Goal: Transaction & Acquisition: Book appointment/travel/reservation

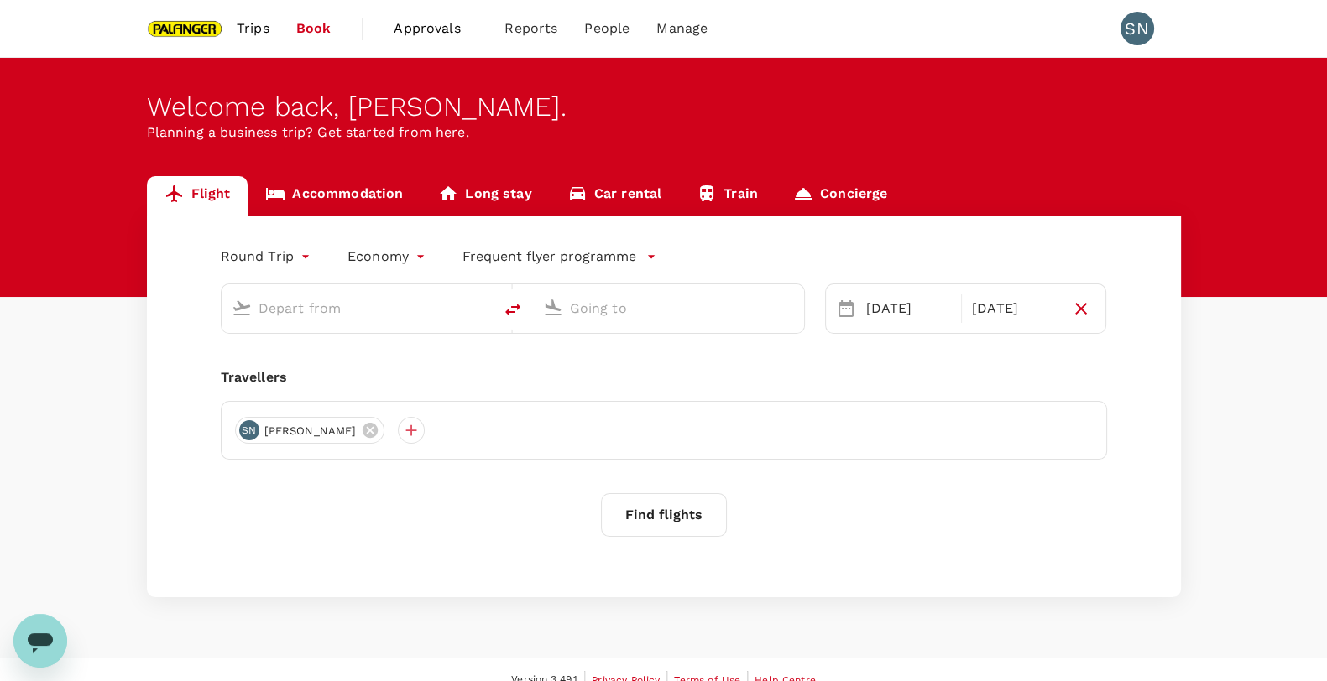
click at [351, 308] on input "text" at bounding box center [357, 308] width 199 height 26
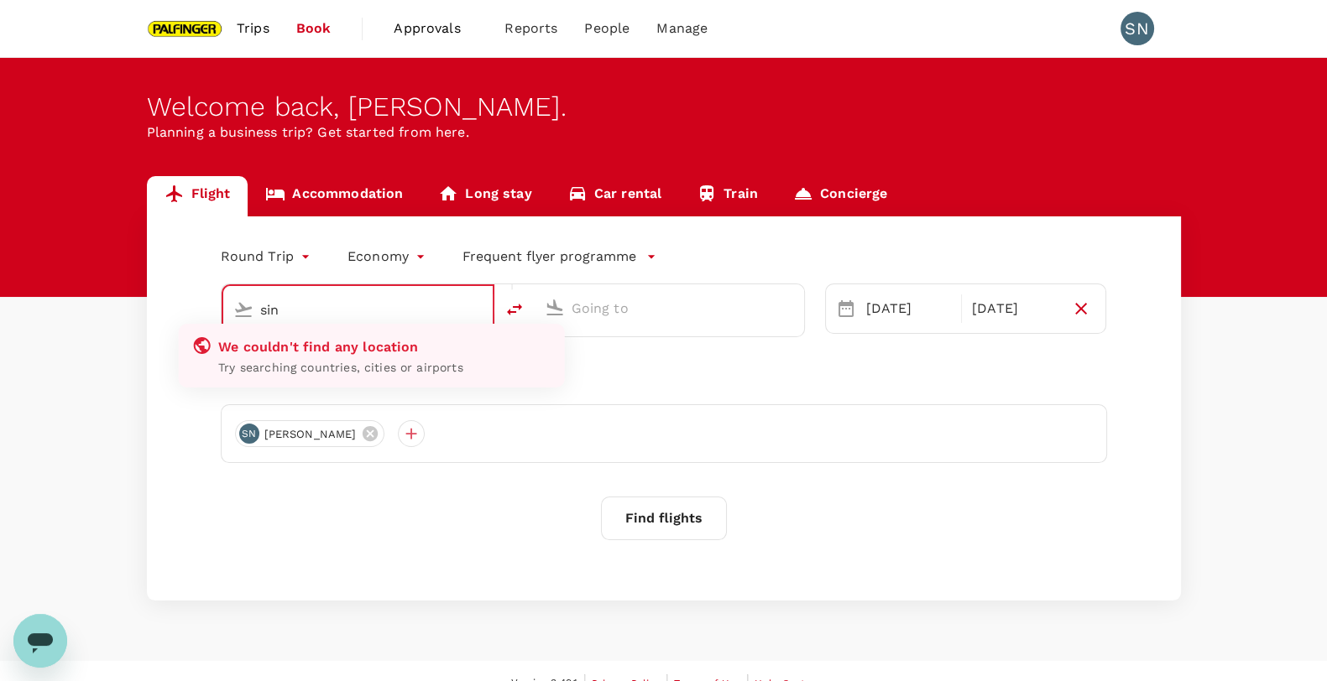
type input "[GEOGRAPHIC_DATA], [GEOGRAPHIC_DATA] (any)"
type input "Tokyo Intl (HND)"
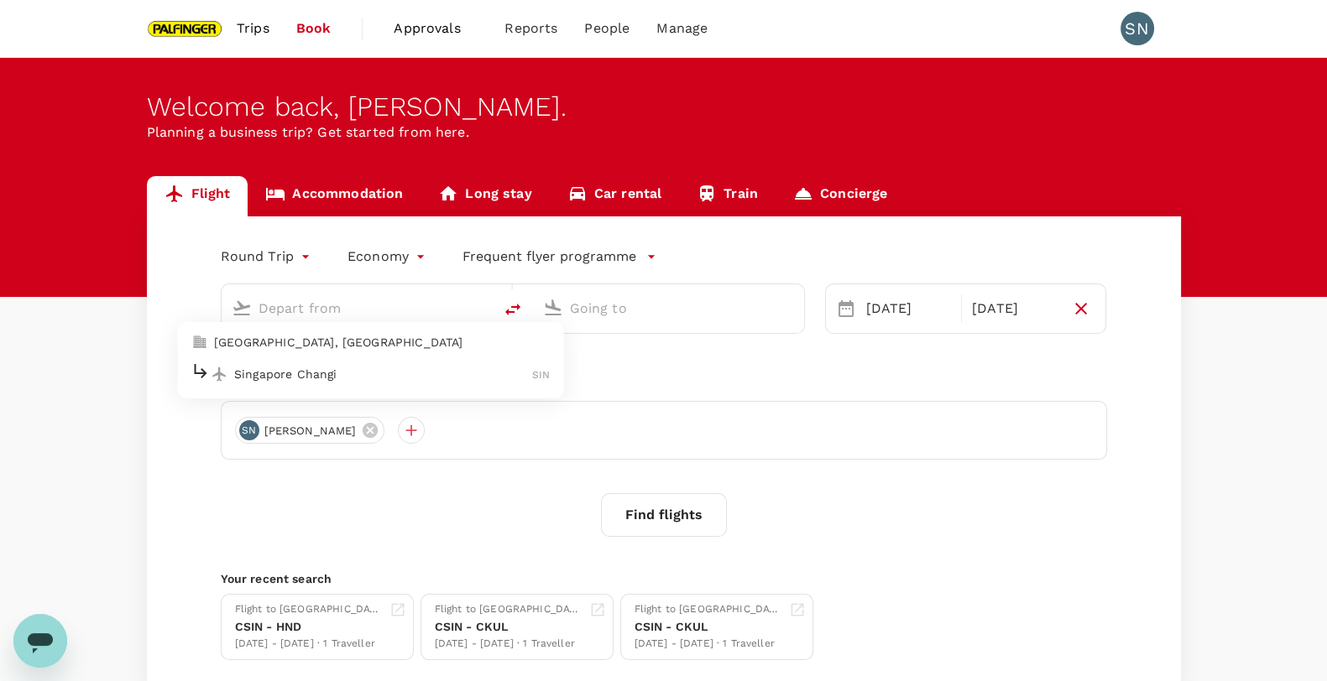
type input "[GEOGRAPHIC_DATA], [GEOGRAPHIC_DATA] (any)"
type input "Tokyo Intl (HND)"
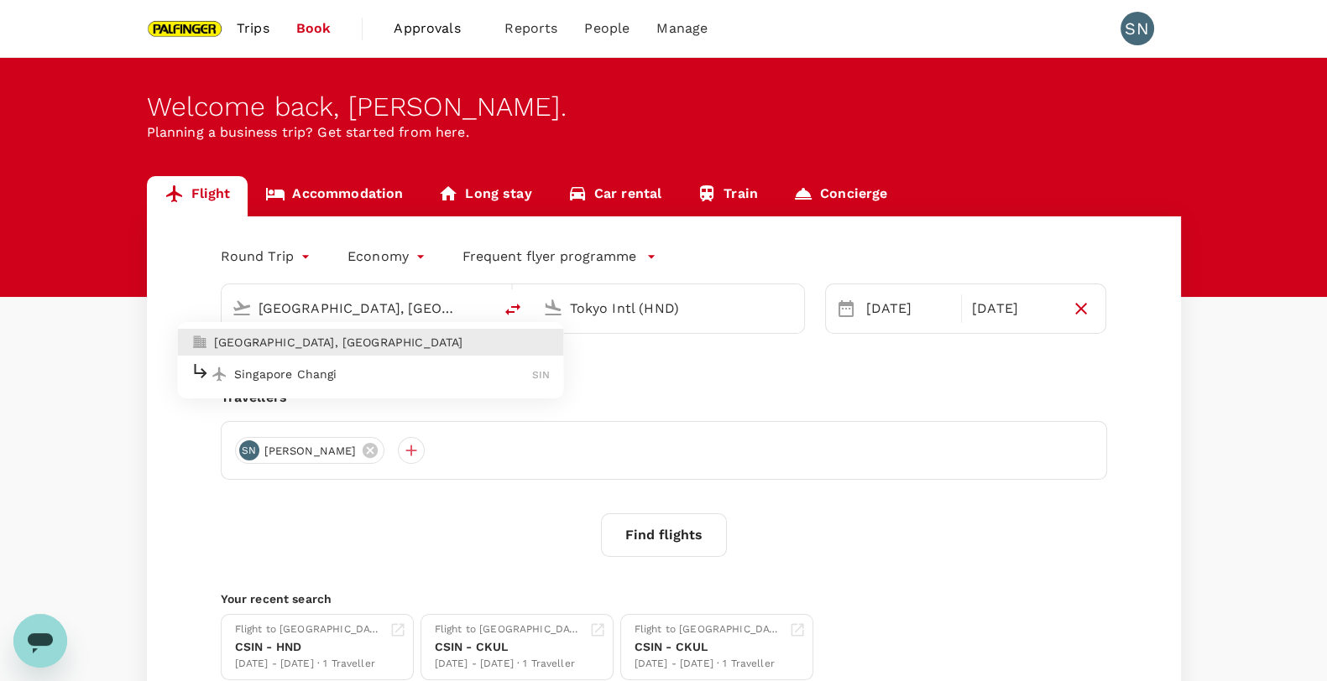
click at [421, 333] on li "[GEOGRAPHIC_DATA], [GEOGRAPHIC_DATA]" at bounding box center [370, 342] width 386 height 27
type input "[GEOGRAPHIC_DATA], [GEOGRAPHIC_DATA] (any)"
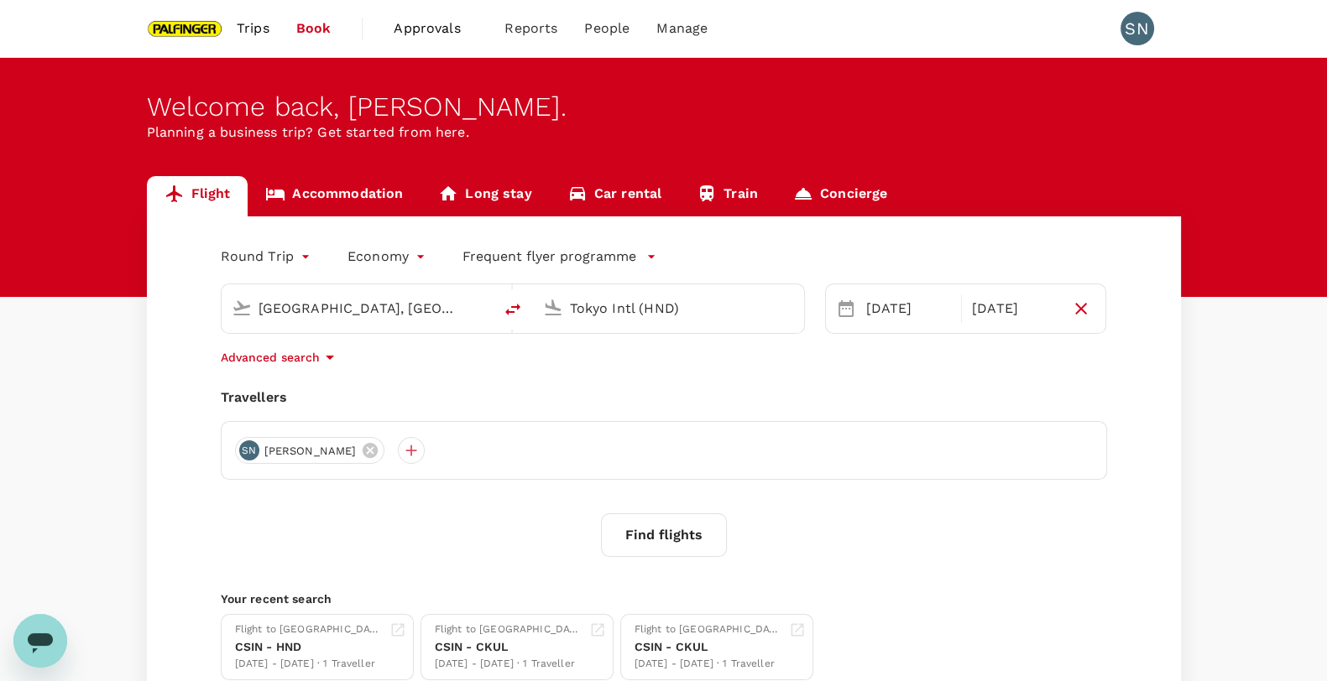
drag, startPoint x: 717, startPoint y: 313, endPoint x: 529, endPoint y: 310, distance: 188.0
click at [529, 310] on div "[GEOGRAPHIC_DATA], [GEOGRAPHIC_DATA] (any) Tokyo Intl (HND)" at bounding box center [513, 309] width 584 height 50
click at [900, 301] on div "[DATE]" at bounding box center [908, 309] width 98 height 34
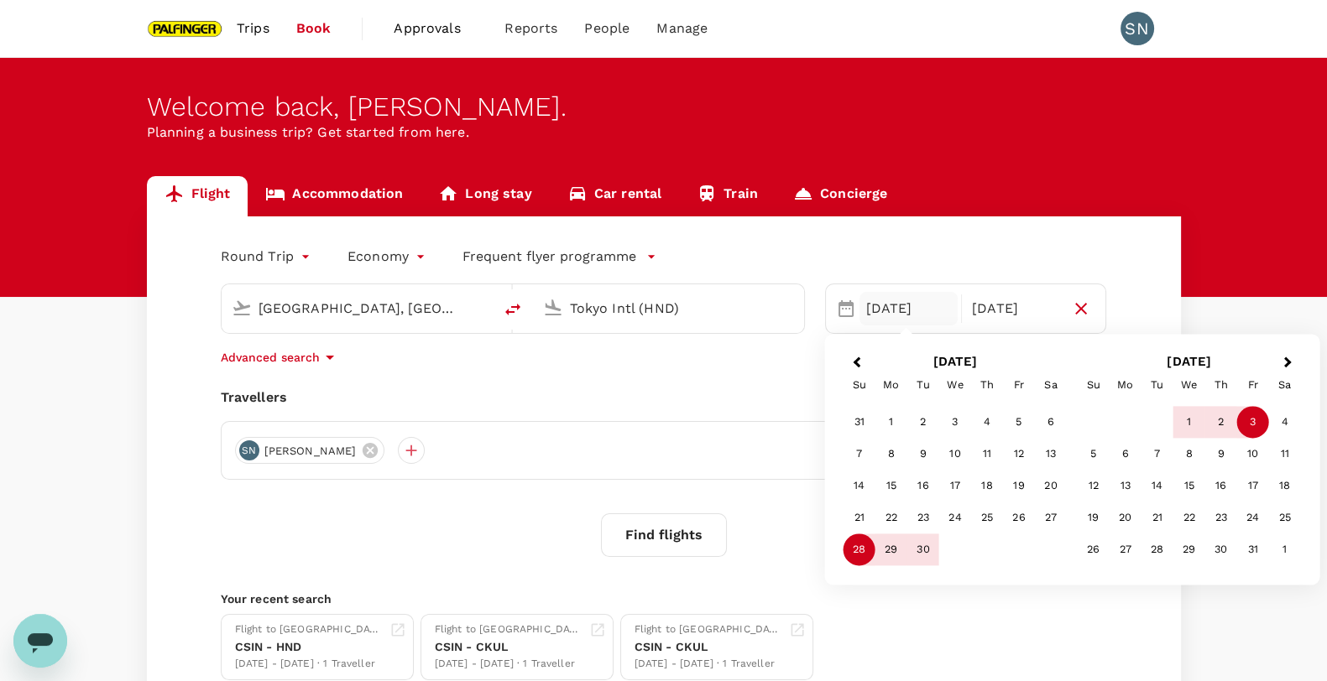
click at [947, 241] on div "Round Trip roundtrip Economy economy Frequent flyer programme" at bounding box center [647, 254] width 920 height 34
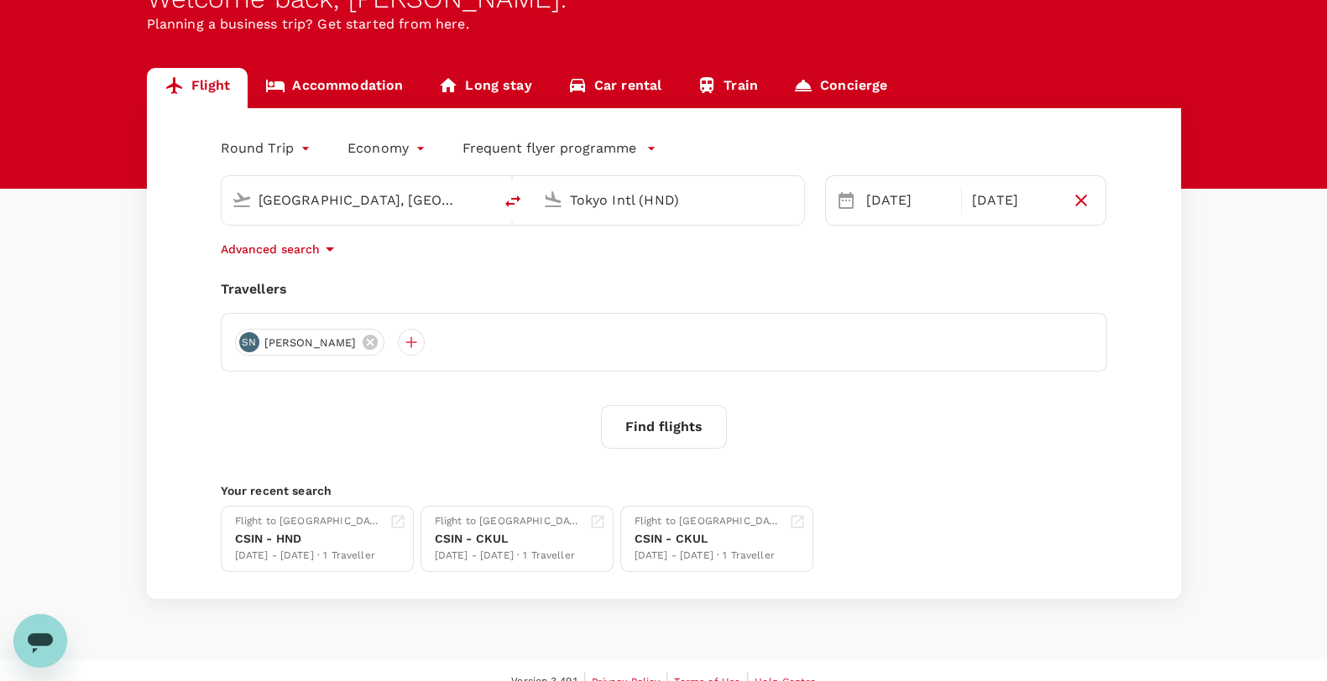
scroll to position [130, 0]
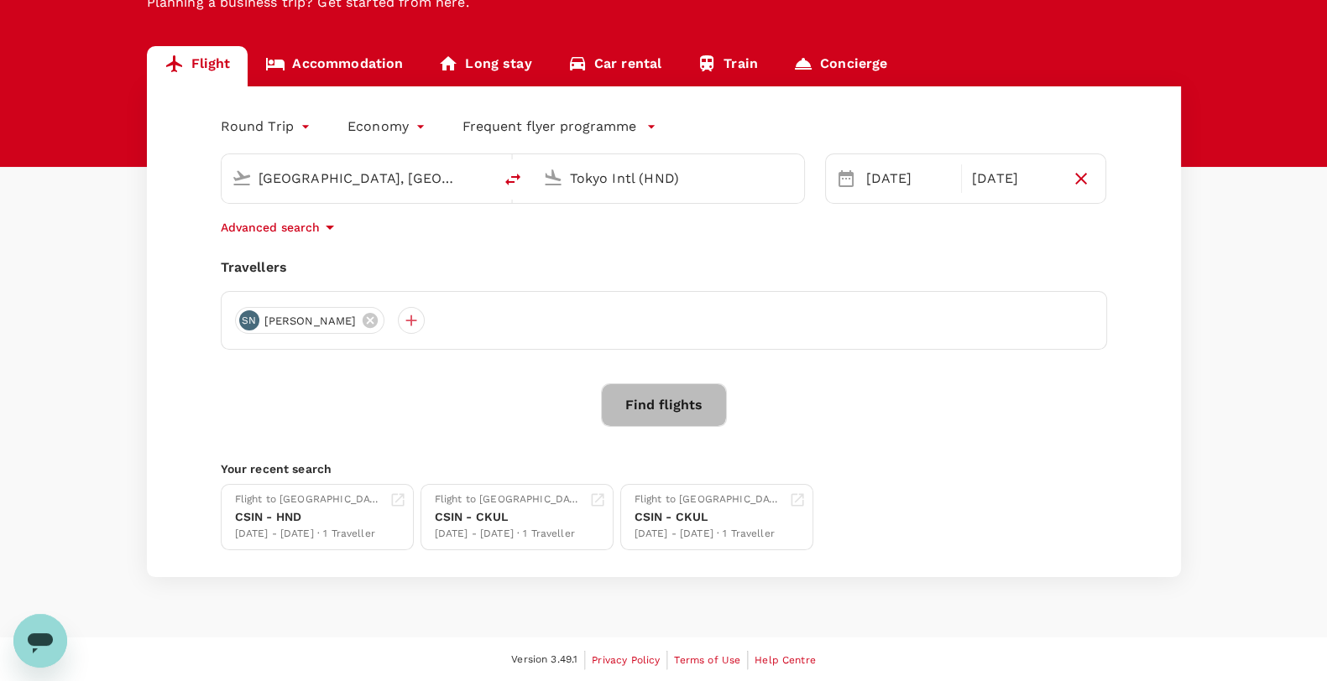
click at [655, 402] on button "Find flights" at bounding box center [664, 405] width 126 height 44
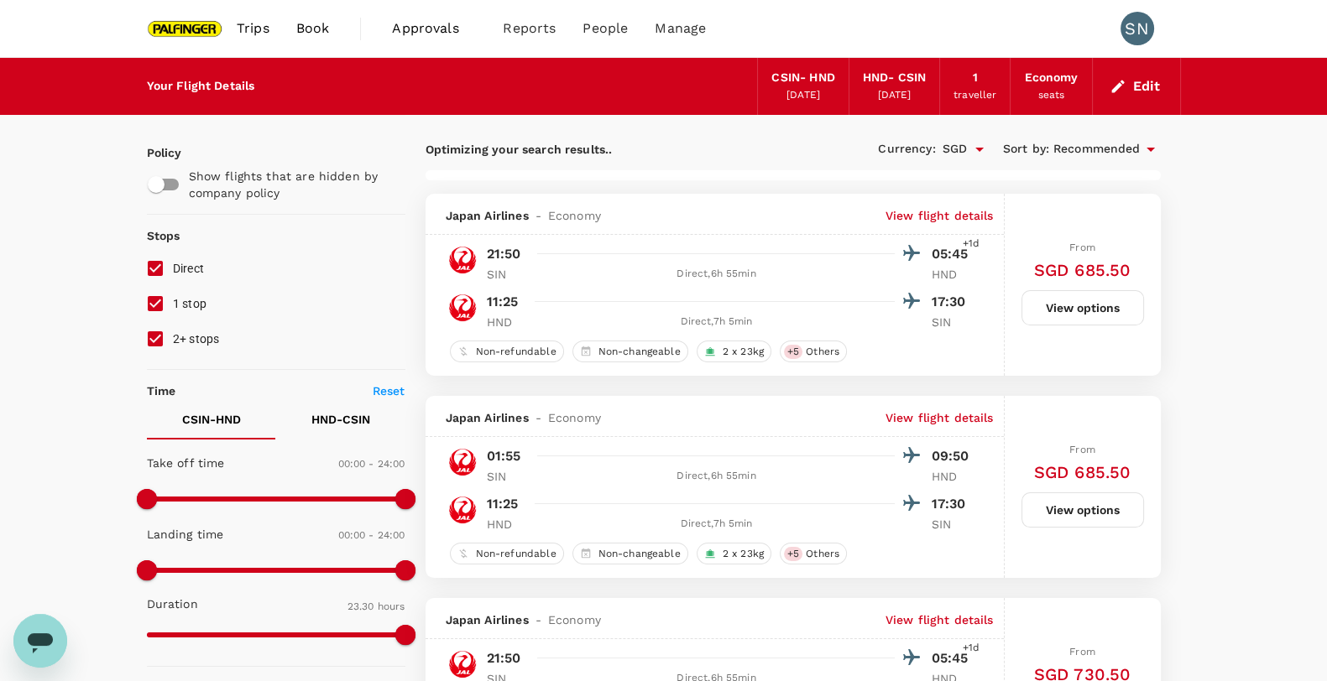
type input "1905"
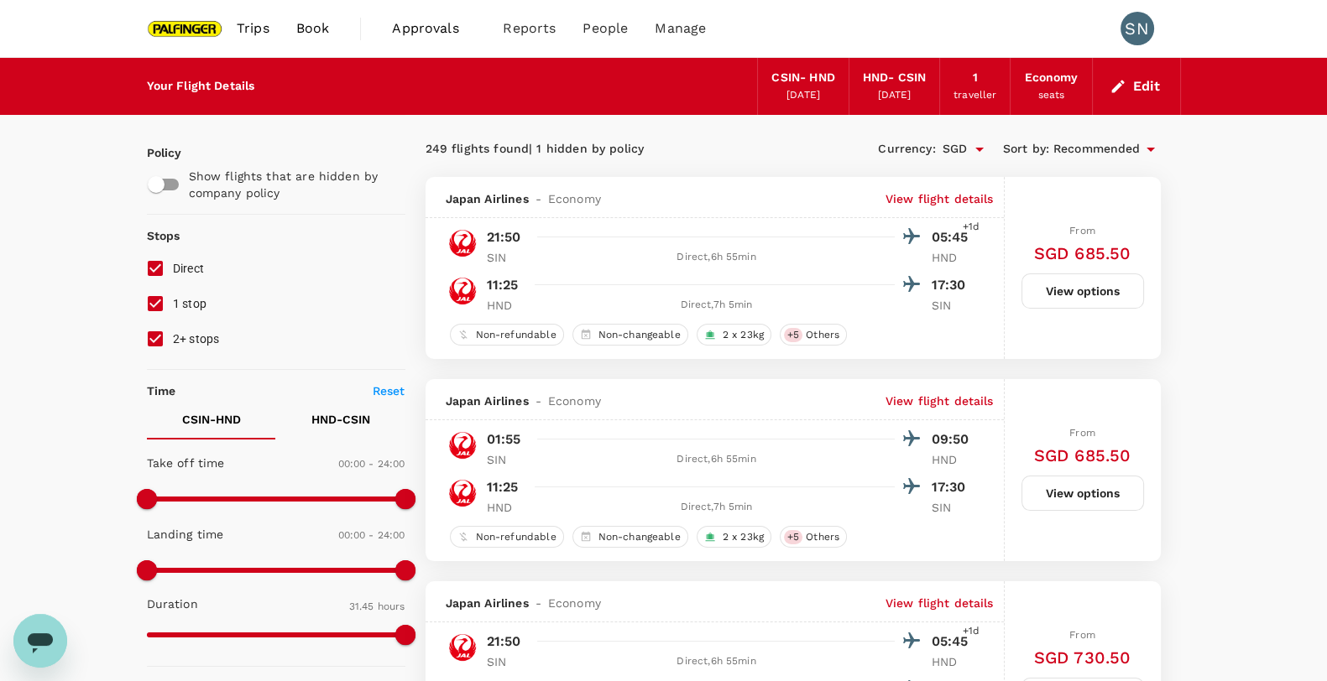
click at [154, 342] on input "2+ stops" at bounding box center [155, 338] width 35 height 35
checkbox input "false"
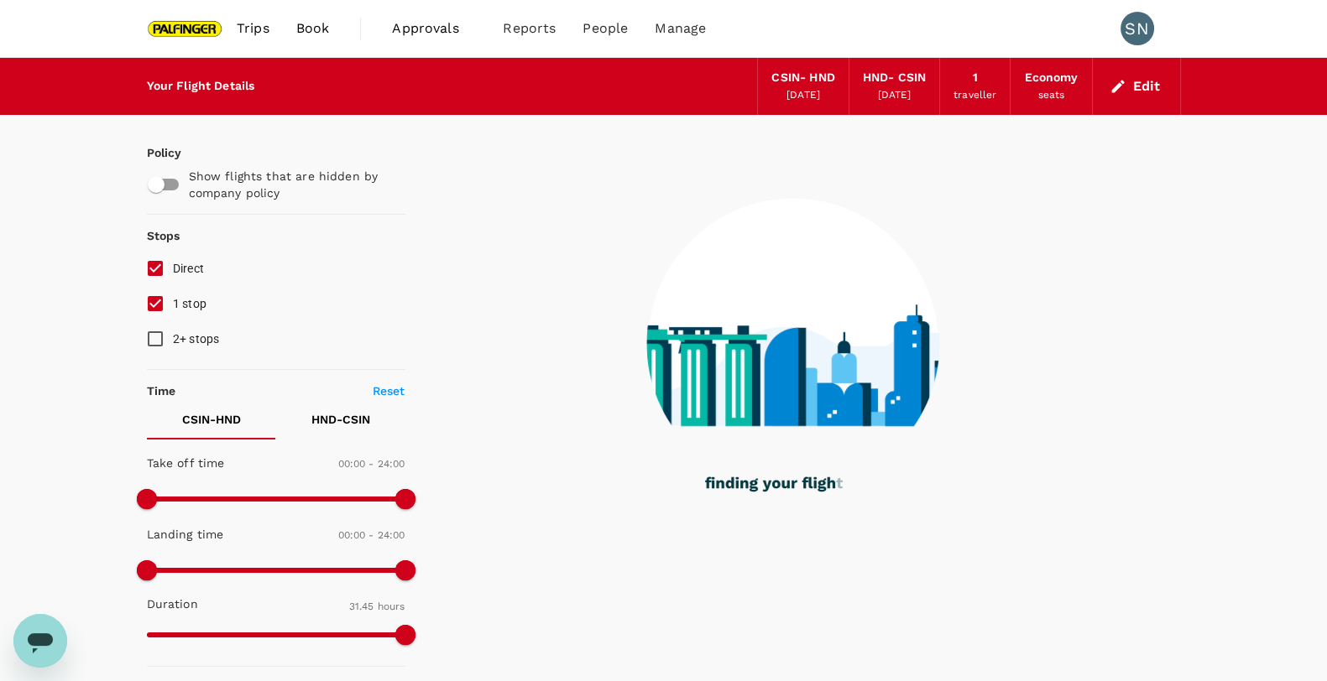
click at [156, 305] on input "1 stop" at bounding box center [155, 303] width 35 height 35
checkbox input "false"
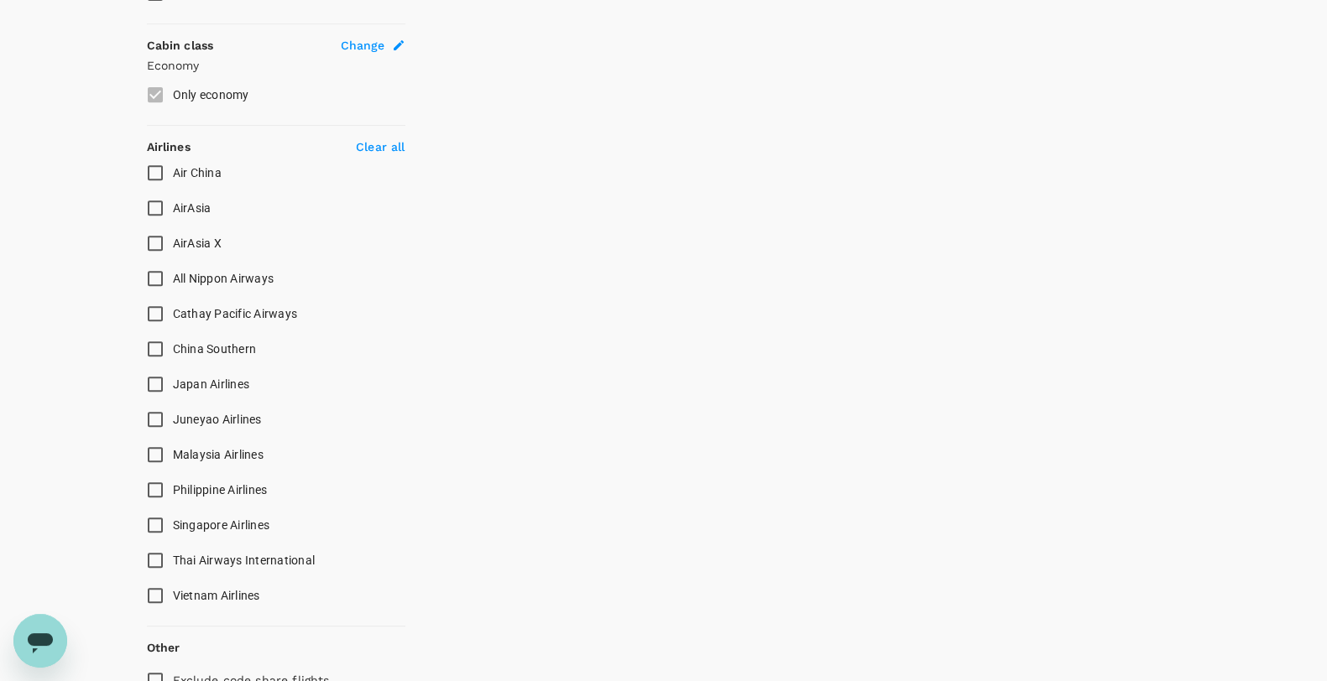
scroll to position [985, 0]
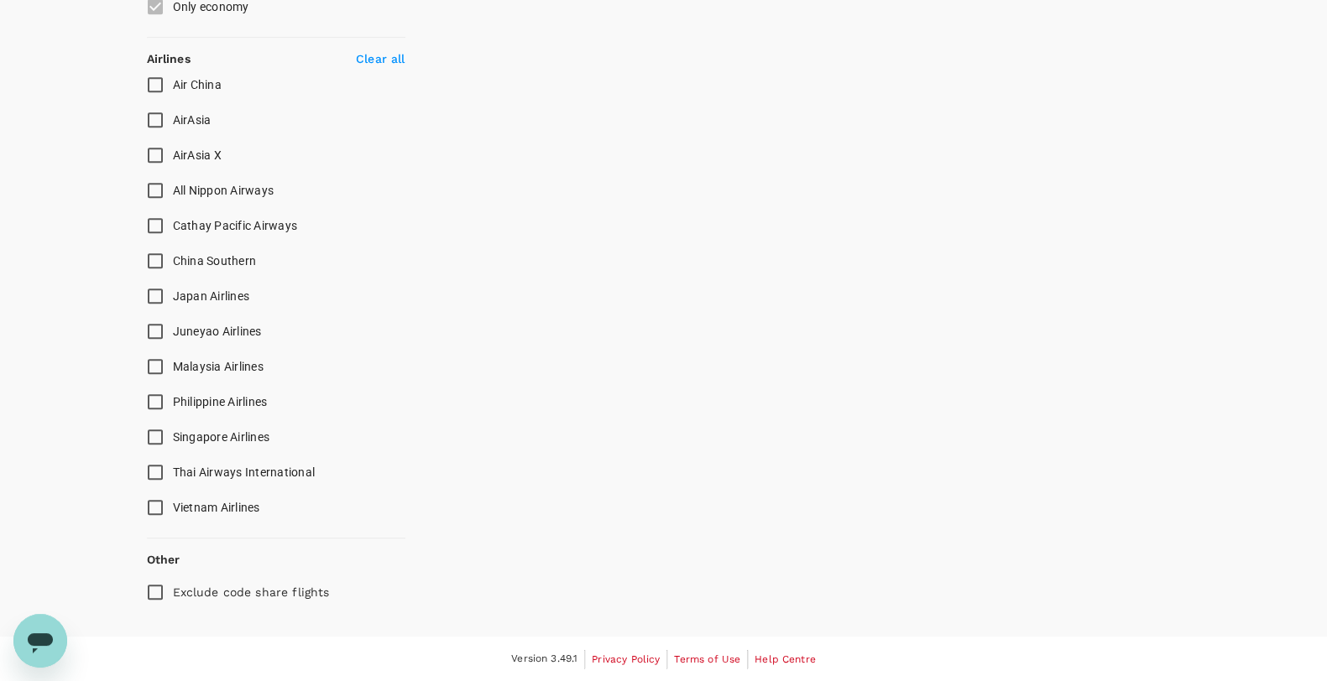
click at [166, 441] on input "Singapore Airlines" at bounding box center [155, 437] width 35 height 35
checkbox input "true"
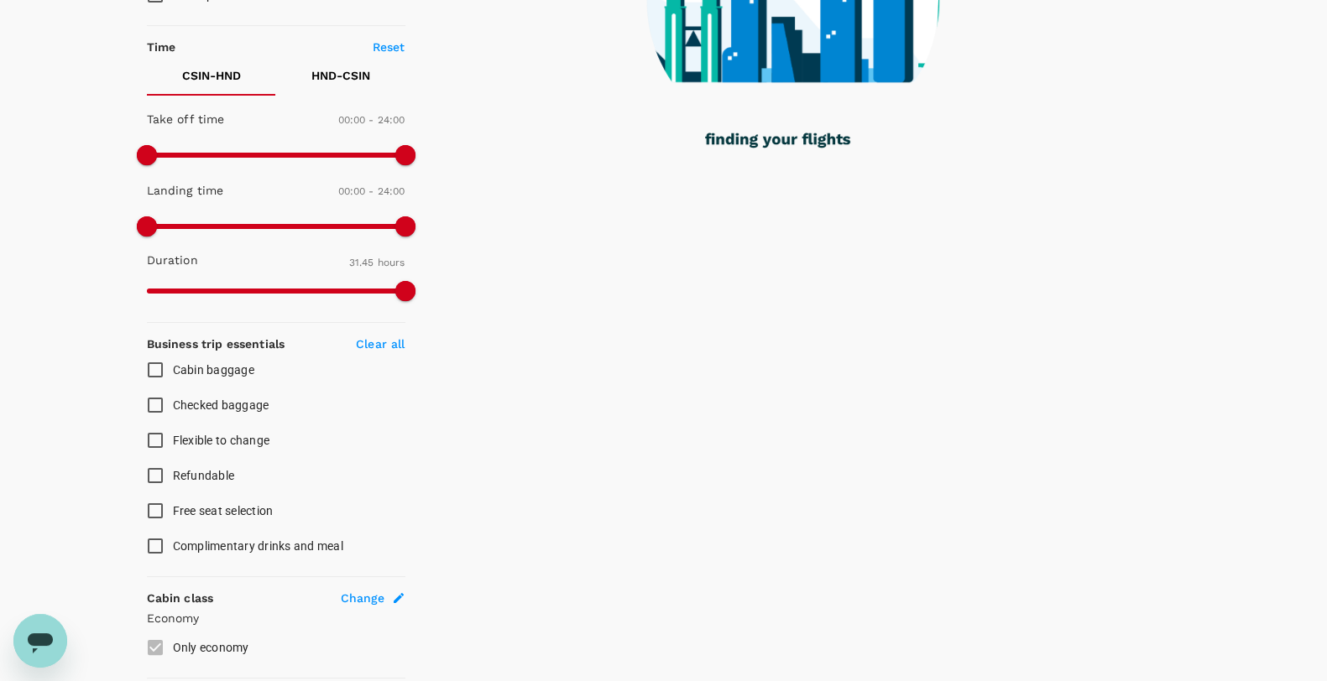
scroll to position [0, 0]
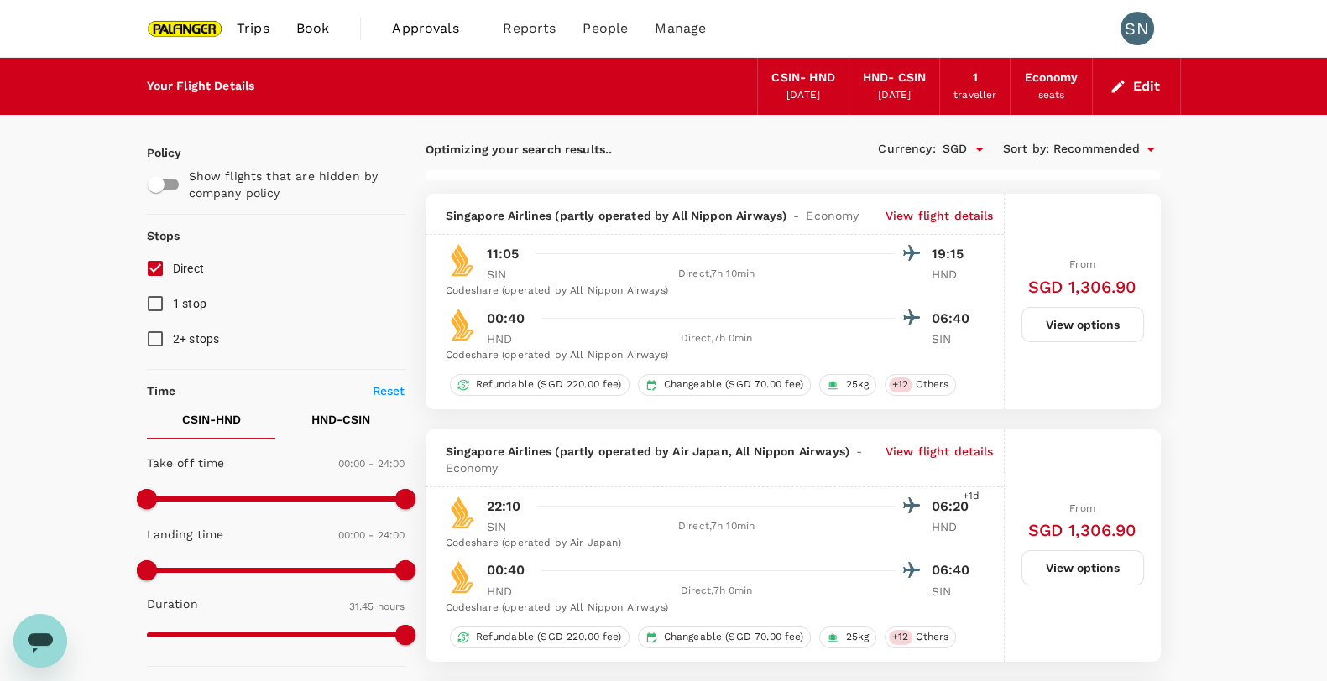
click at [1135, 86] on button "Edit" at bounding box center [1136, 86] width 60 height 27
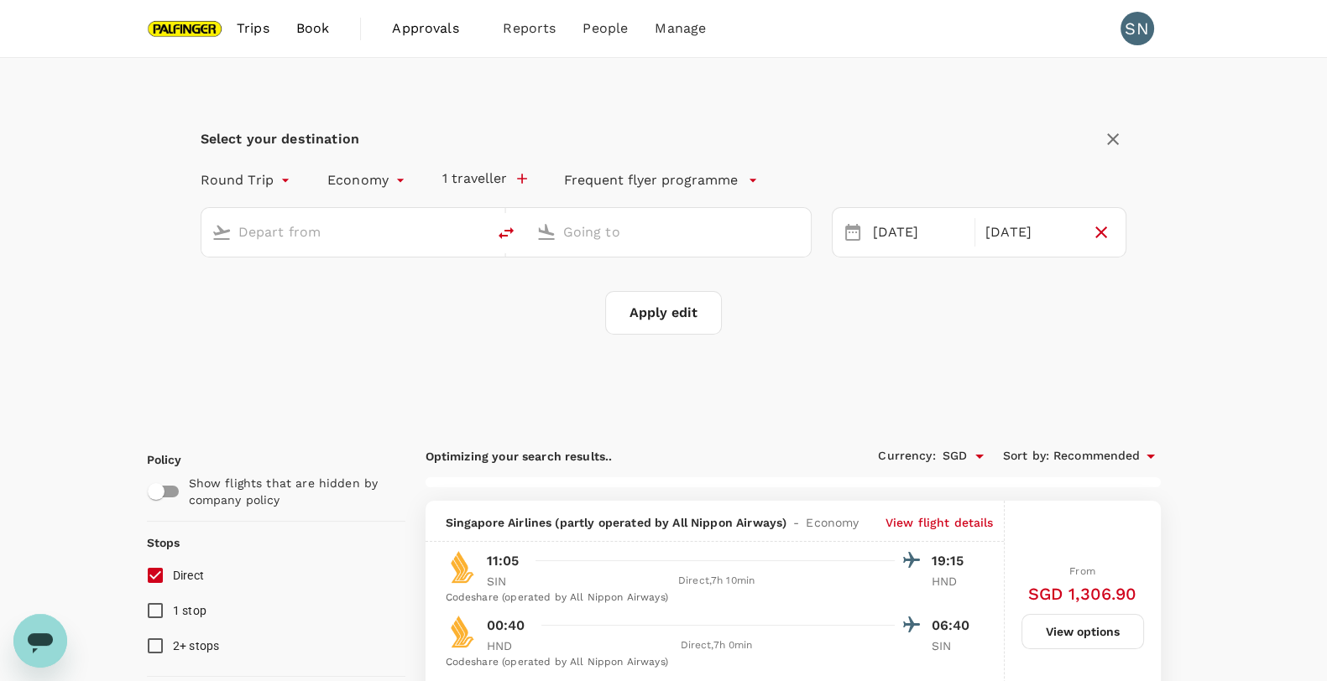
type input "[GEOGRAPHIC_DATA], [GEOGRAPHIC_DATA] (any)"
type input "Tokyo Intl (HND)"
click at [895, 229] on div "[DATE]" at bounding box center [918, 232] width 105 height 33
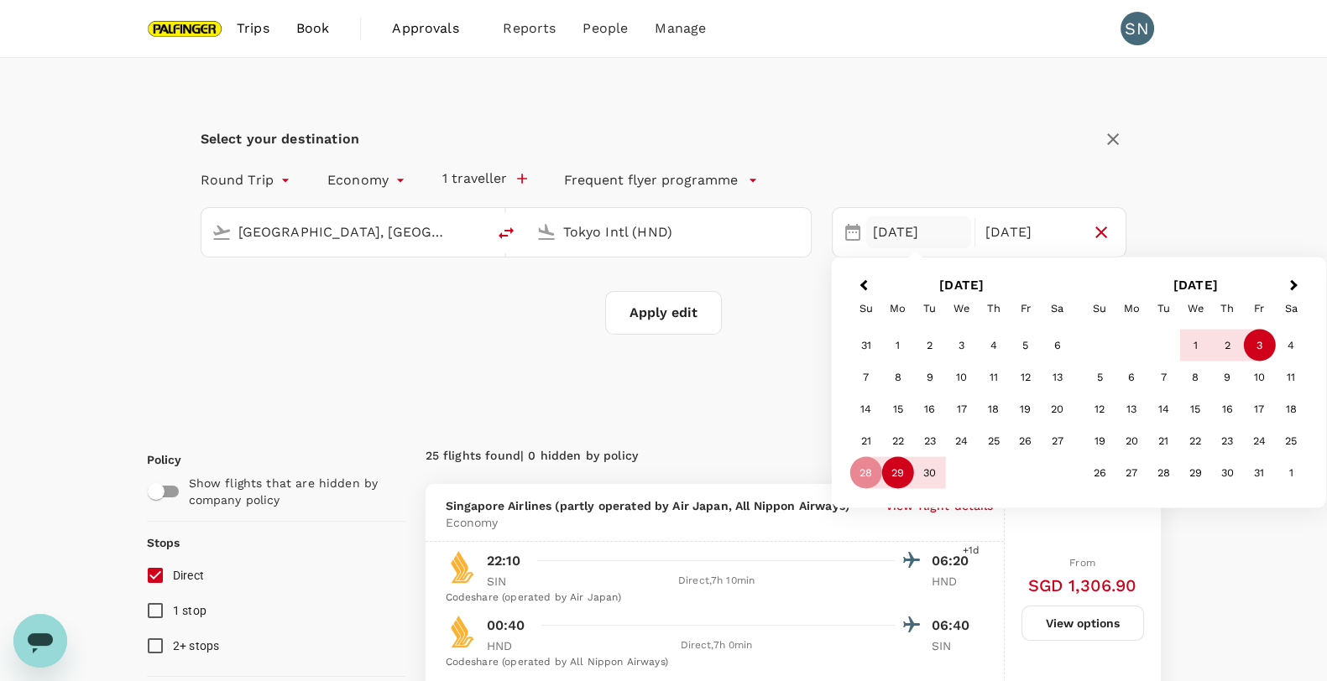
click at [898, 484] on div "29" at bounding box center [898, 473] width 32 height 32
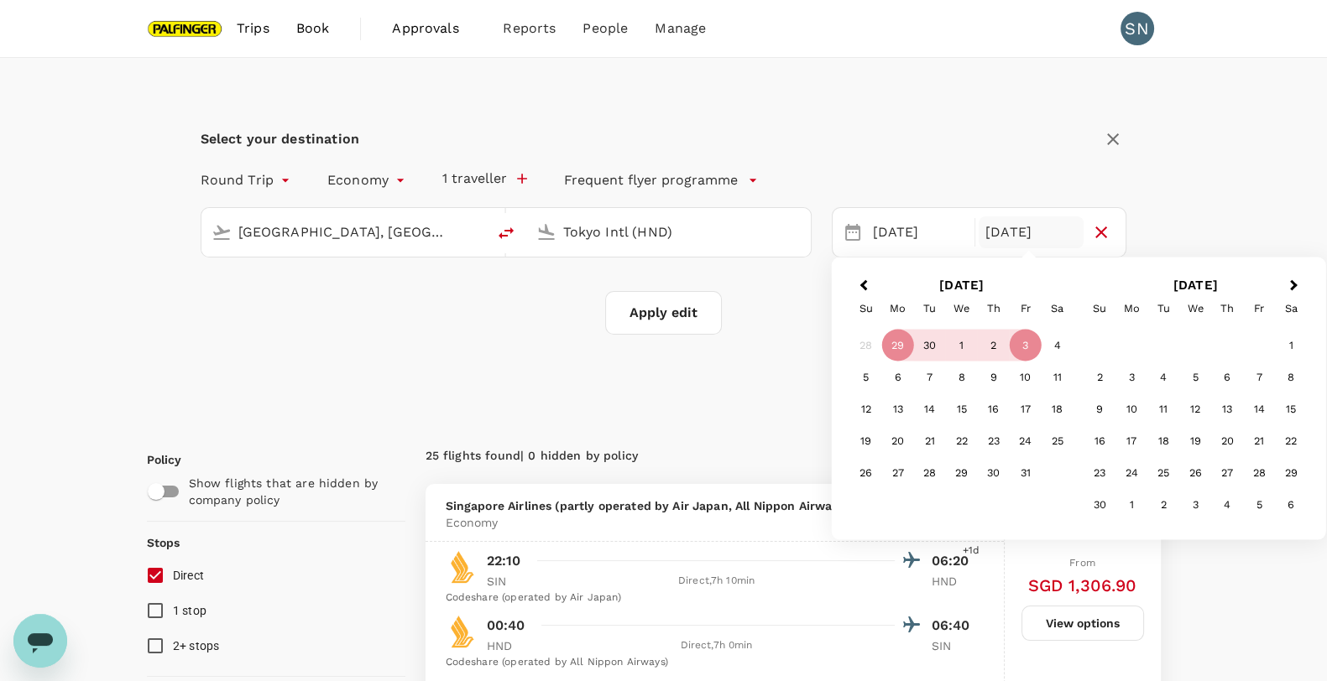
click at [1199, 203] on div "Select your destination Round Trip roundtrip Economy economy 1 traveller Freque…" at bounding box center [664, 240] width 1074 height 364
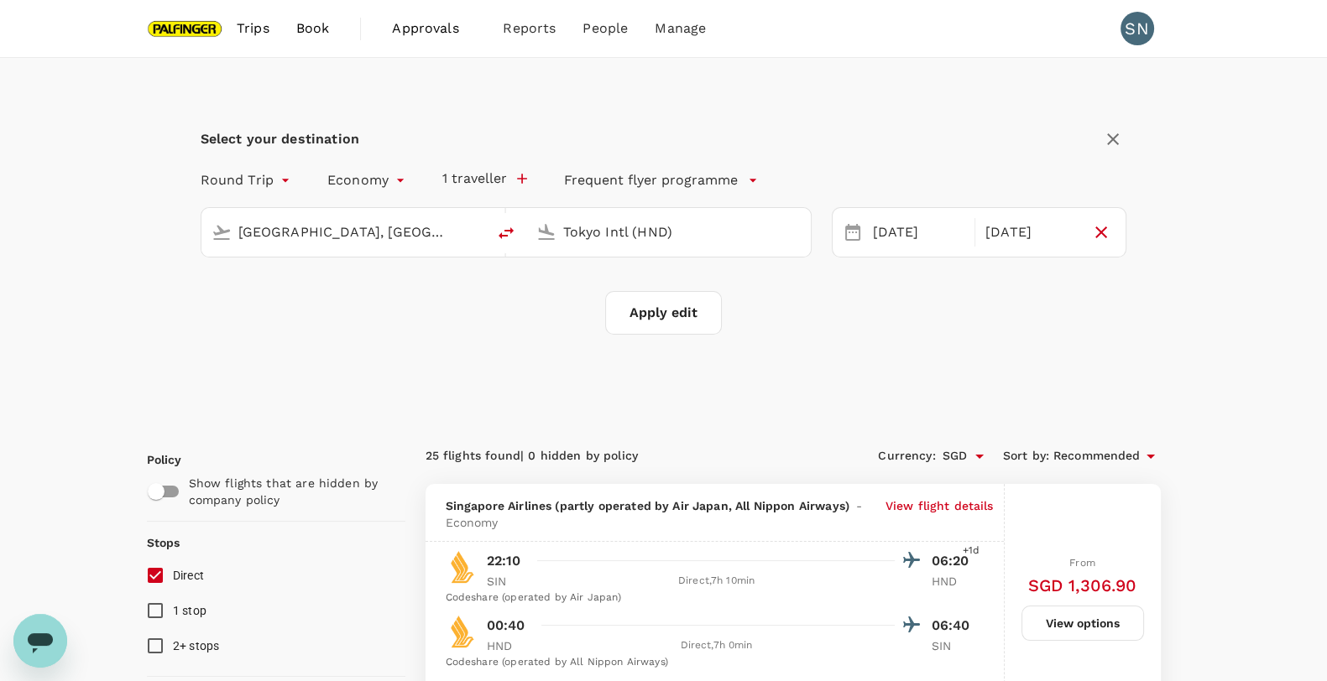
click at [628, 312] on button "Apply edit" at bounding box center [663, 313] width 117 height 44
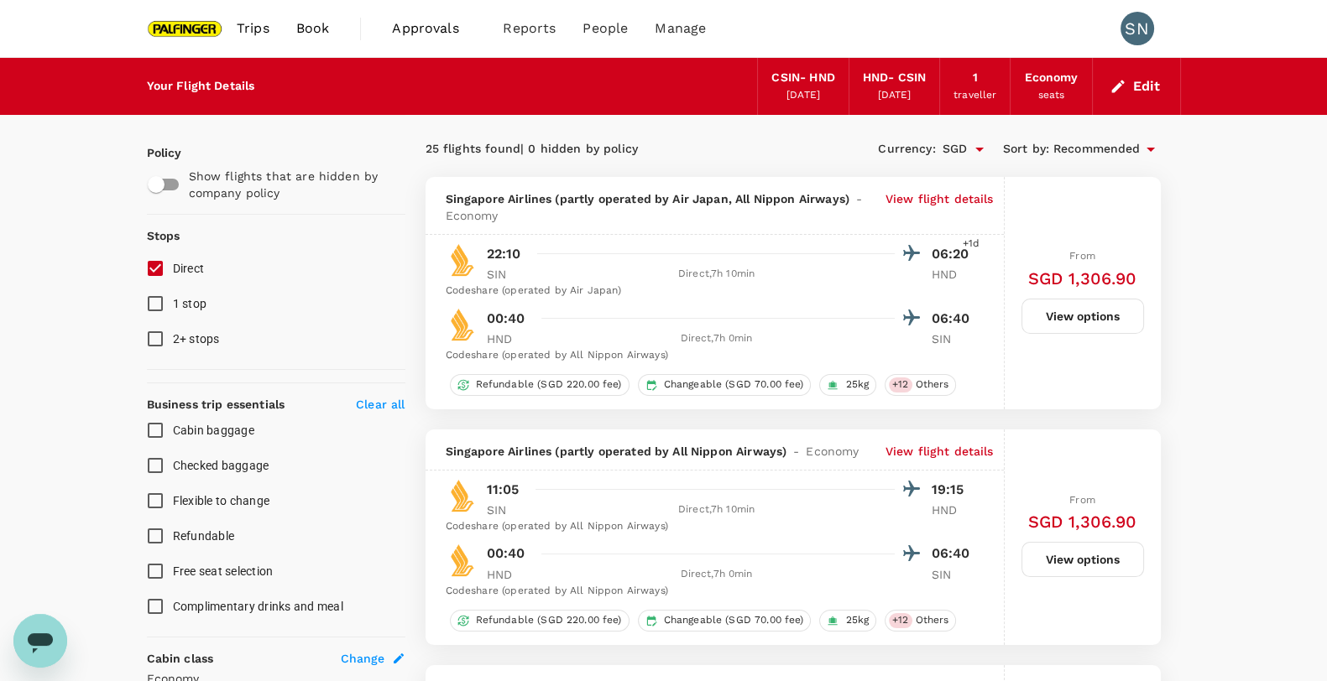
checkbox input "false"
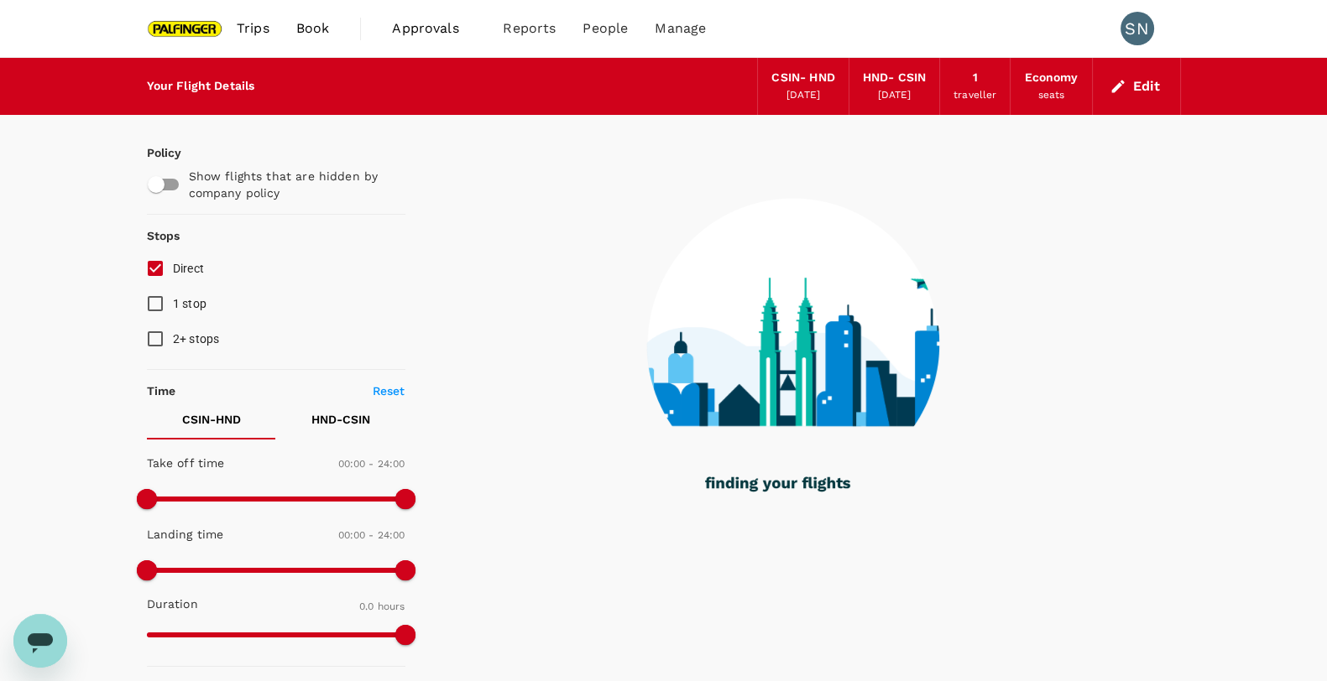
type input "1250"
checkbox input "true"
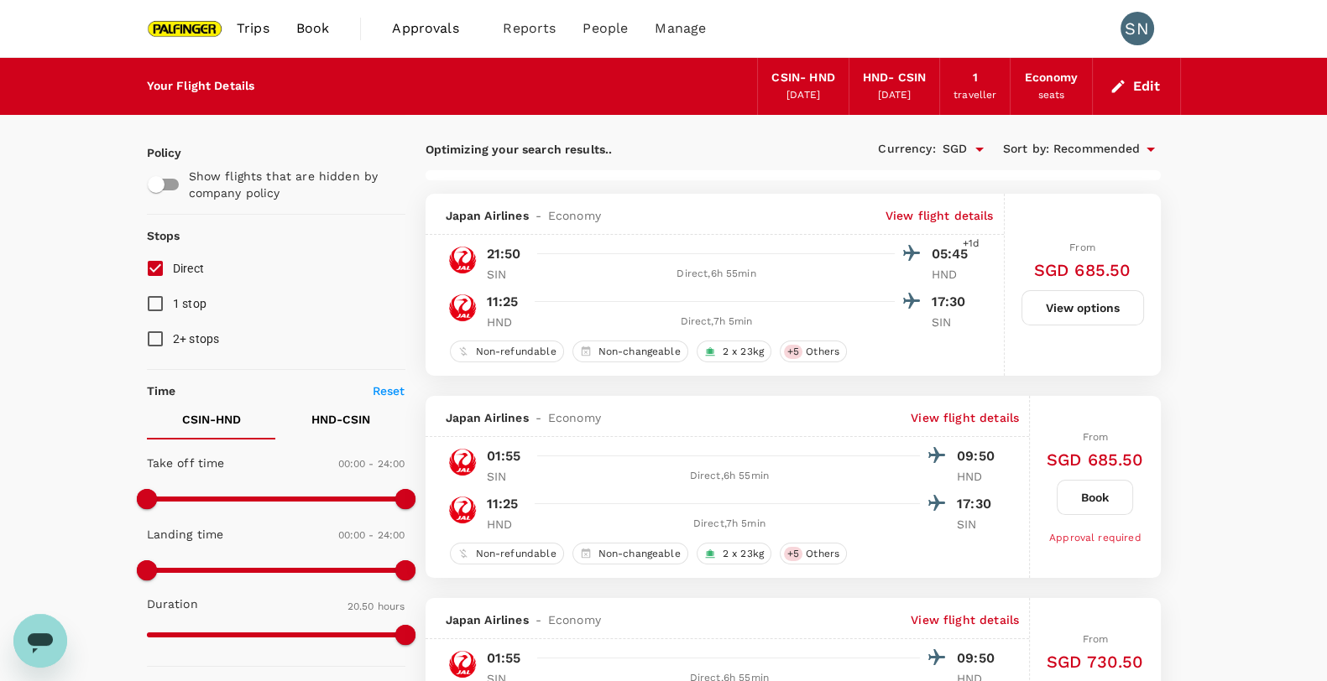
click at [1150, 93] on button "Edit" at bounding box center [1136, 86] width 60 height 27
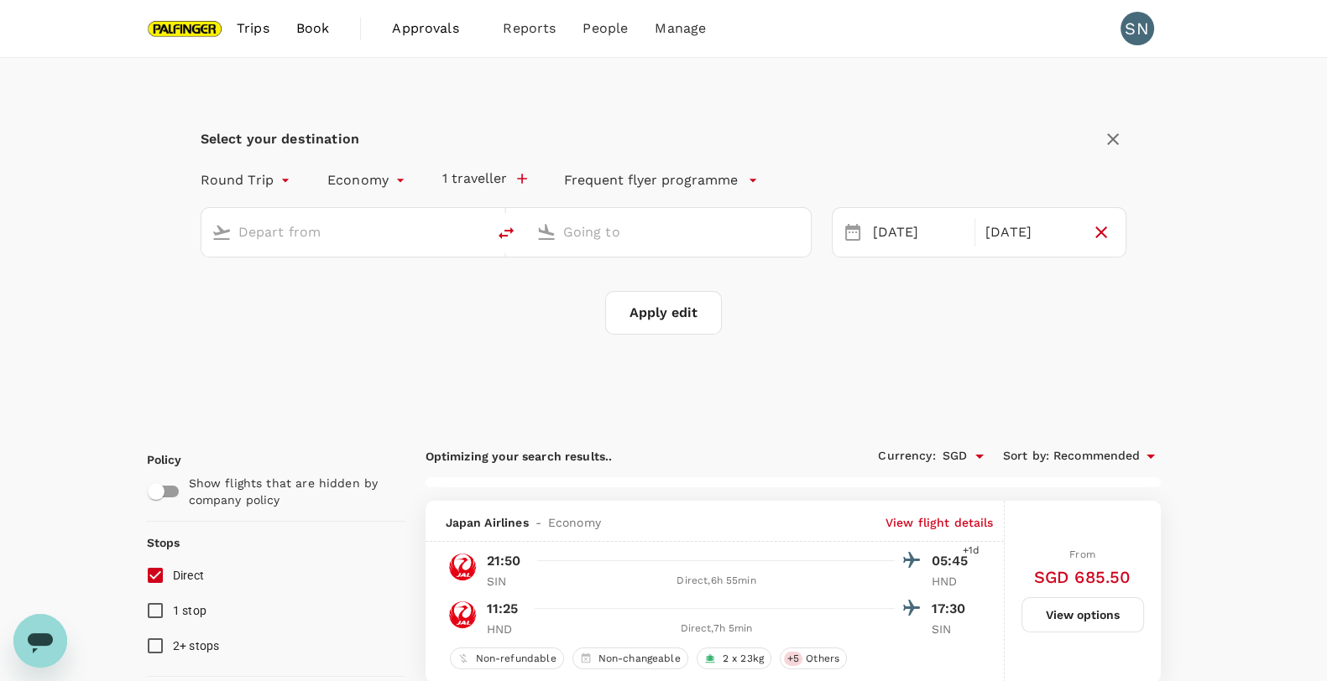
type input "[GEOGRAPHIC_DATA], [GEOGRAPHIC_DATA] (any)"
type input "Tokyo Intl (HND)"
click at [899, 228] on div "[DATE]" at bounding box center [918, 232] width 105 height 33
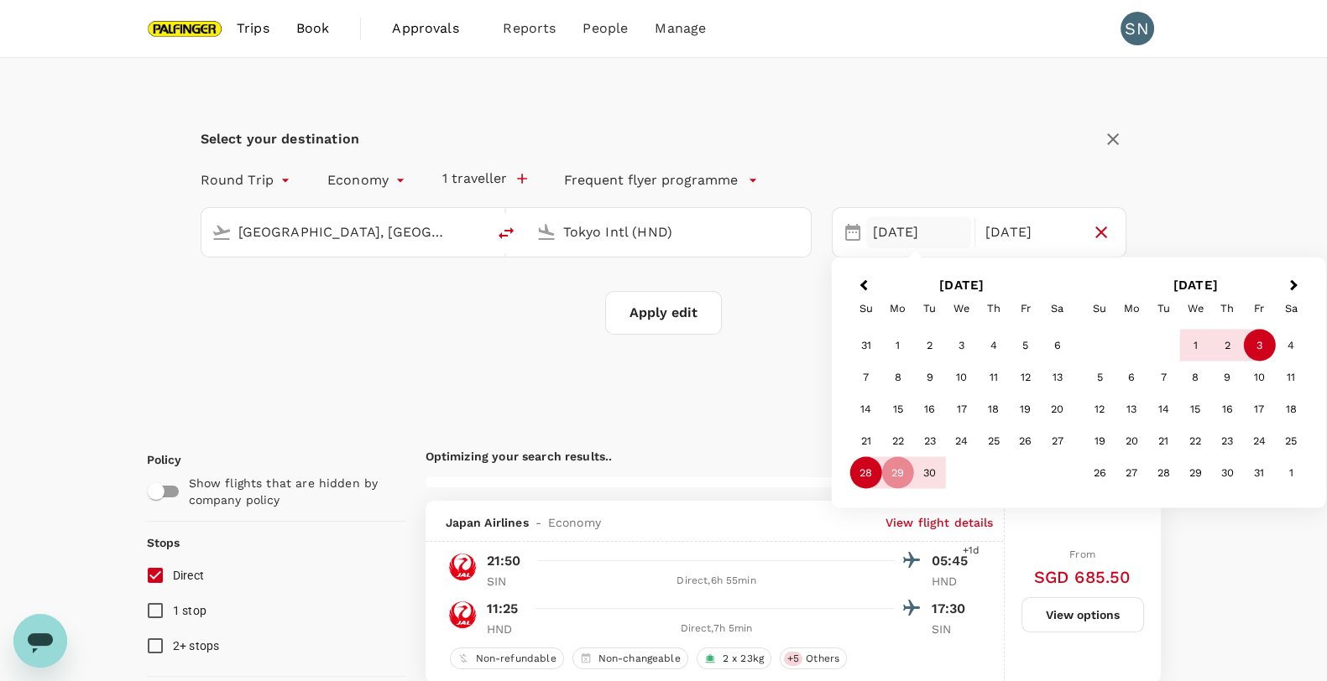
click at [875, 476] on div "28" at bounding box center [866, 473] width 32 height 32
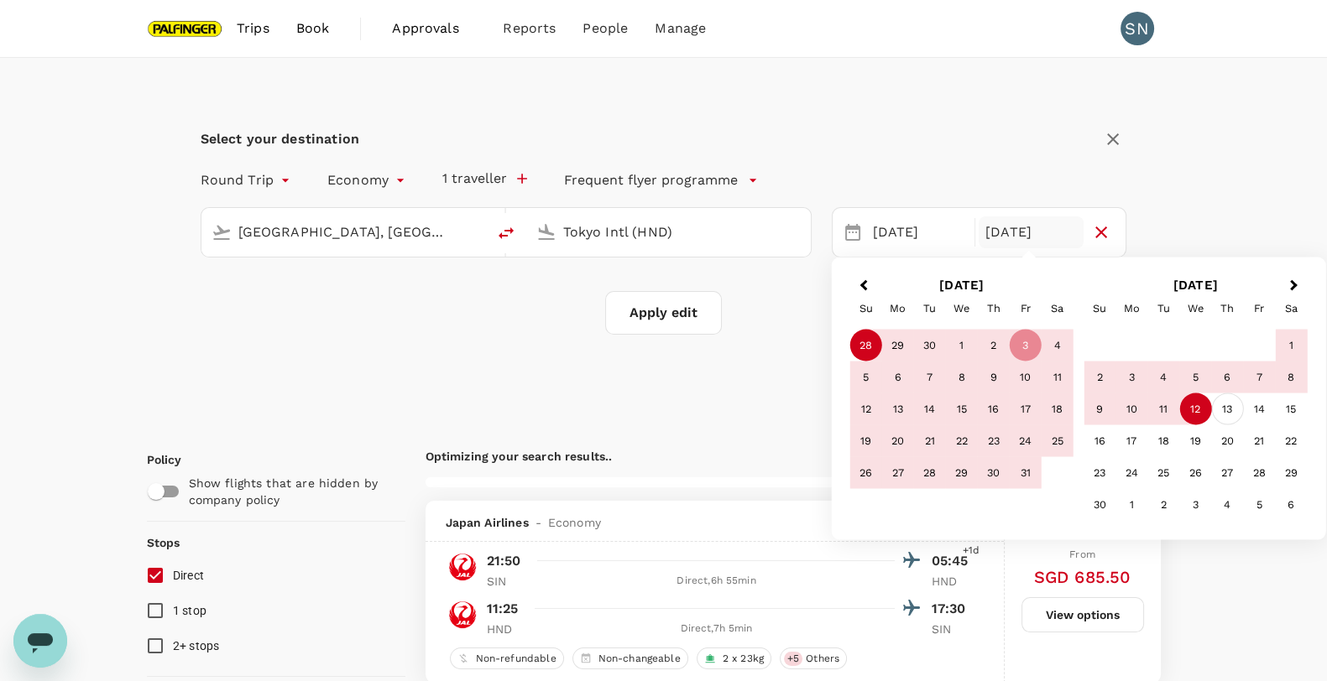
type input "1585"
checkbox input "false"
checkbox input "true"
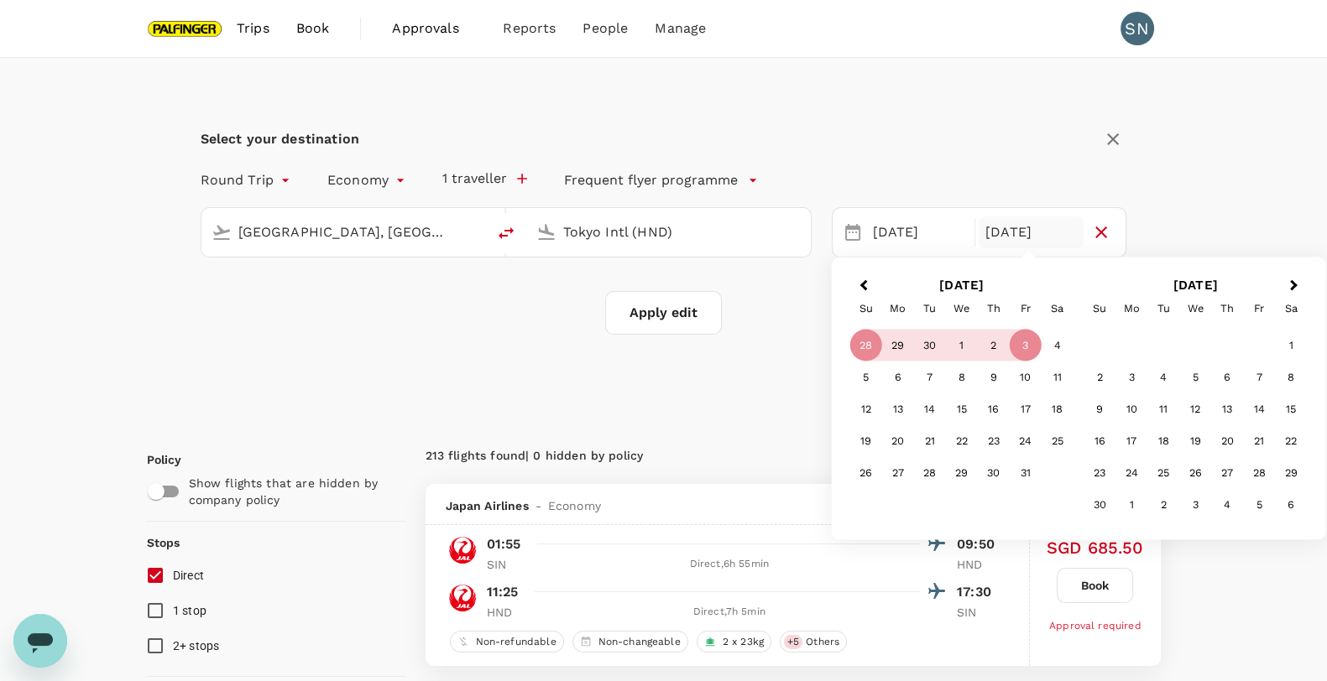
click at [659, 312] on button "Apply edit" at bounding box center [663, 313] width 117 height 44
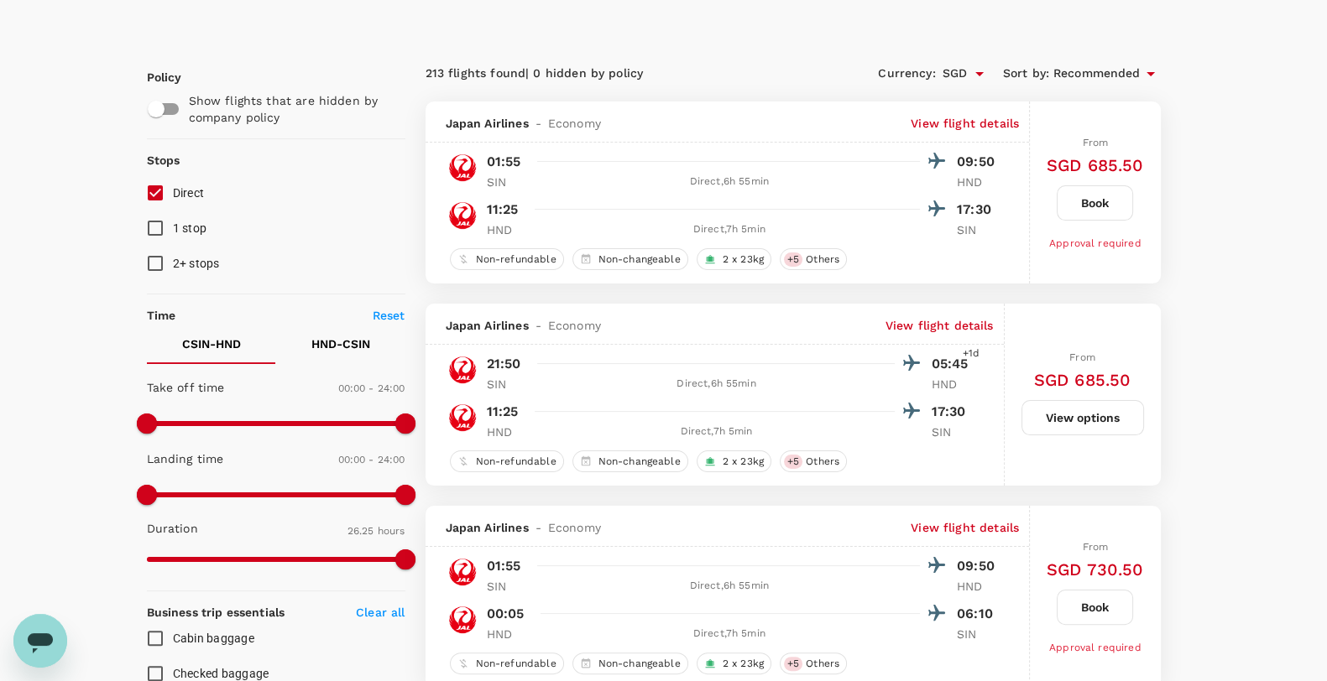
checkbox input "false"
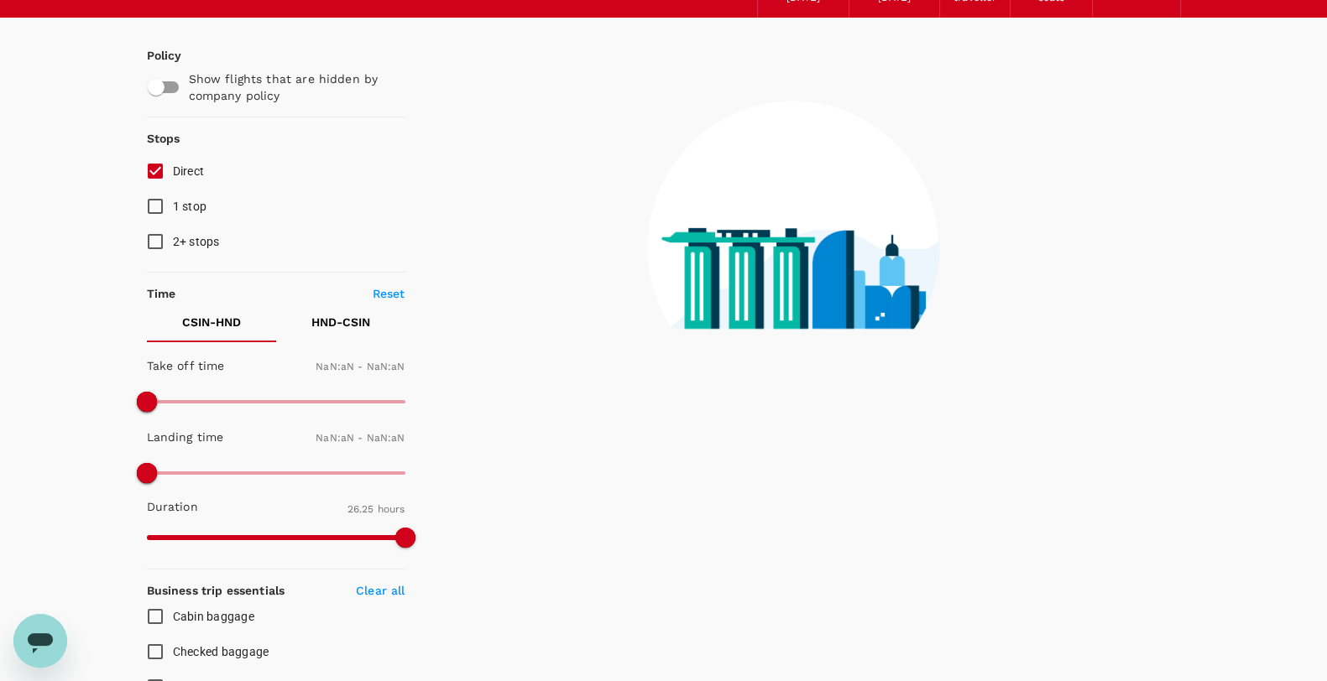
checkbox input "false"
type input "1440"
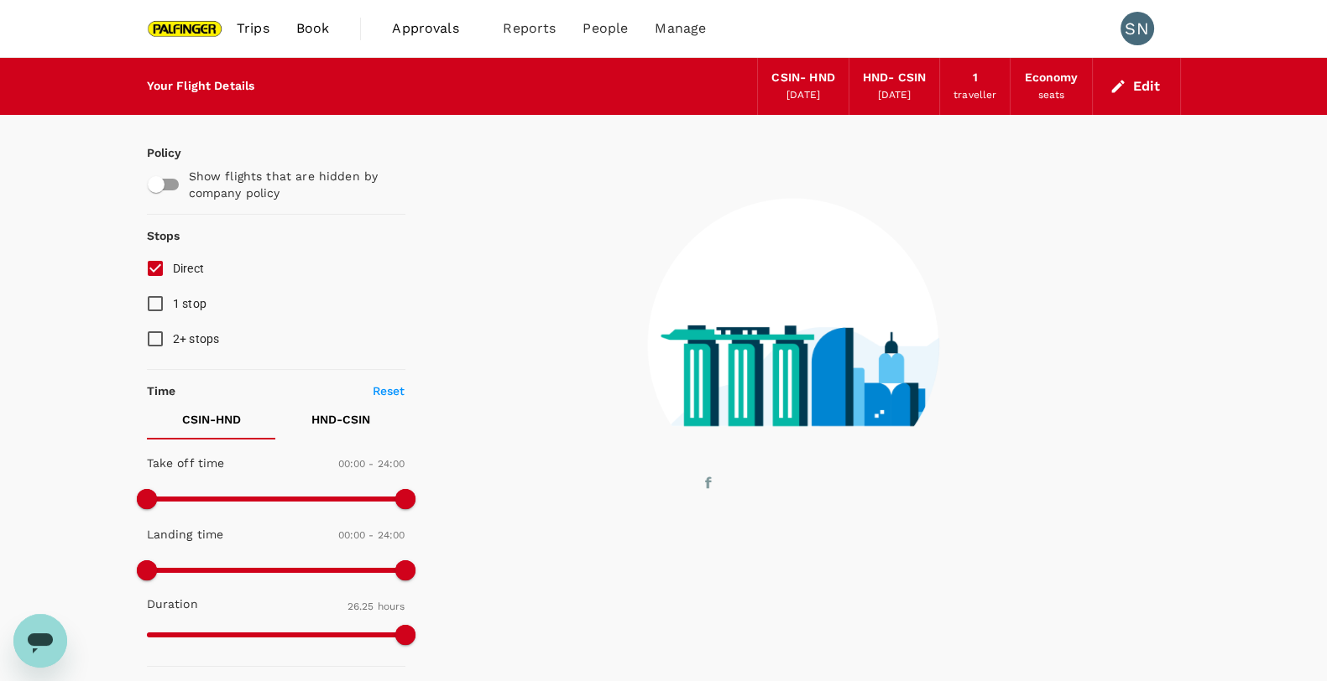
scroll to position [0, 0]
type input "1050"
checkbox input "true"
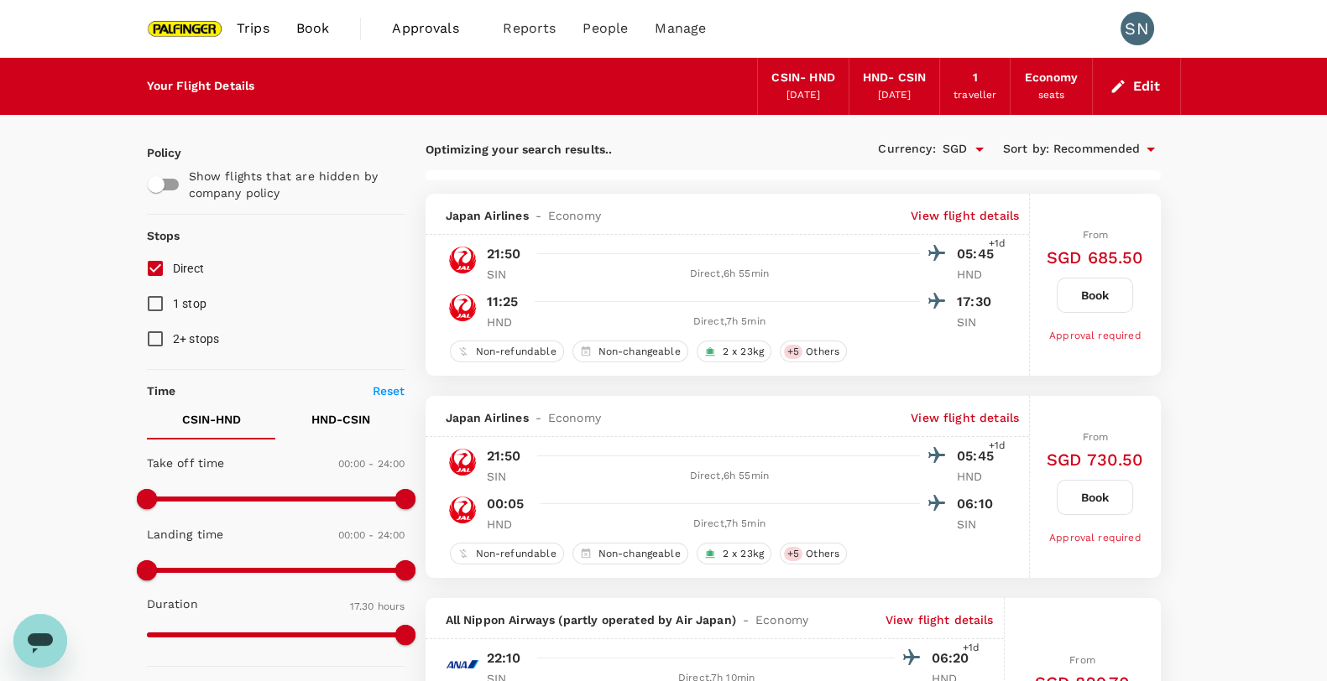
type input "1410"
click at [1124, 86] on icon "button" at bounding box center [1117, 86] width 17 height 17
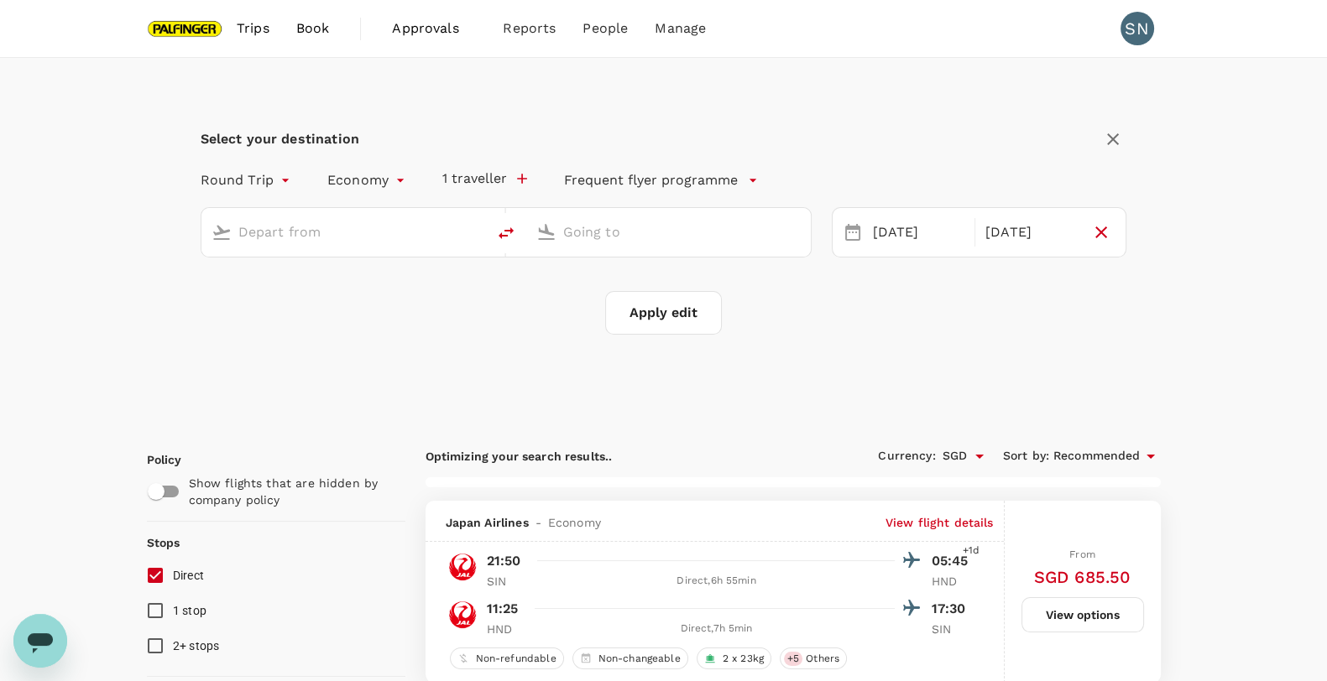
type input "[GEOGRAPHIC_DATA], [GEOGRAPHIC_DATA] (any)"
type input "Tokyo Intl (HND)"
click at [920, 245] on div "[DATE]" at bounding box center [918, 232] width 105 height 33
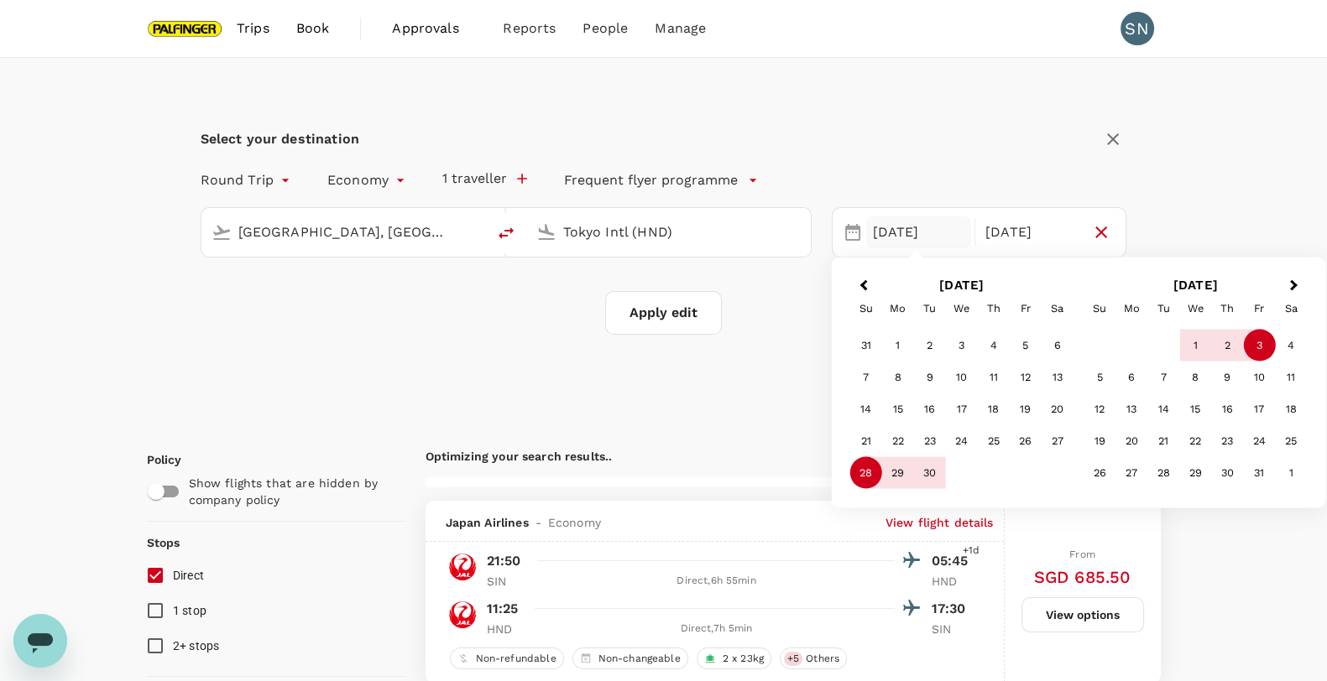
click at [860, 474] on div "28" at bounding box center [866, 473] width 32 height 32
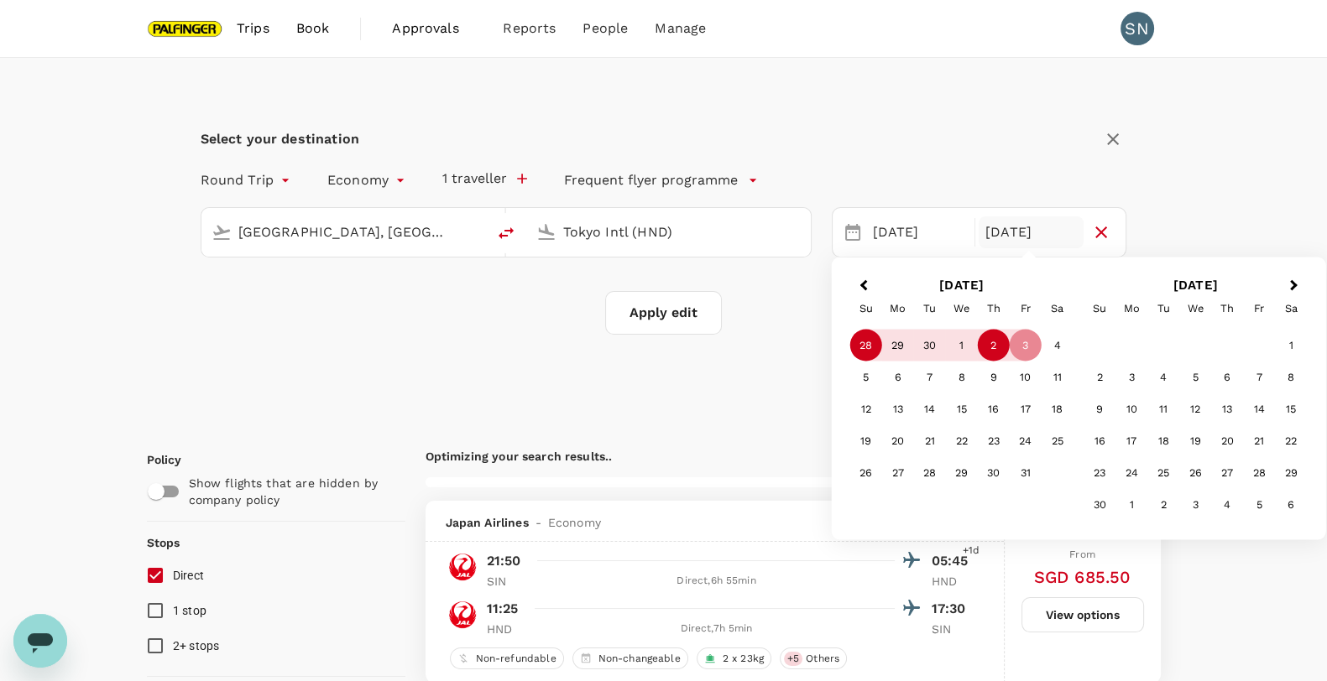
click at [993, 342] on div "2" at bounding box center [994, 346] width 32 height 32
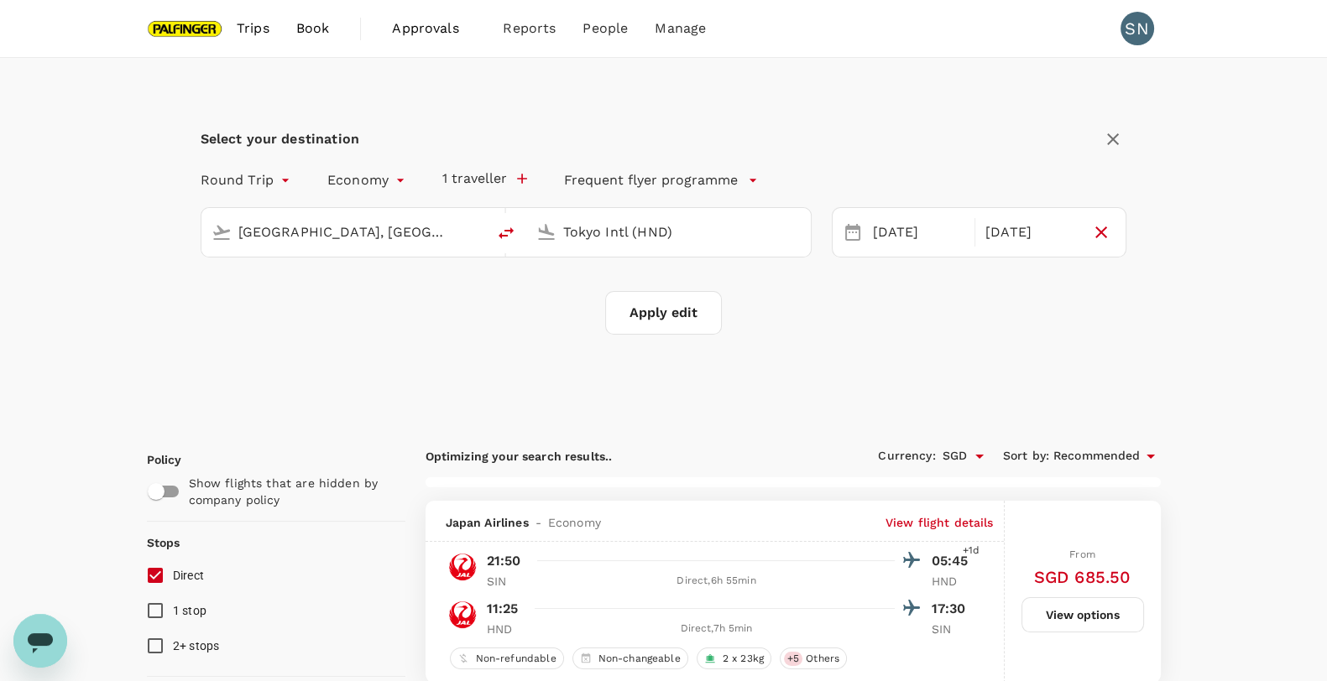
click at [671, 325] on button "Apply edit" at bounding box center [663, 313] width 117 height 44
checkbox input "false"
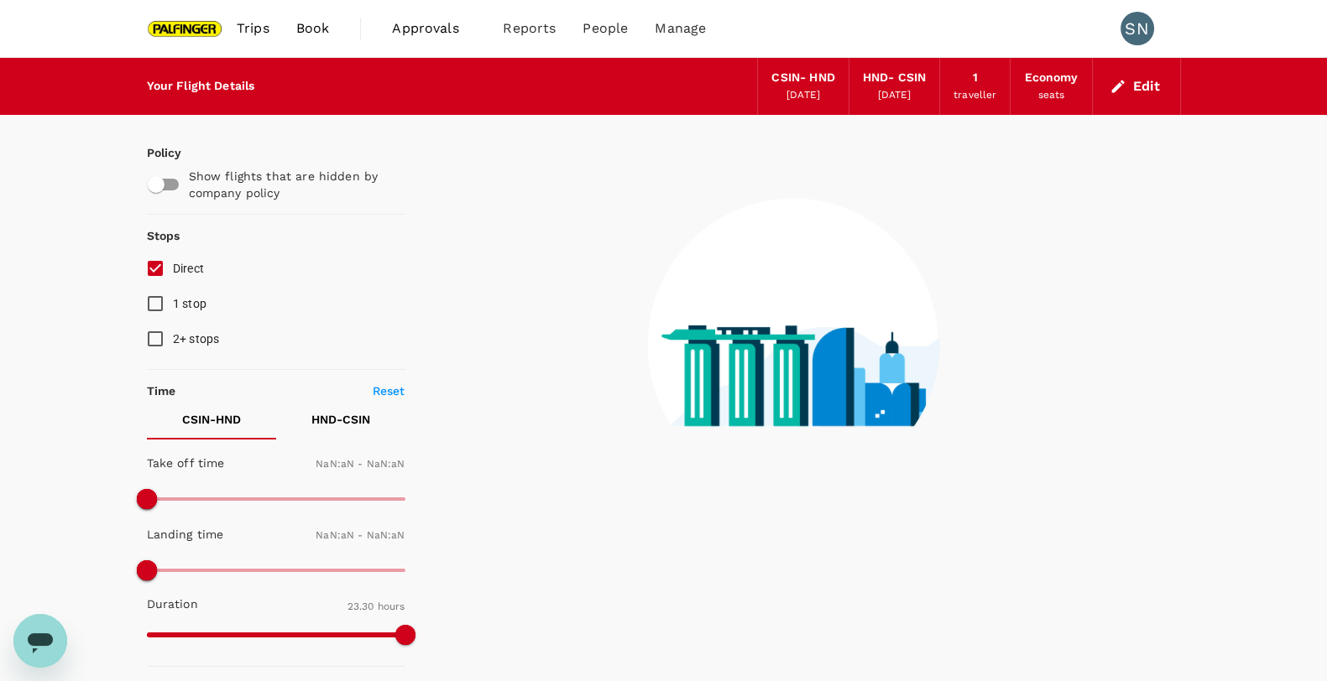
type input "1440"
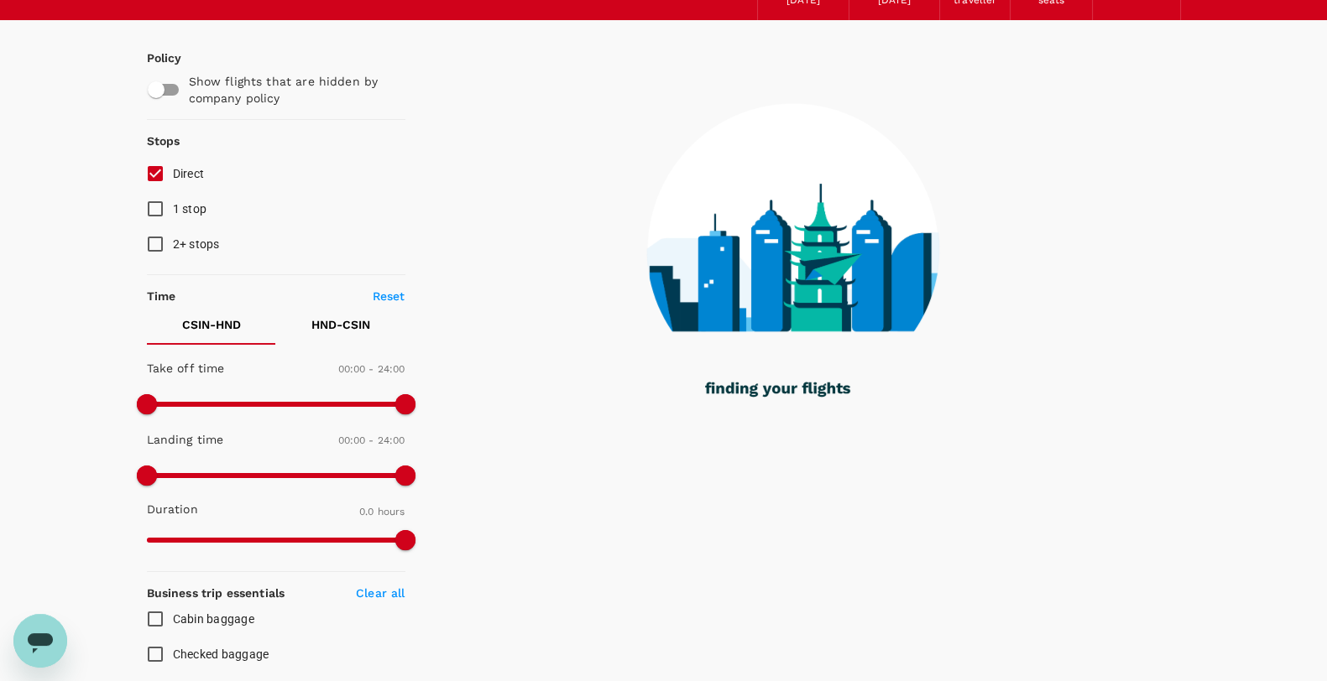
scroll to position [104, 0]
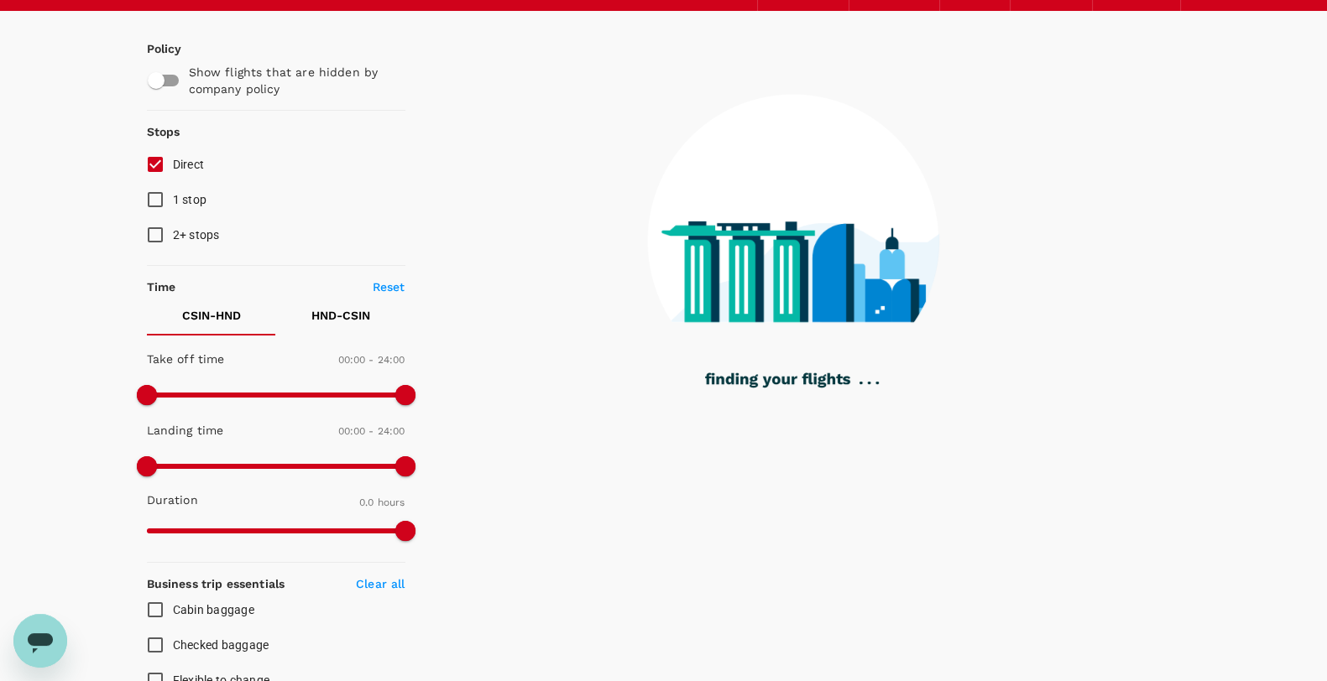
type input "1145"
checkbox input "true"
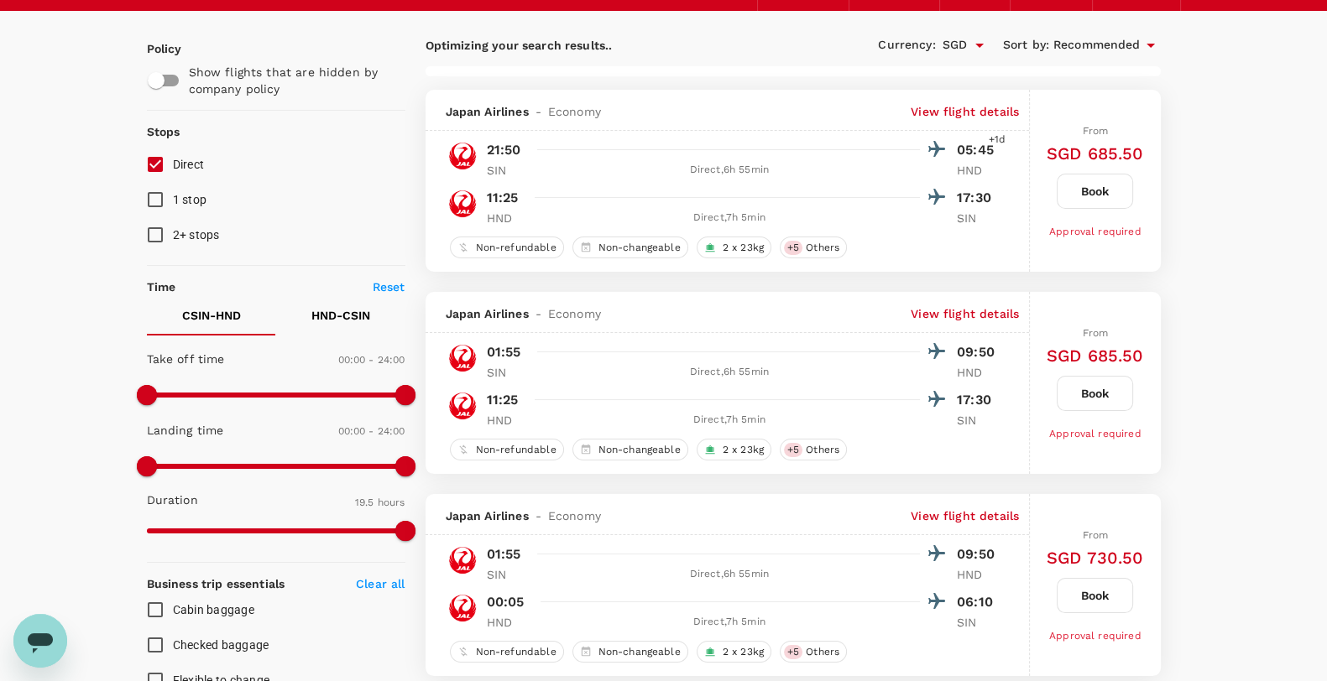
click at [319, 317] on p "HND - CSIN" at bounding box center [340, 315] width 59 height 17
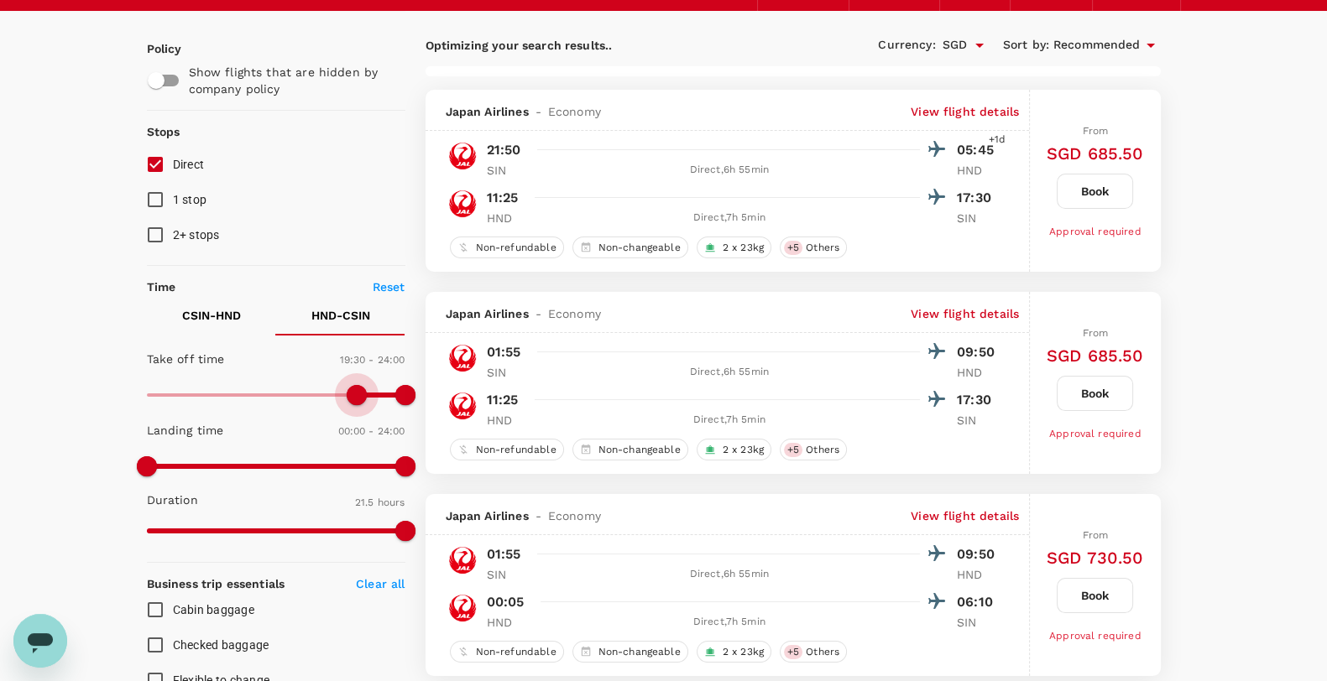
type input "1140"
drag, startPoint x: 148, startPoint y: 392, endPoint x: 350, endPoint y: 394, distance: 202.2
click at [350, 394] on span at bounding box center [351, 395] width 20 height 20
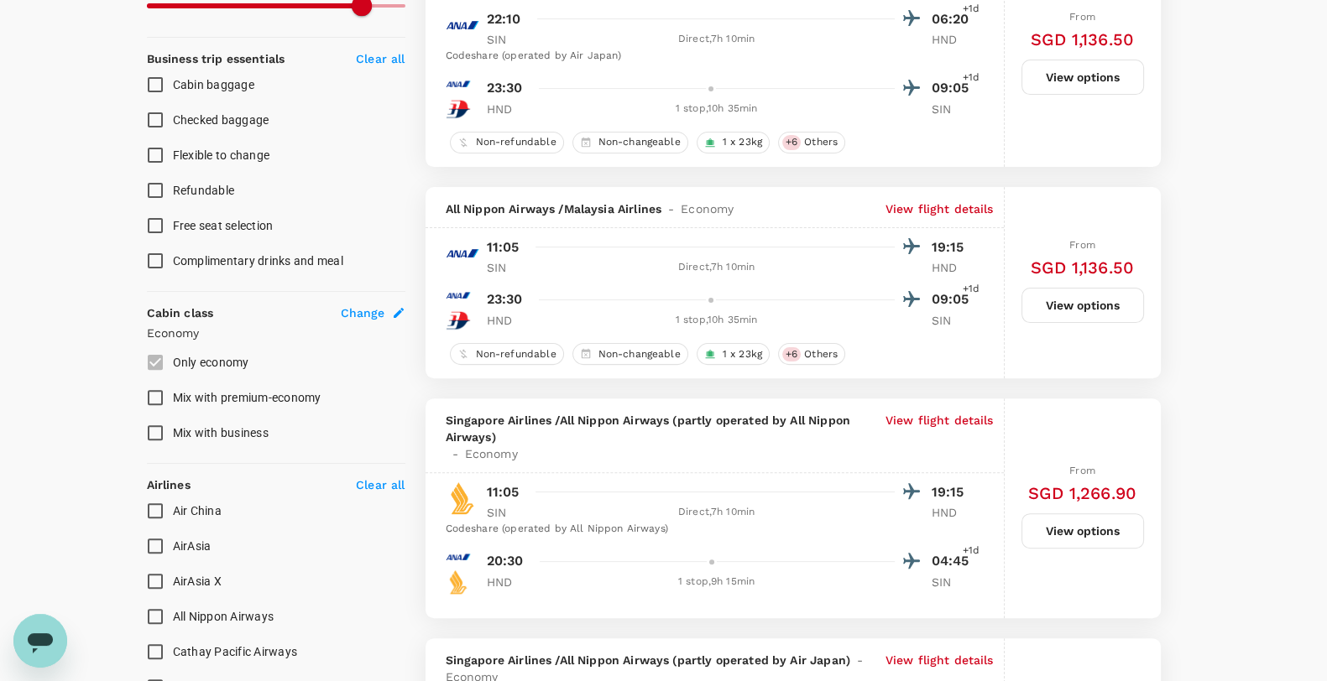
scroll to position [0, 0]
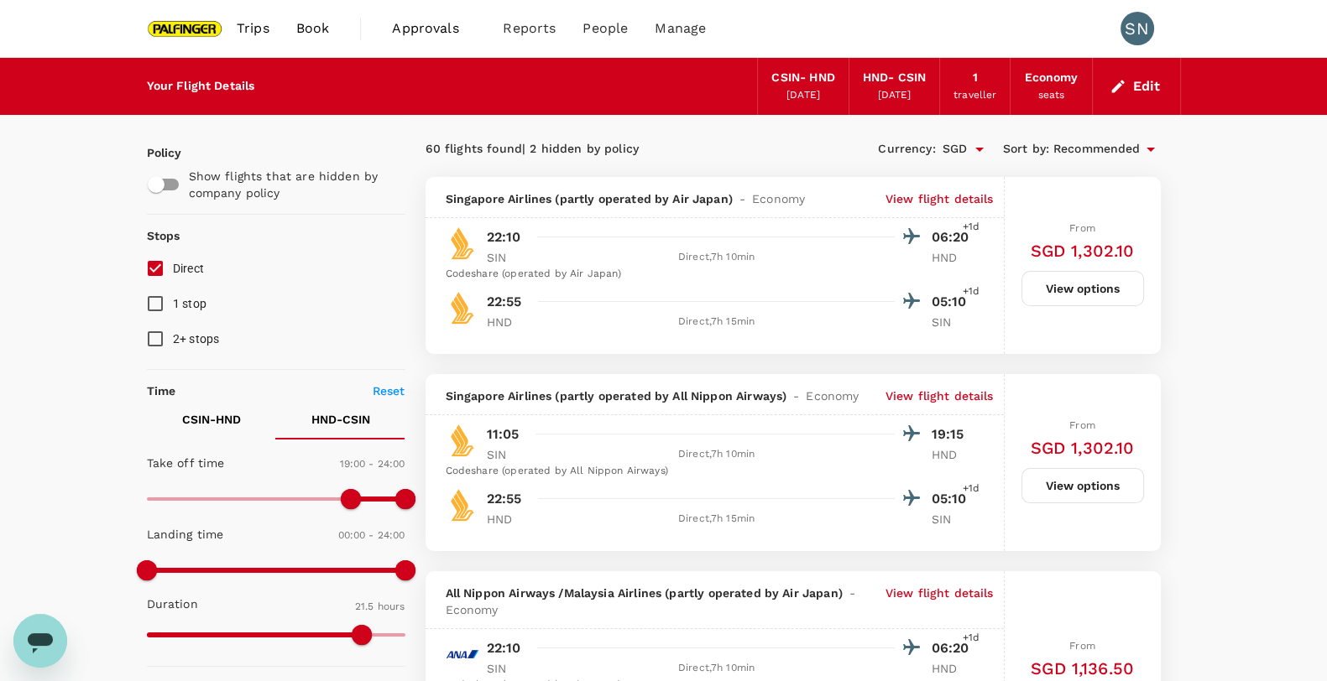
click at [1143, 84] on button "Edit" at bounding box center [1136, 86] width 60 height 27
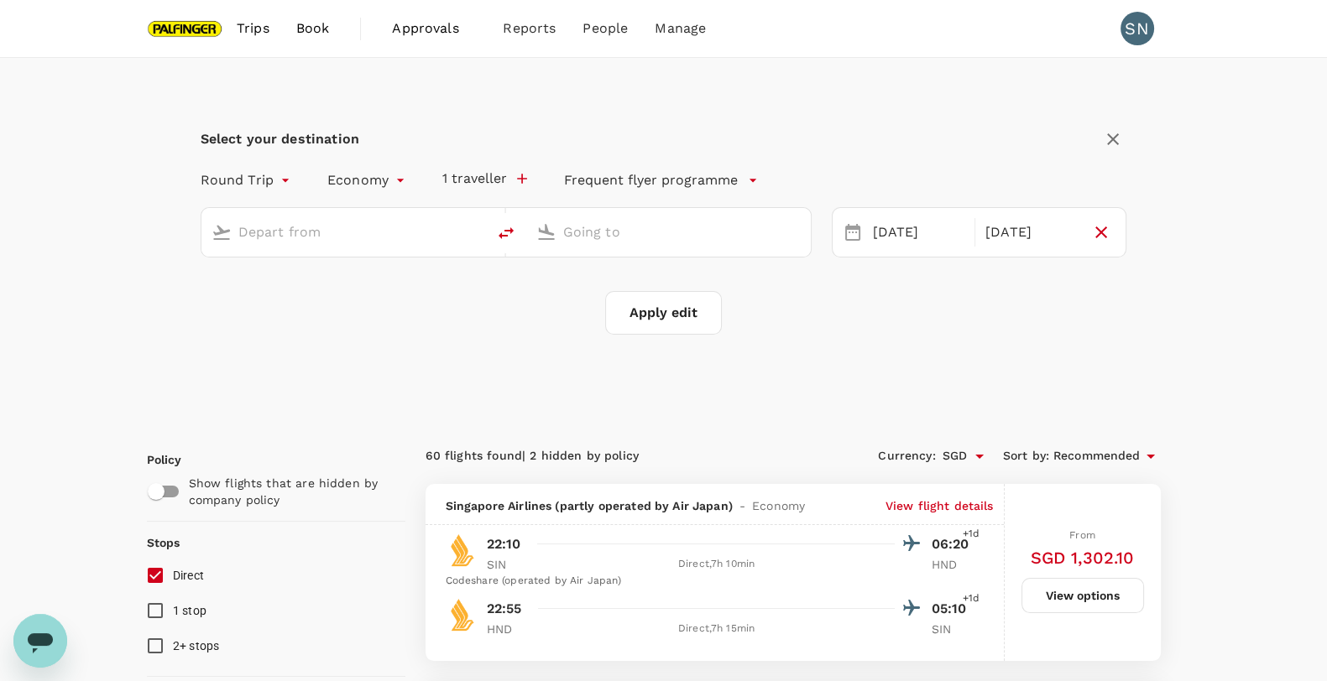
type input "[GEOGRAPHIC_DATA], [GEOGRAPHIC_DATA] (any)"
type input "Tokyo Intl (HND)"
click at [1191, 342] on div "Select your destination Round Trip roundtrip Economy economy 1 traveller Freque…" at bounding box center [664, 240] width 1074 height 364
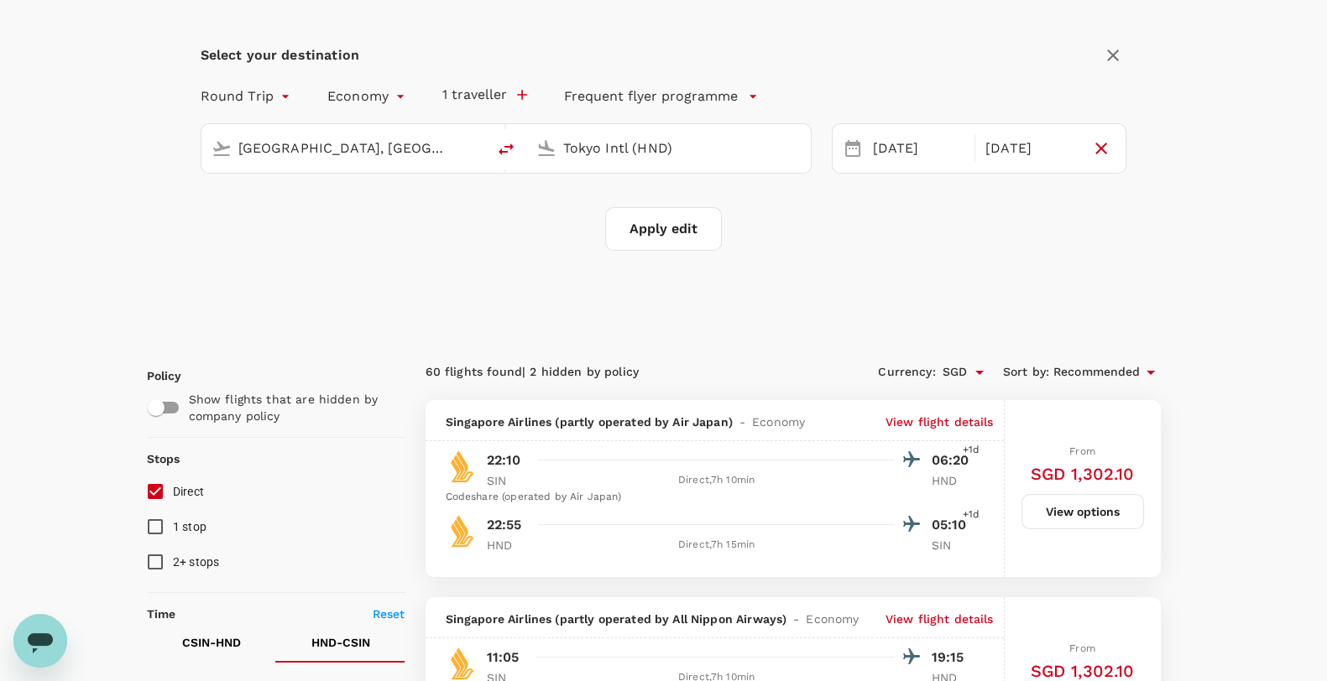
scroll to position [104, 0]
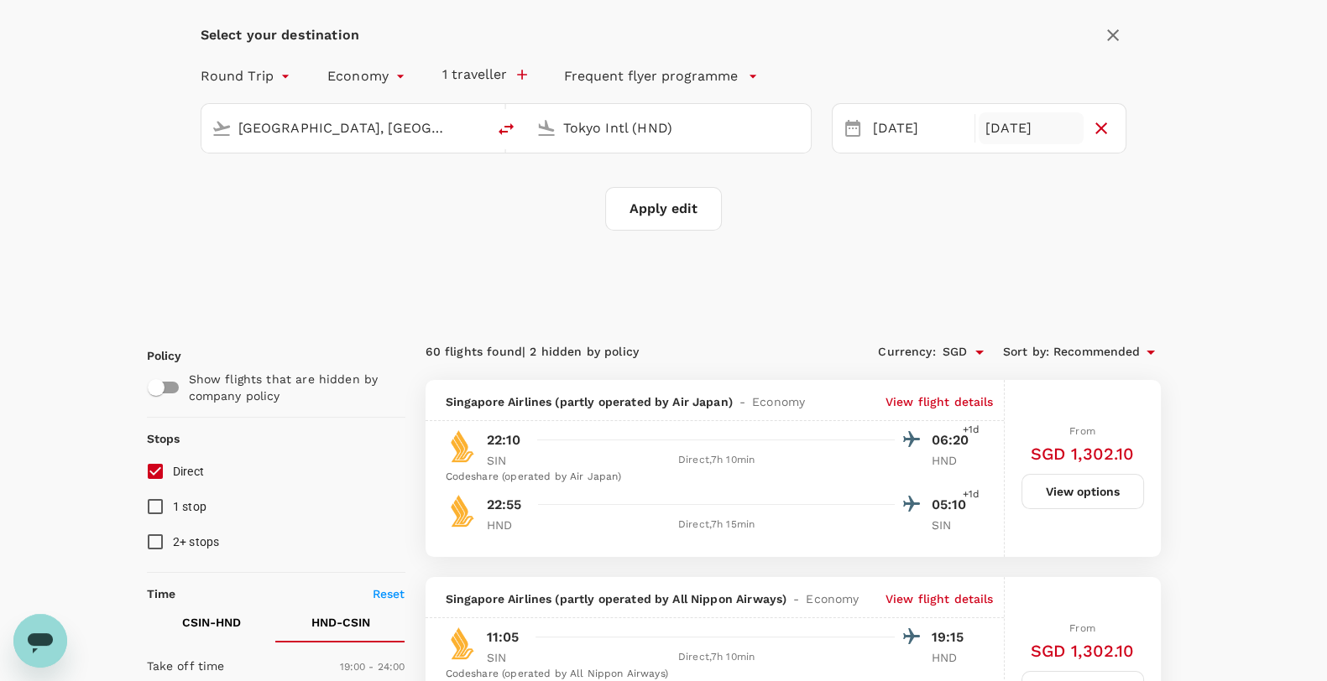
click at [1008, 127] on div "[DATE]" at bounding box center [1030, 128] width 105 height 33
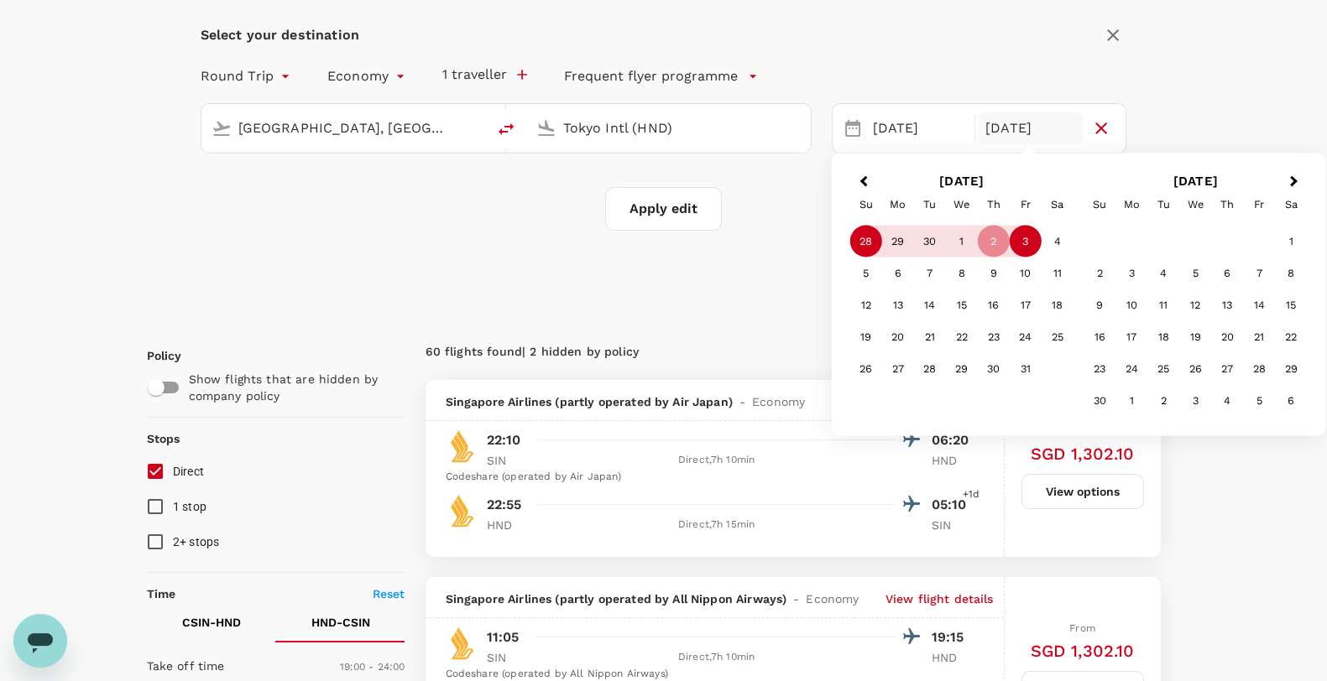
click at [1025, 238] on div "3" at bounding box center [1025, 242] width 32 height 32
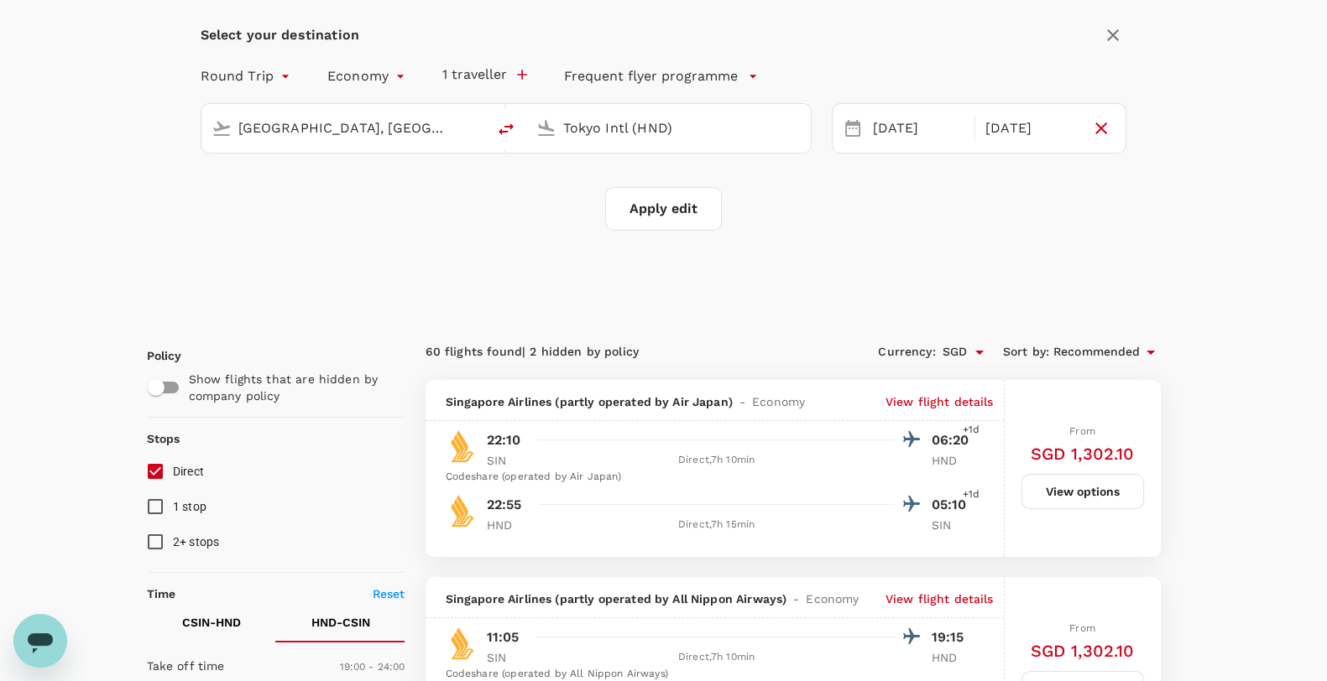
click at [679, 204] on button "Apply edit" at bounding box center [663, 209] width 117 height 44
checkbox input "false"
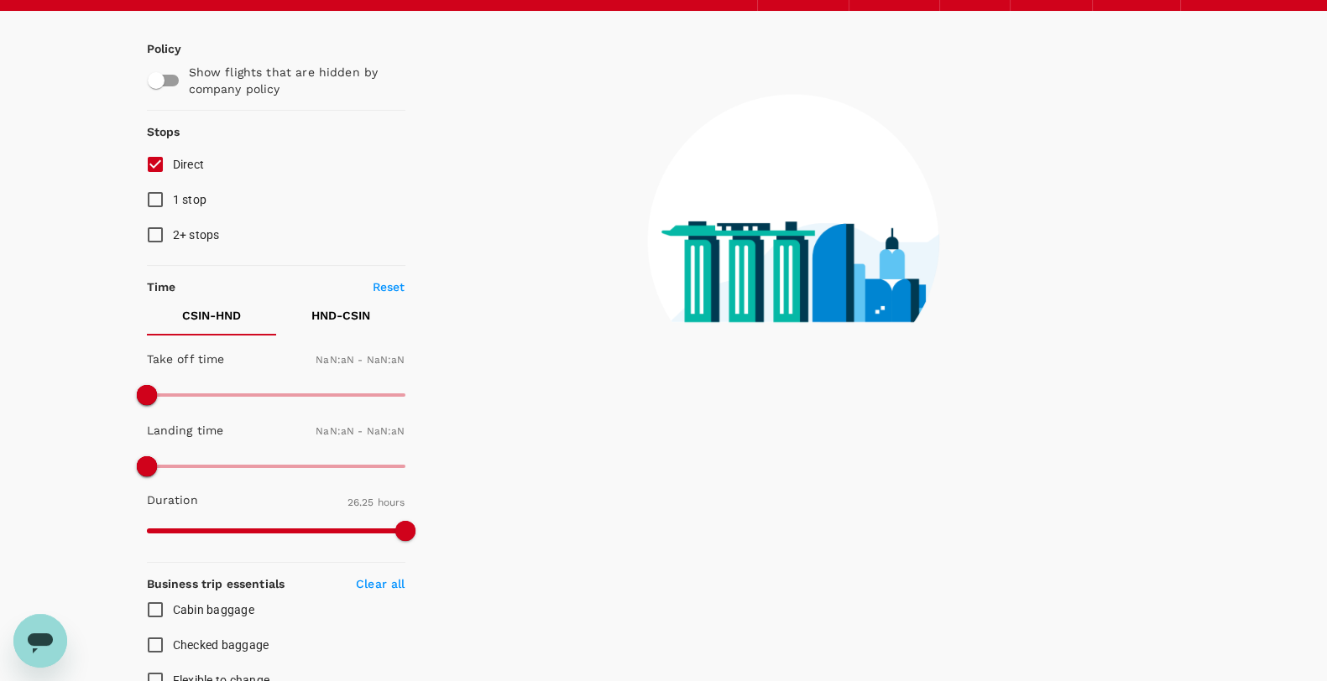
type input "1440"
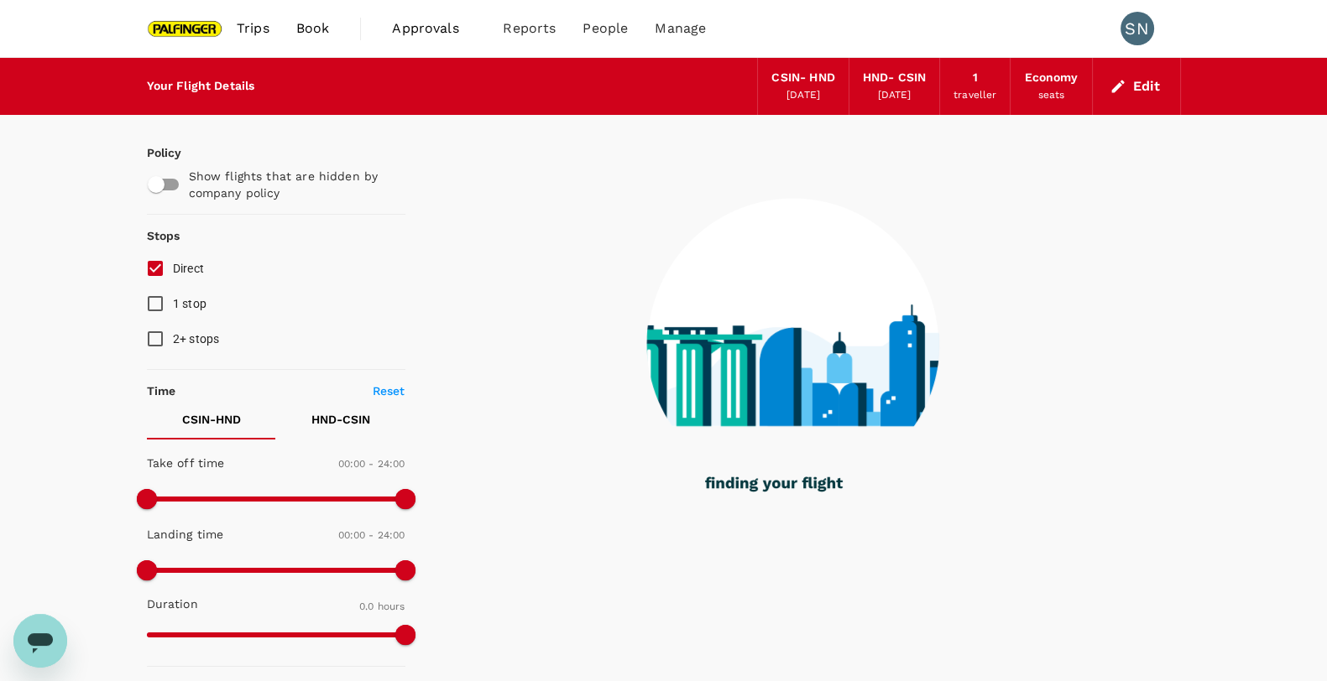
click at [318, 426] on p "HND - CSIN" at bounding box center [340, 419] width 59 height 17
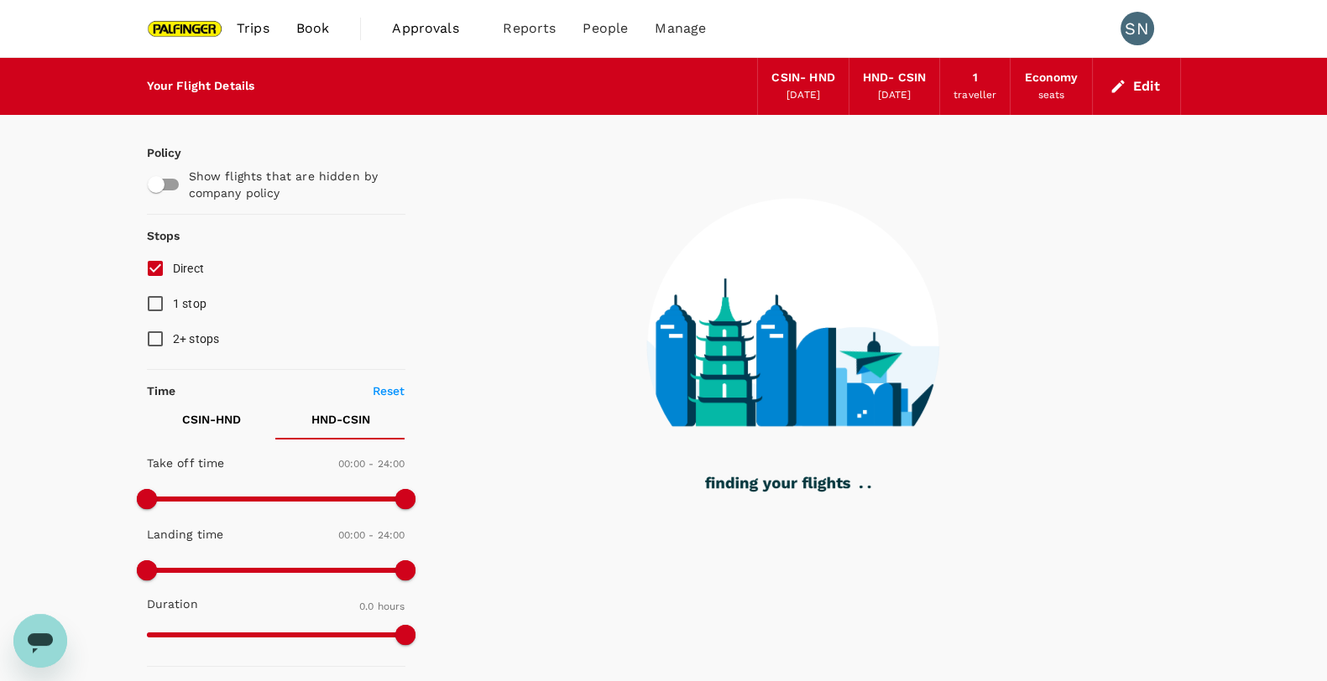
type input "1305"
checkbox input "true"
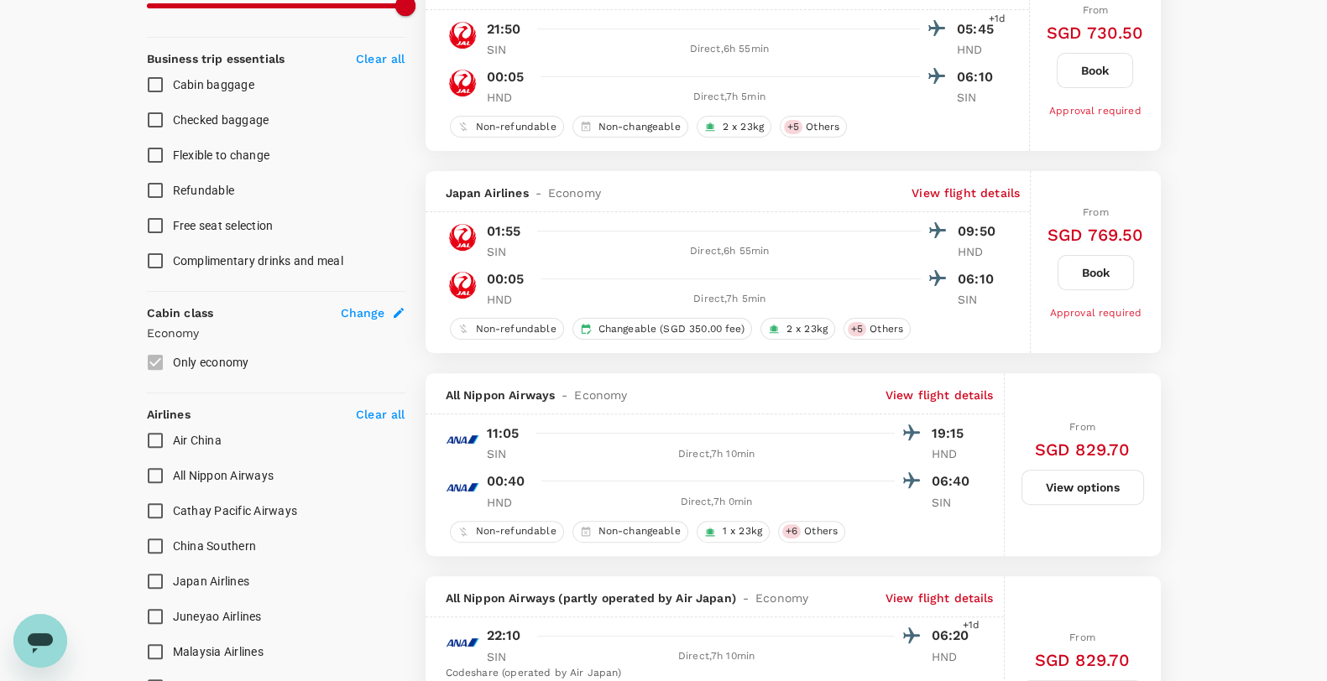
scroll to position [733, 0]
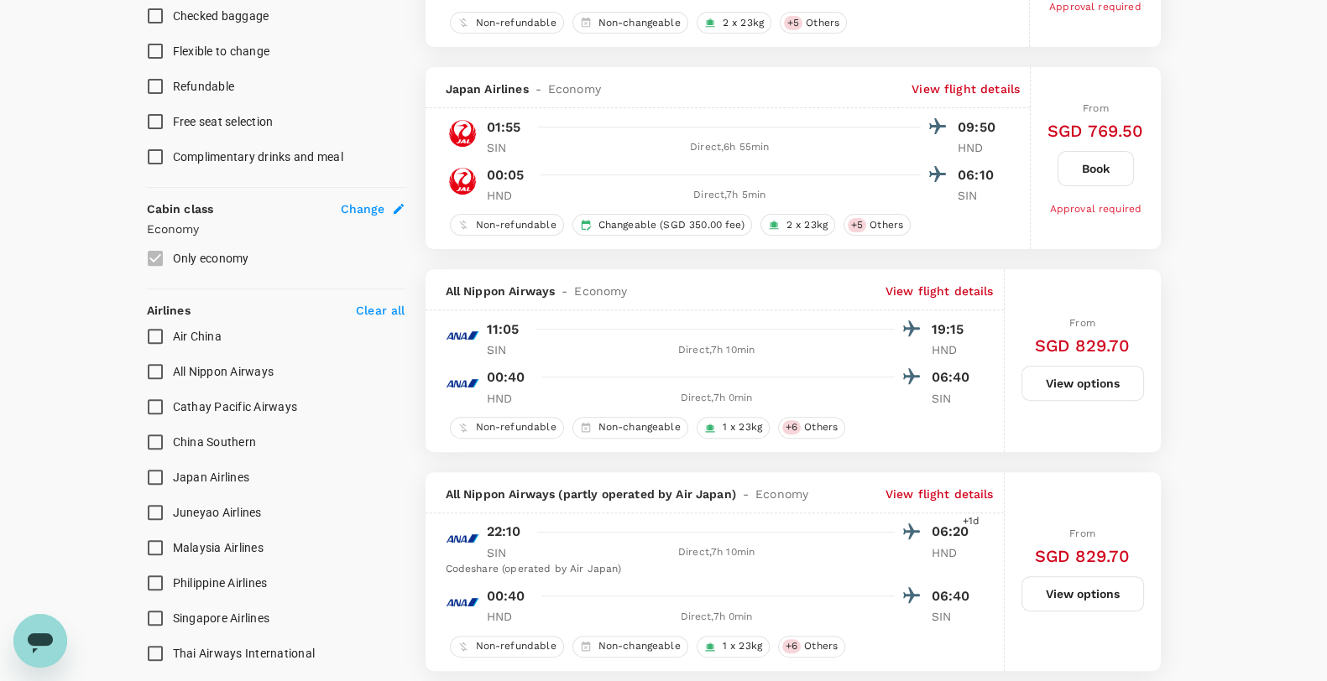
type input "1315"
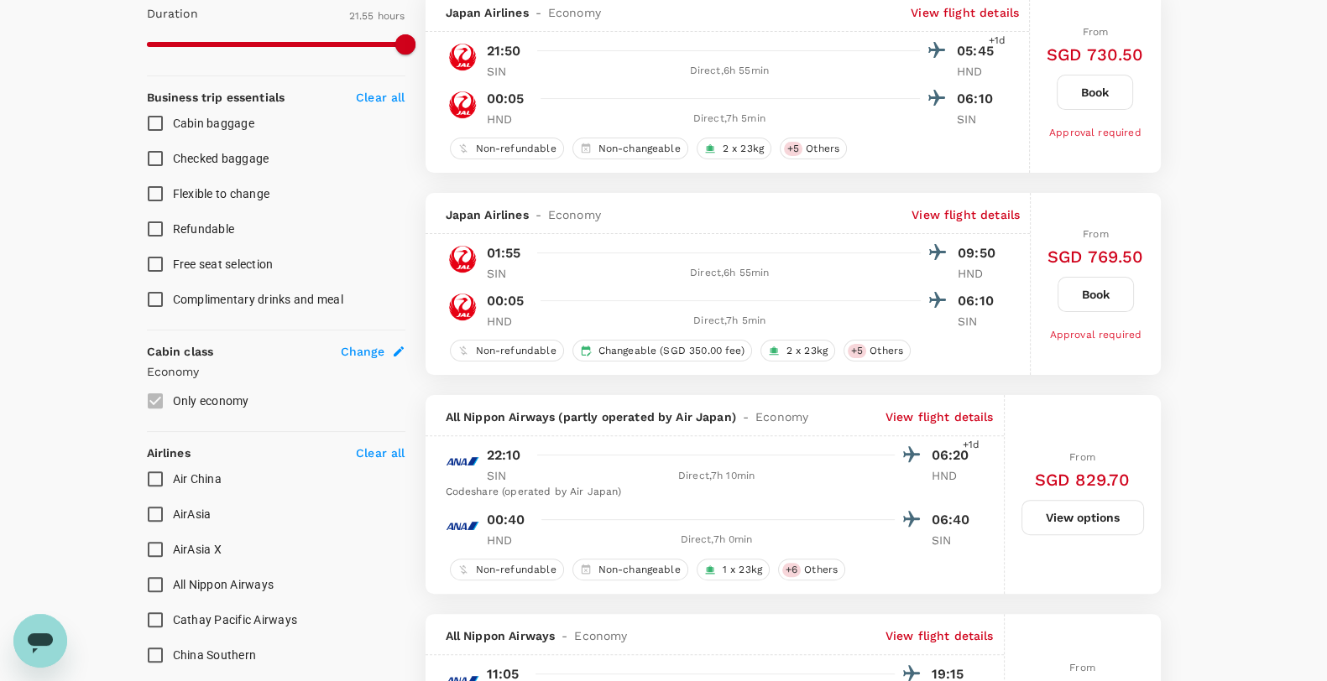
scroll to position [0, 0]
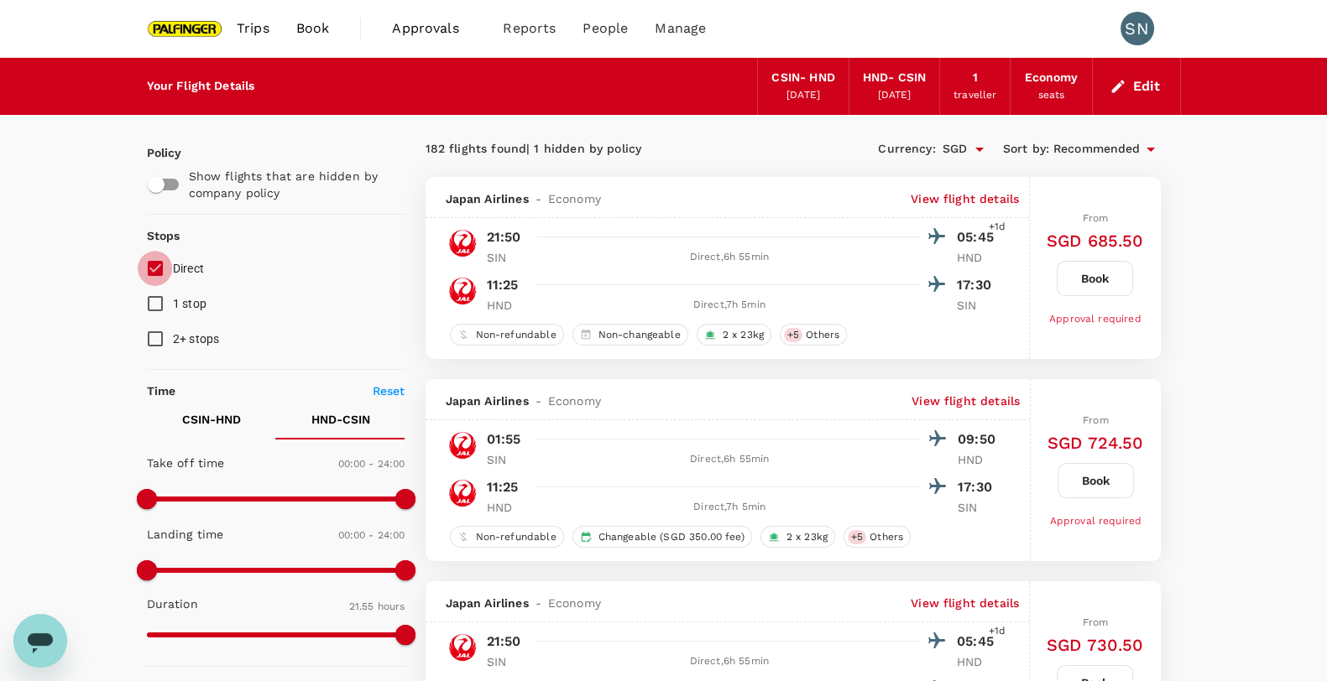
click at [154, 274] on input "Direct" at bounding box center [155, 268] width 35 height 35
checkbox input "true"
click at [1126, 91] on button "Edit" at bounding box center [1136, 86] width 60 height 27
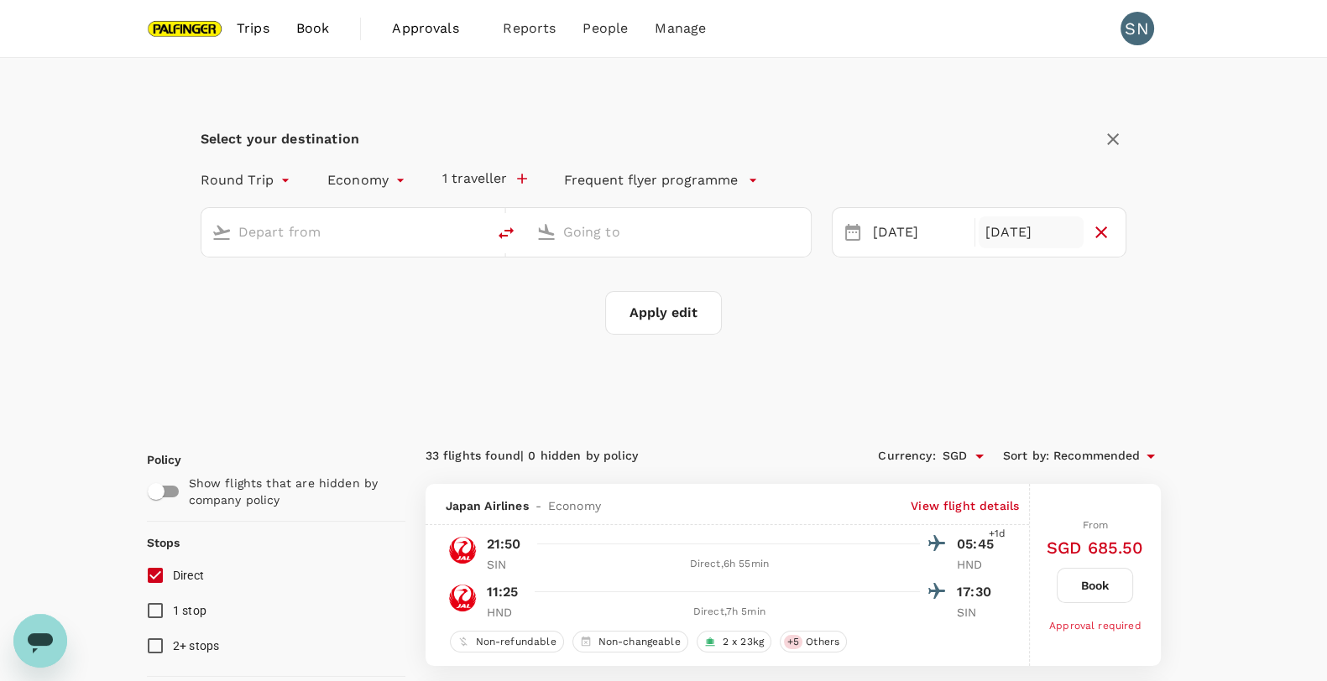
type input "[GEOGRAPHIC_DATA], [GEOGRAPHIC_DATA] (any)"
type input "Tokyo Intl (HND)"
click at [1004, 233] on div "[DATE]" at bounding box center [1030, 232] width 105 height 33
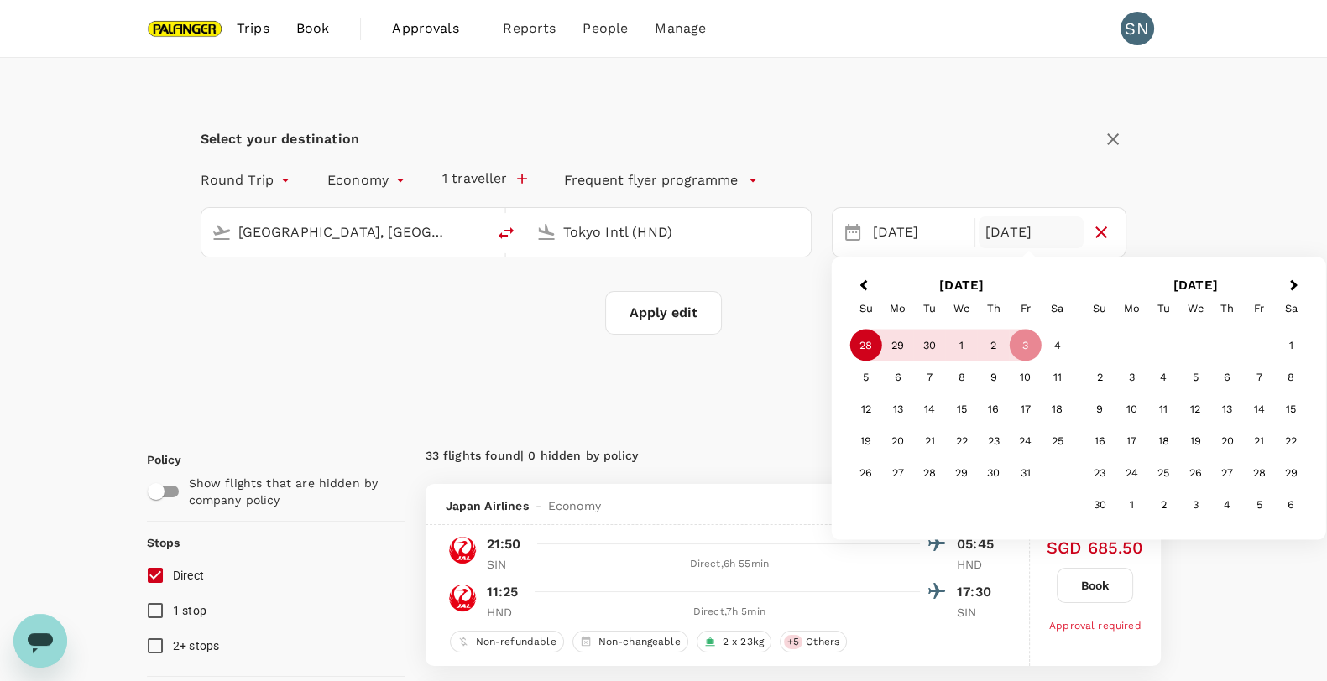
click at [858, 351] on div "28" at bounding box center [866, 346] width 32 height 32
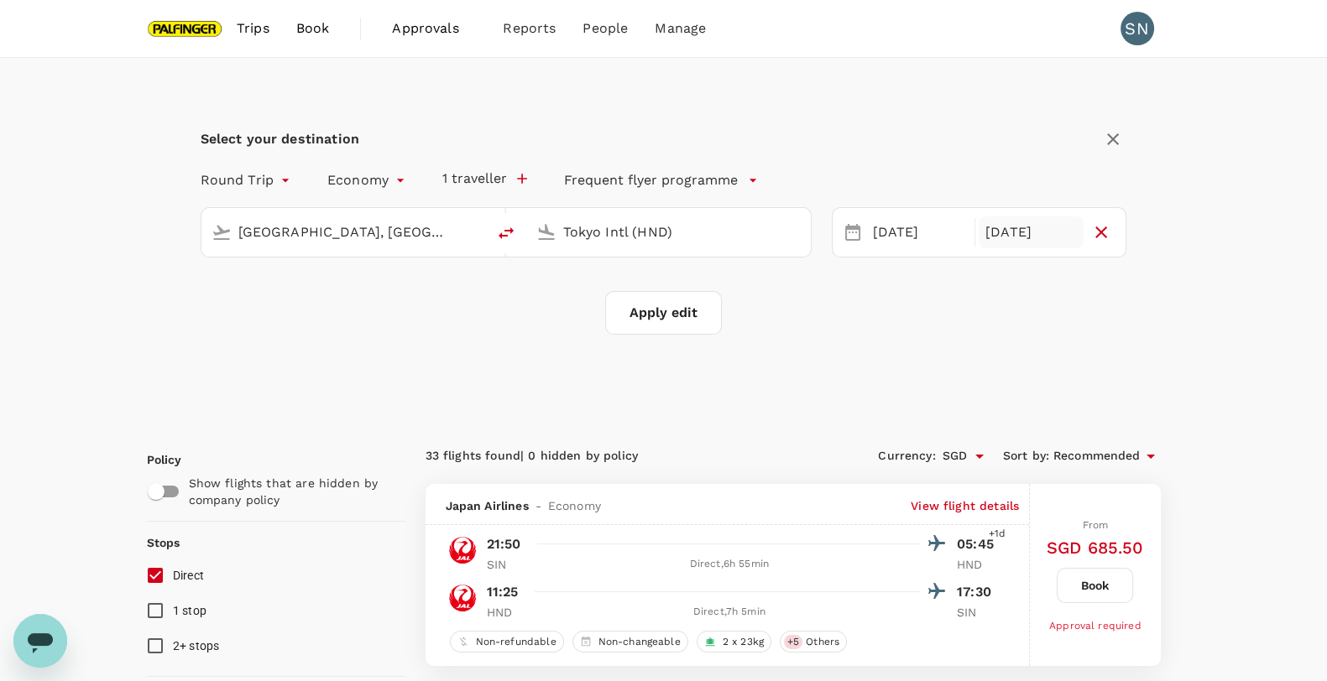
click at [1026, 245] on div "[DATE]" at bounding box center [1030, 232] width 105 height 33
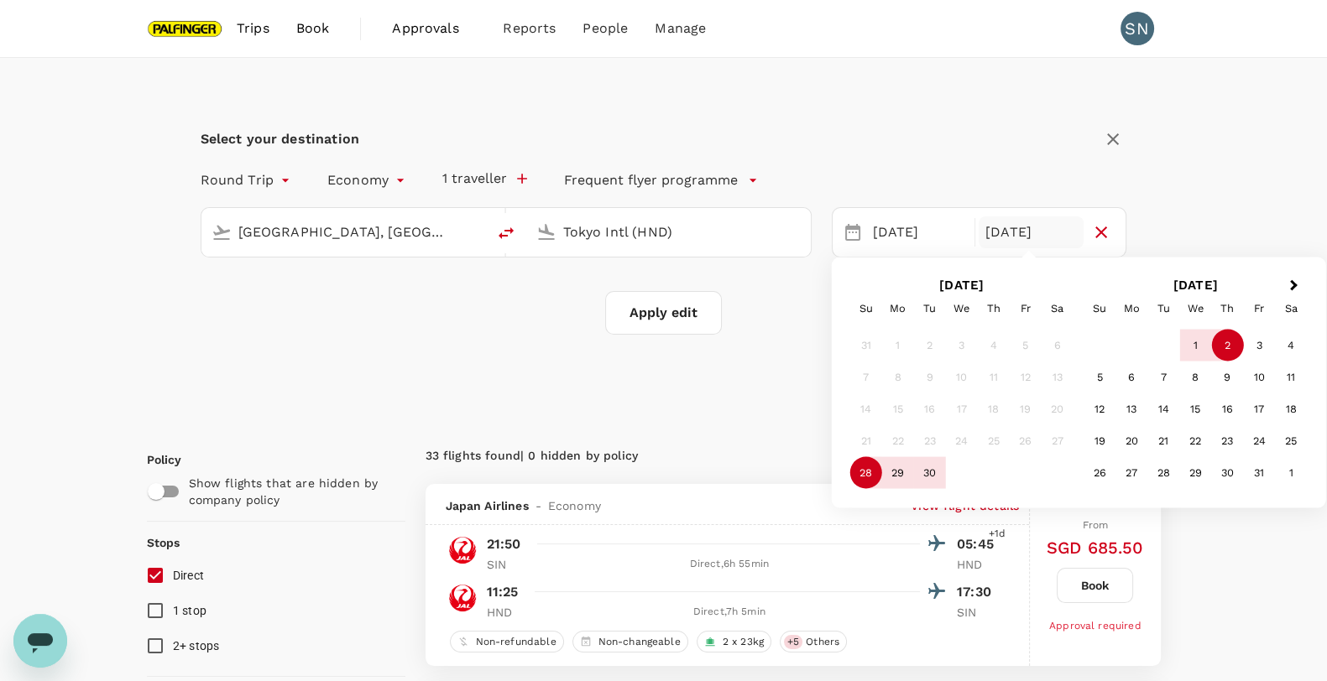
click at [1238, 343] on div "2" at bounding box center [1227, 346] width 32 height 32
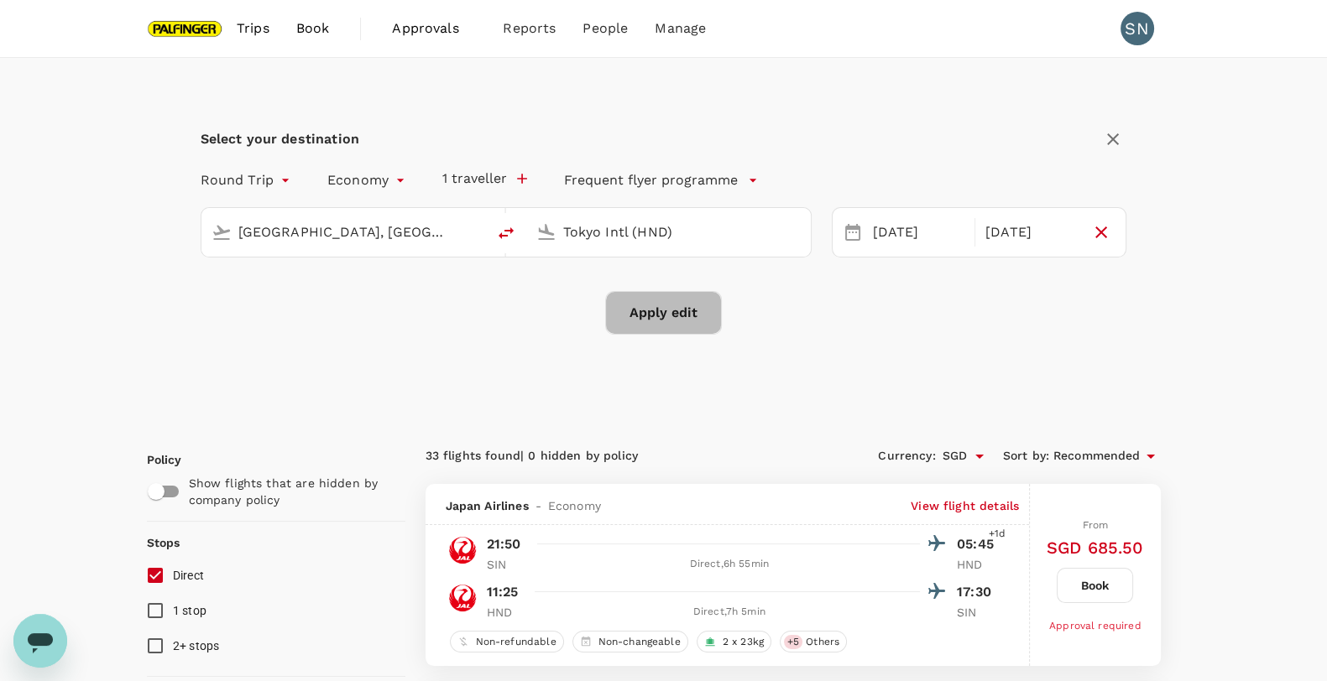
click at [692, 311] on button "Apply edit" at bounding box center [663, 313] width 117 height 44
checkbox input "false"
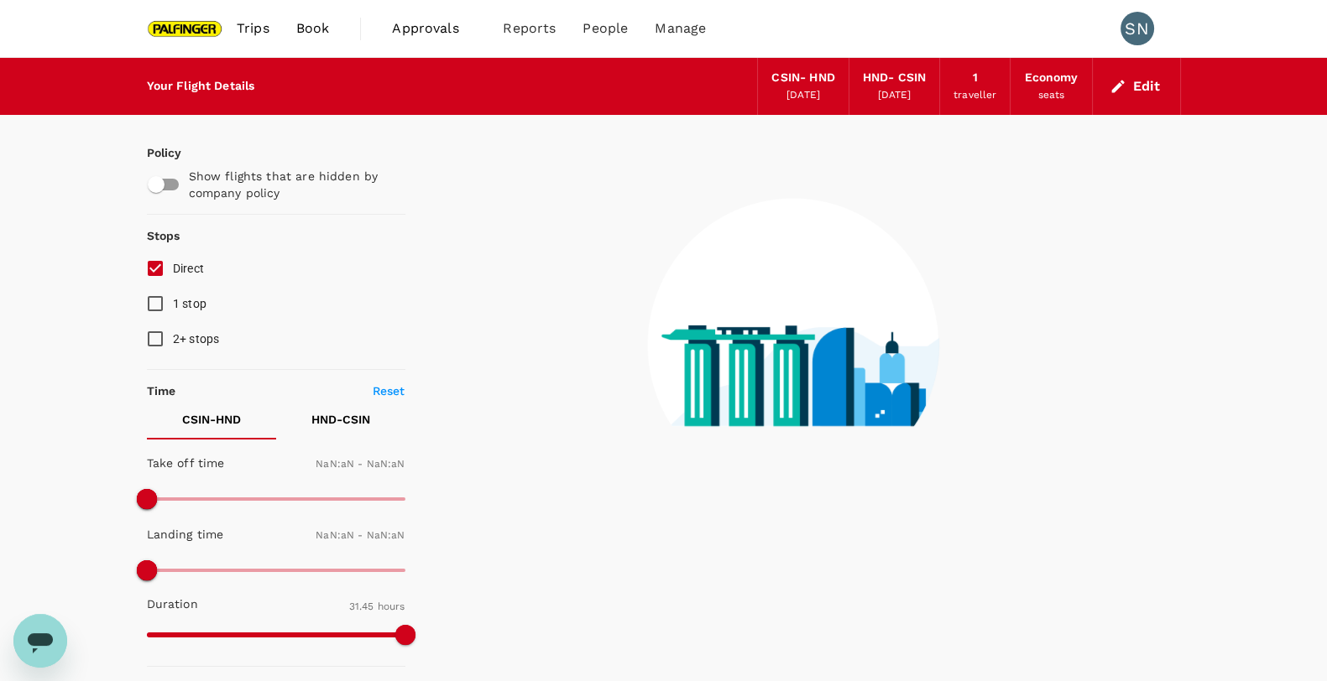
type input "1440"
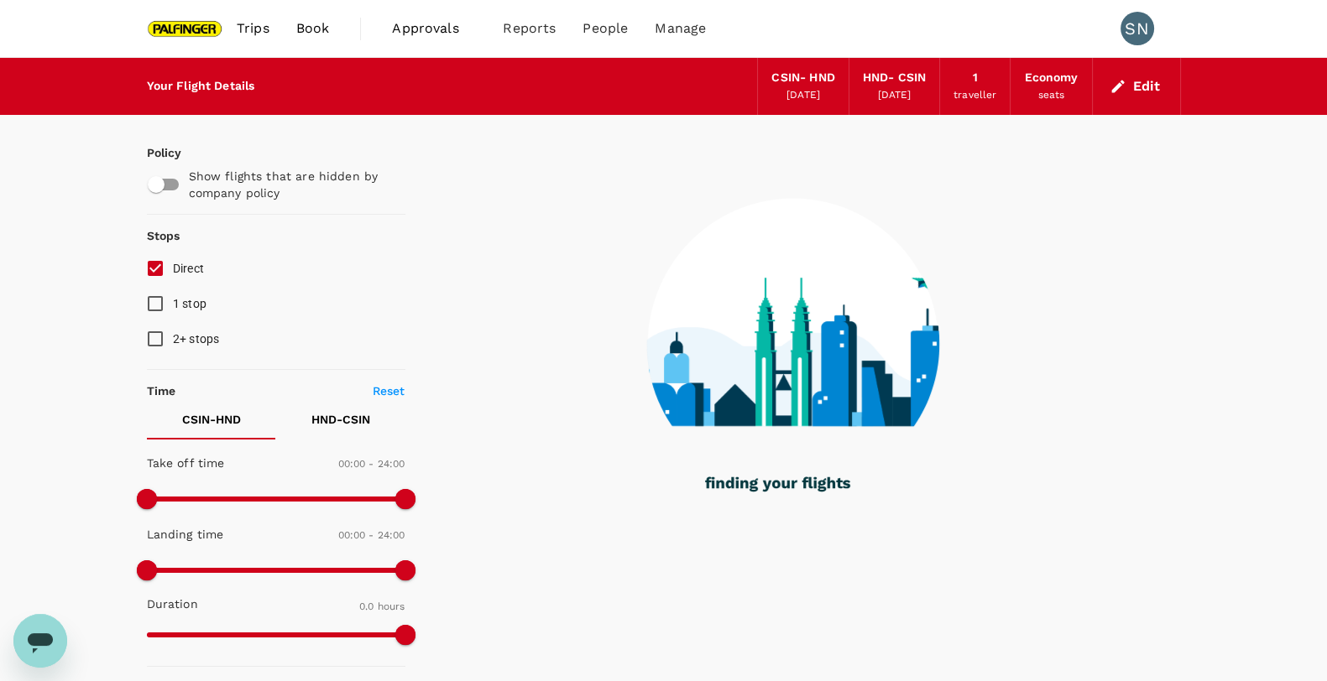
type input "1475"
checkbox input "true"
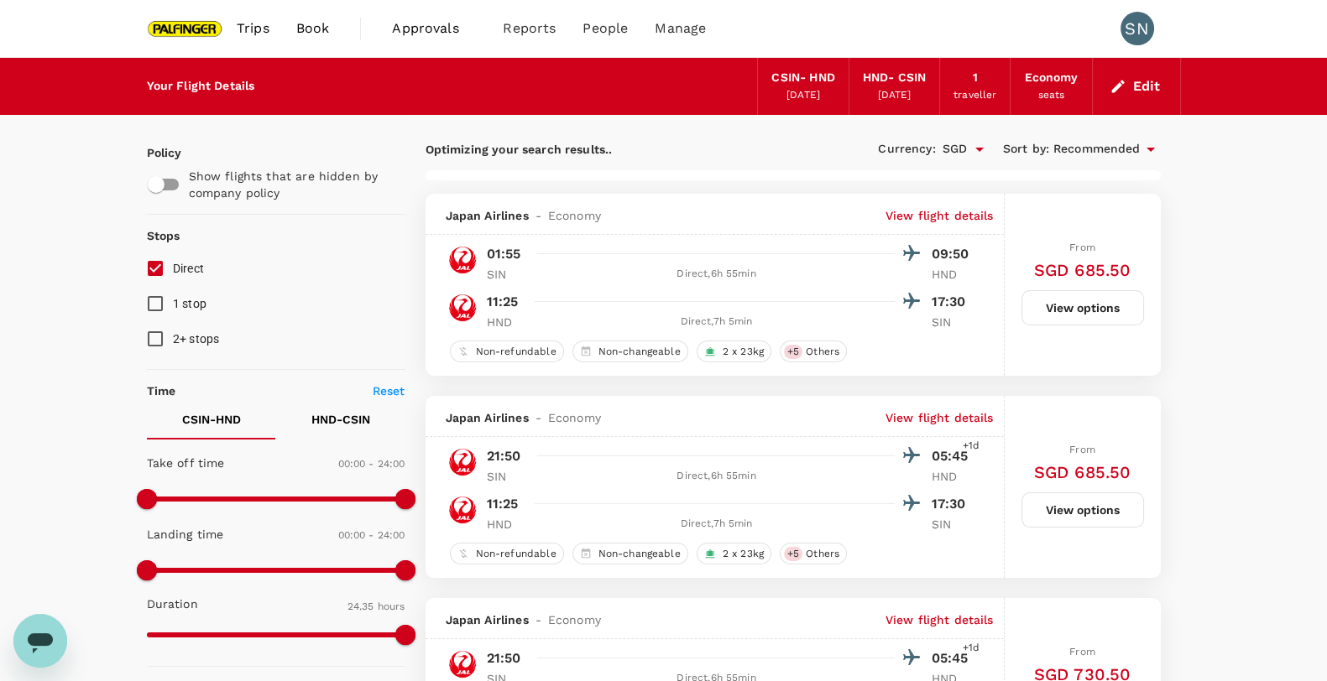
type input "1585"
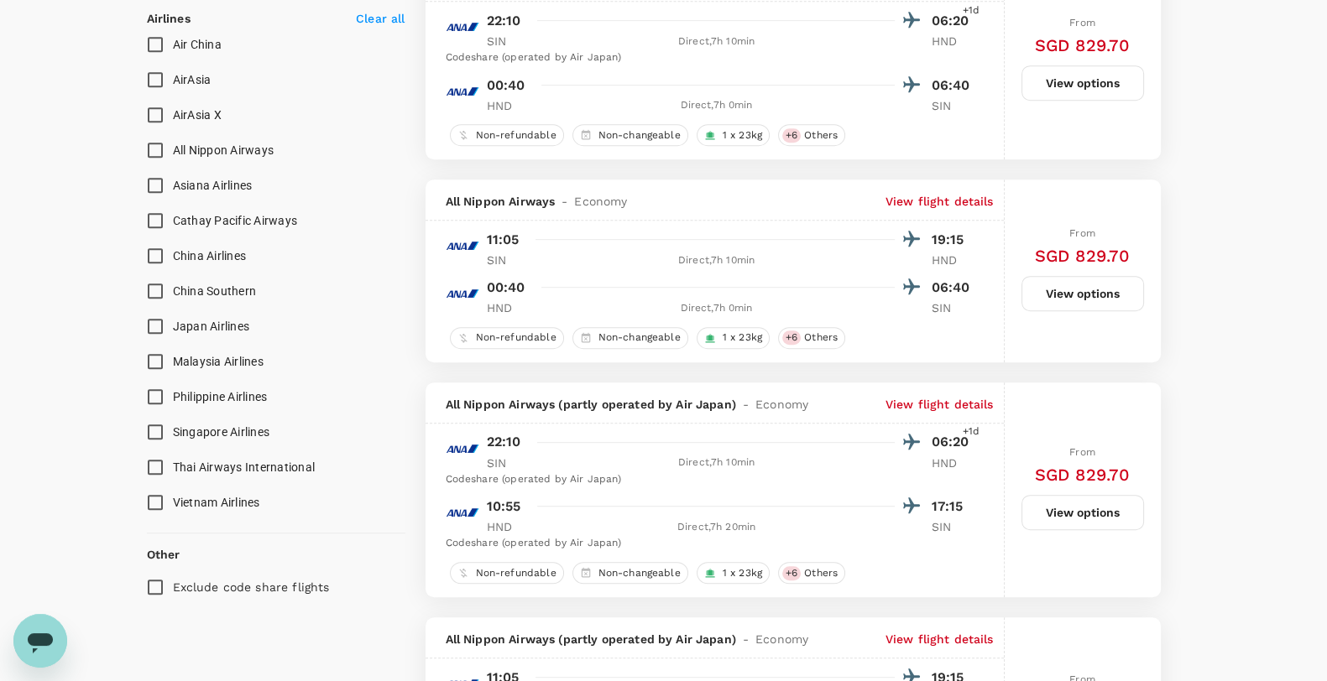
scroll to position [1049, 0]
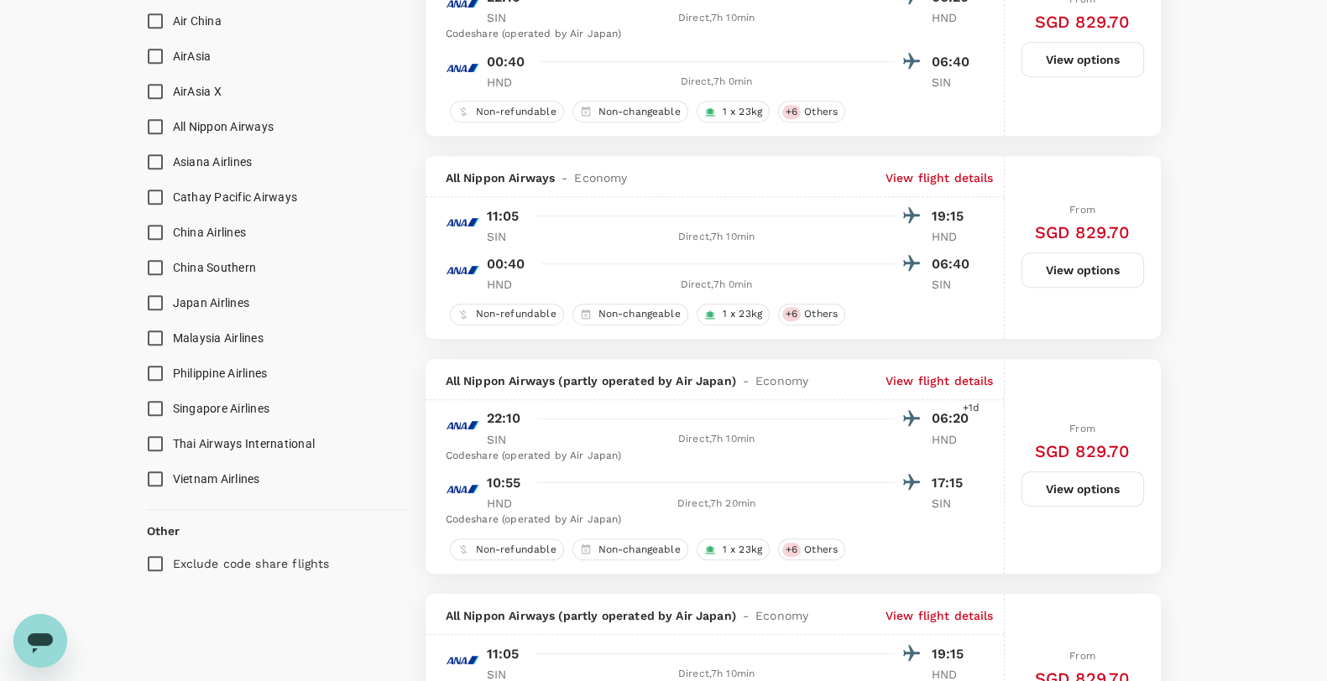
click at [159, 407] on input "Singapore Airlines" at bounding box center [155, 408] width 35 height 35
checkbox input "true"
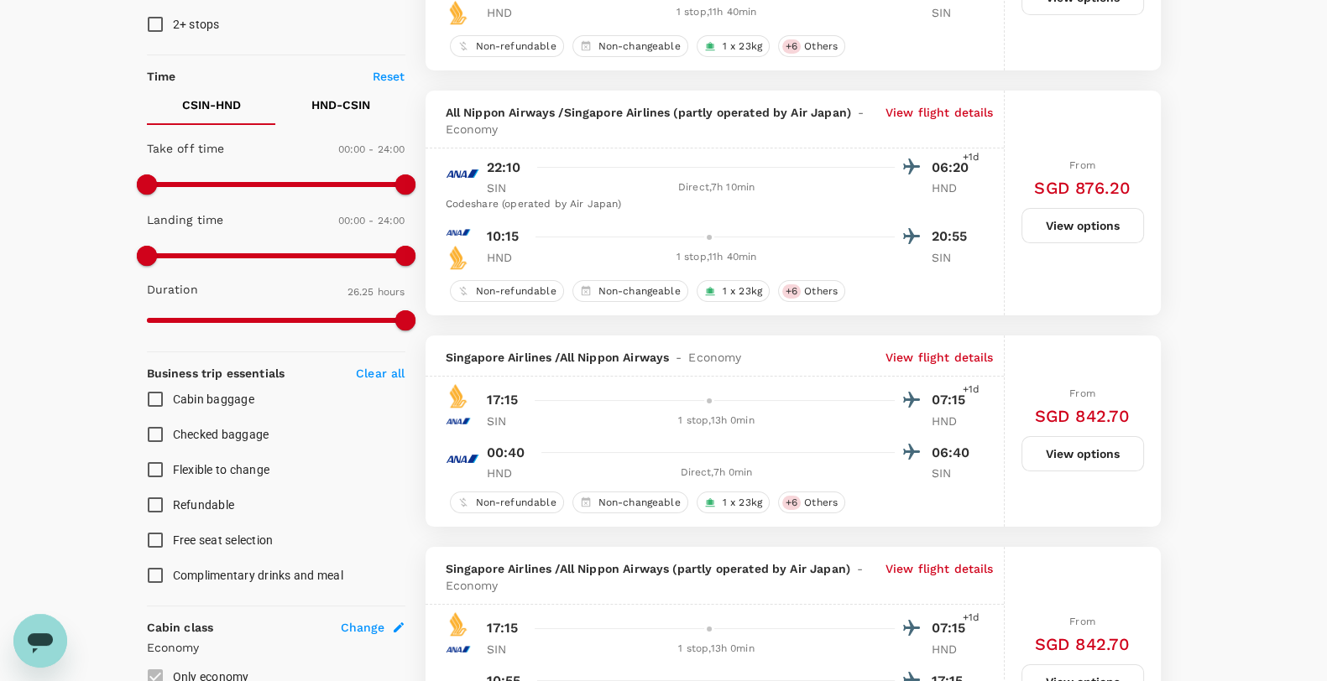
scroll to position [104, 0]
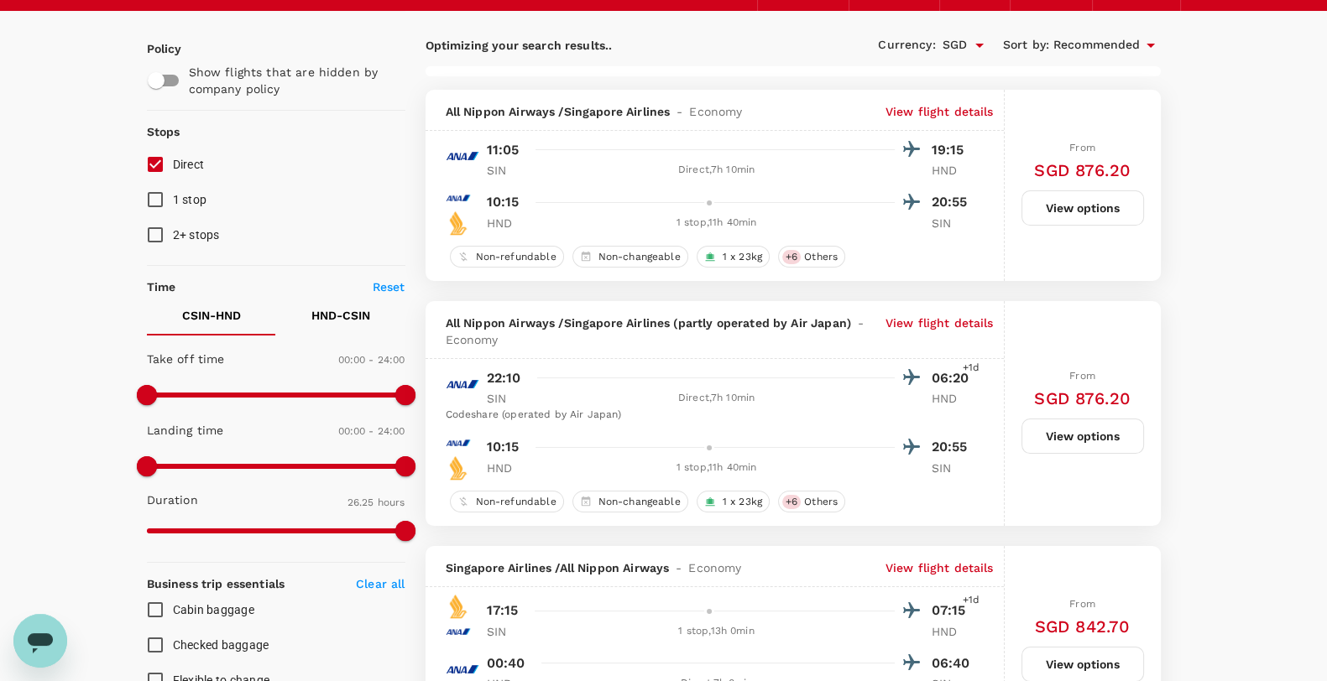
click at [175, 165] on span "Direct" at bounding box center [189, 164] width 32 height 13
click at [173, 165] on input "Direct" at bounding box center [155, 164] width 35 height 35
click at [161, 165] on input "Direct" at bounding box center [155, 164] width 35 height 35
checkbox input "true"
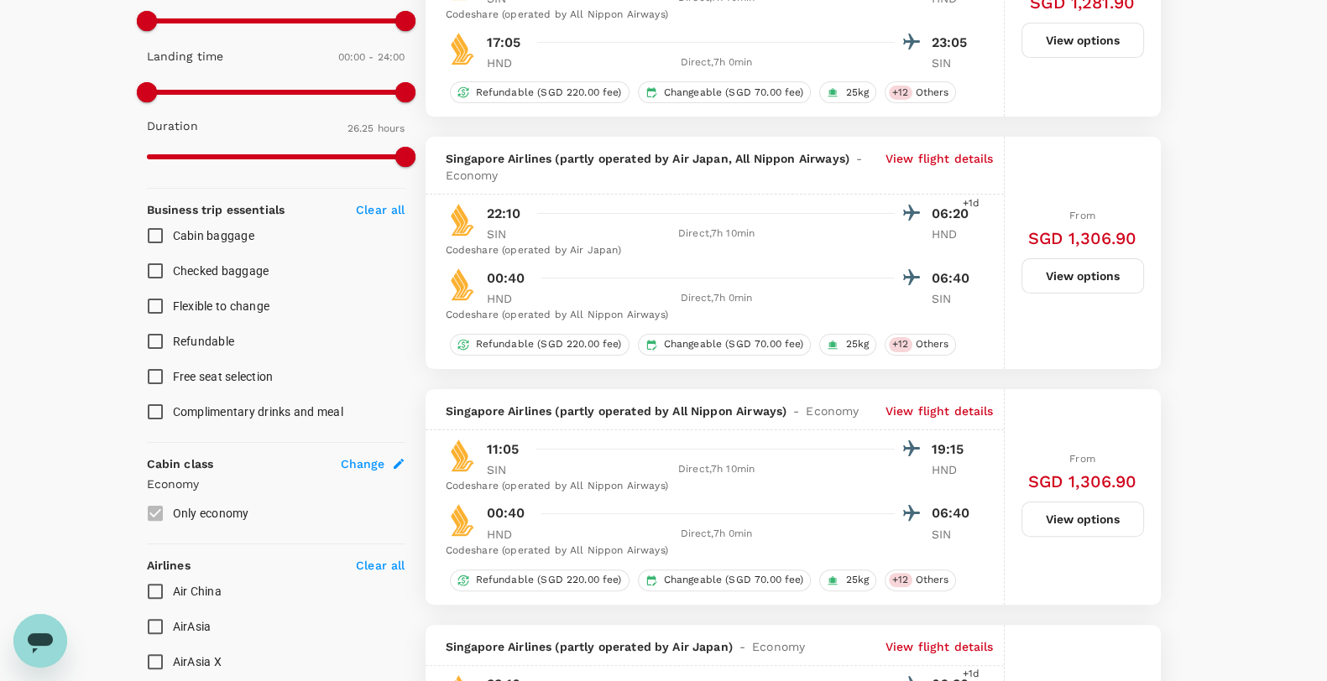
scroll to position [0, 0]
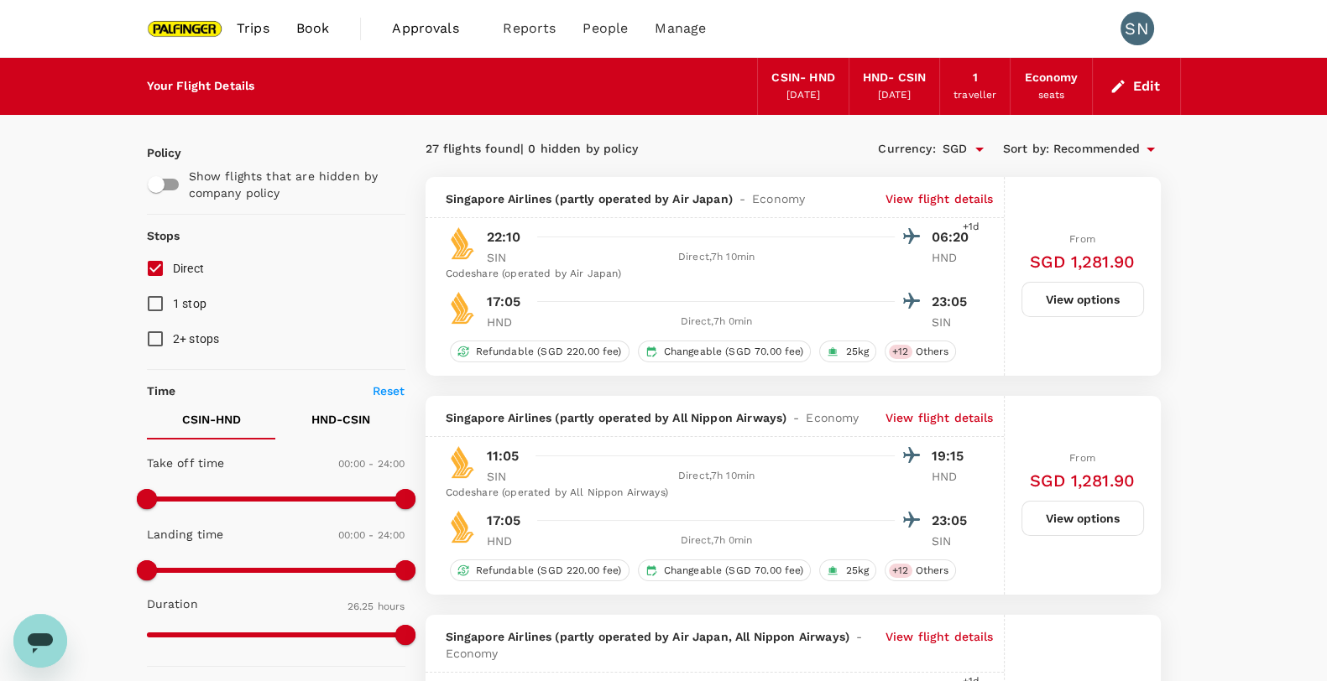
click at [324, 420] on p "HND - CSIN" at bounding box center [340, 419] width 59 height 17
type input "1080"
drag, startPoint x: 143, startPoint y: 499, endPoint x: 341, endPoint y: 497, distance: 197.2
click at [341, 497] on span at bounding box center [341, 499] width 20 height 20
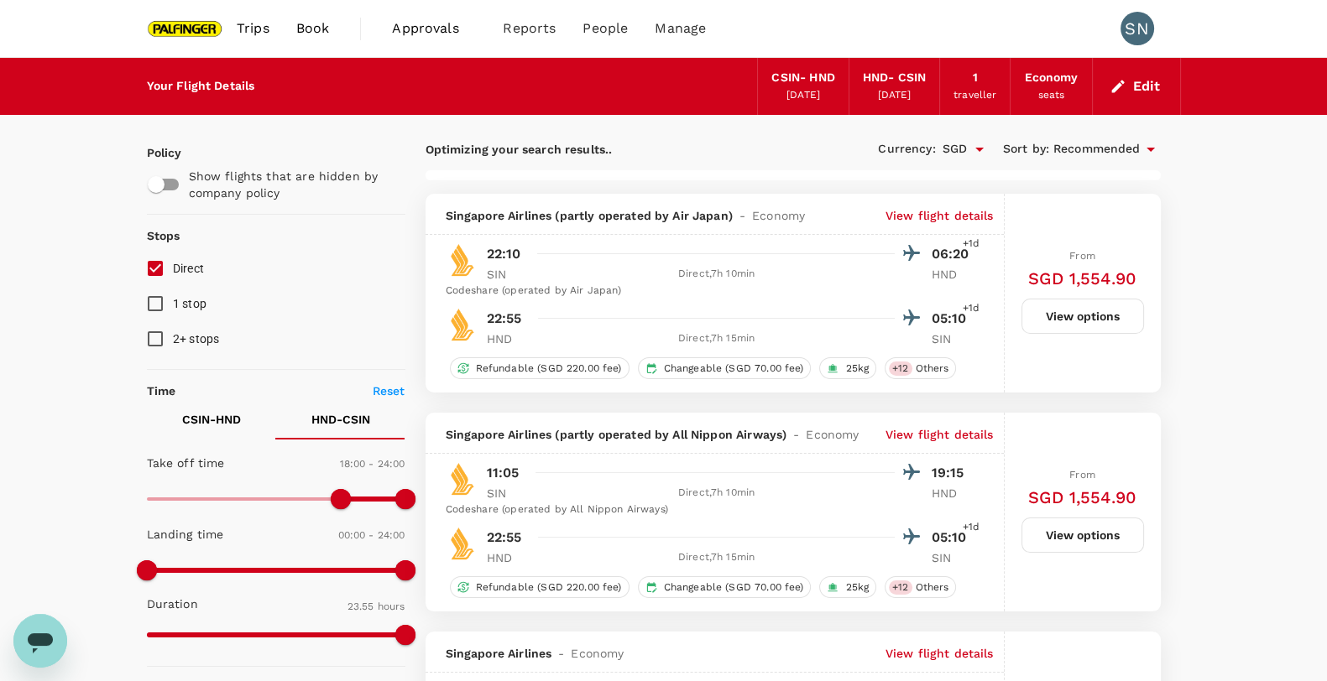
checkbox input "false"
checkbox input "true"
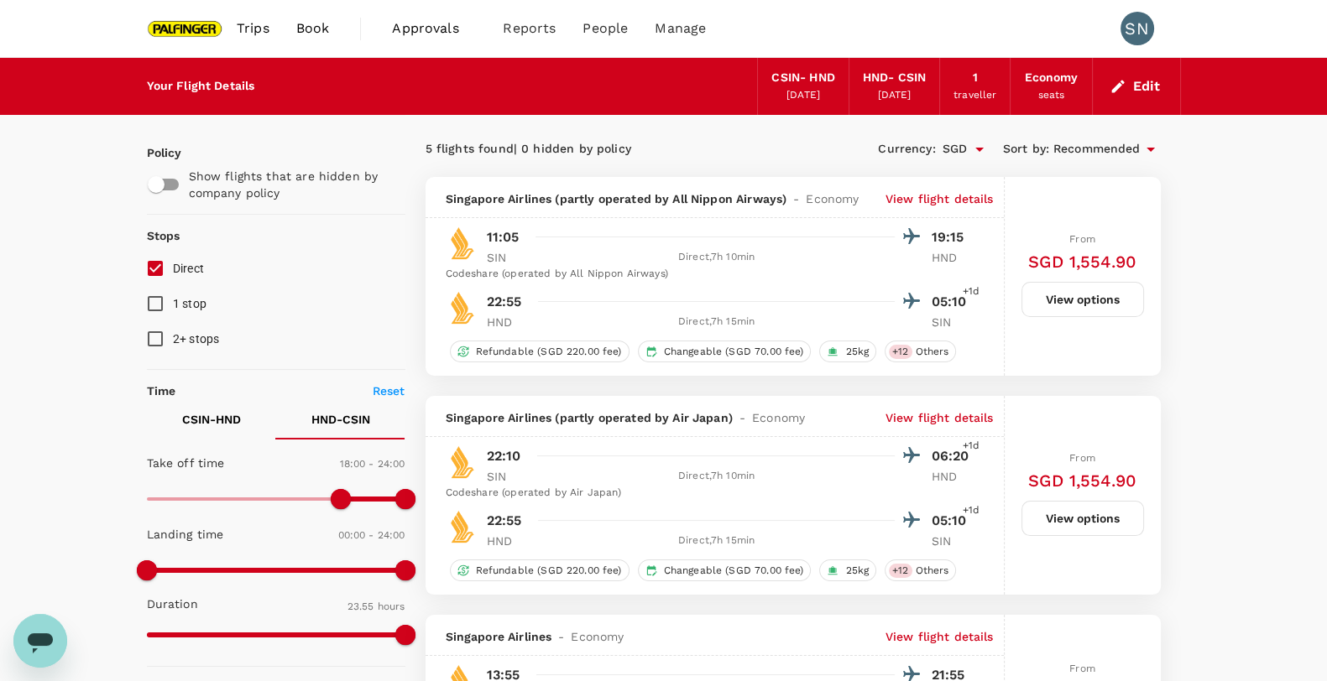
click at [1145, 86] on button "Edit" at bounding box center [1136, 86] width 60 height 27
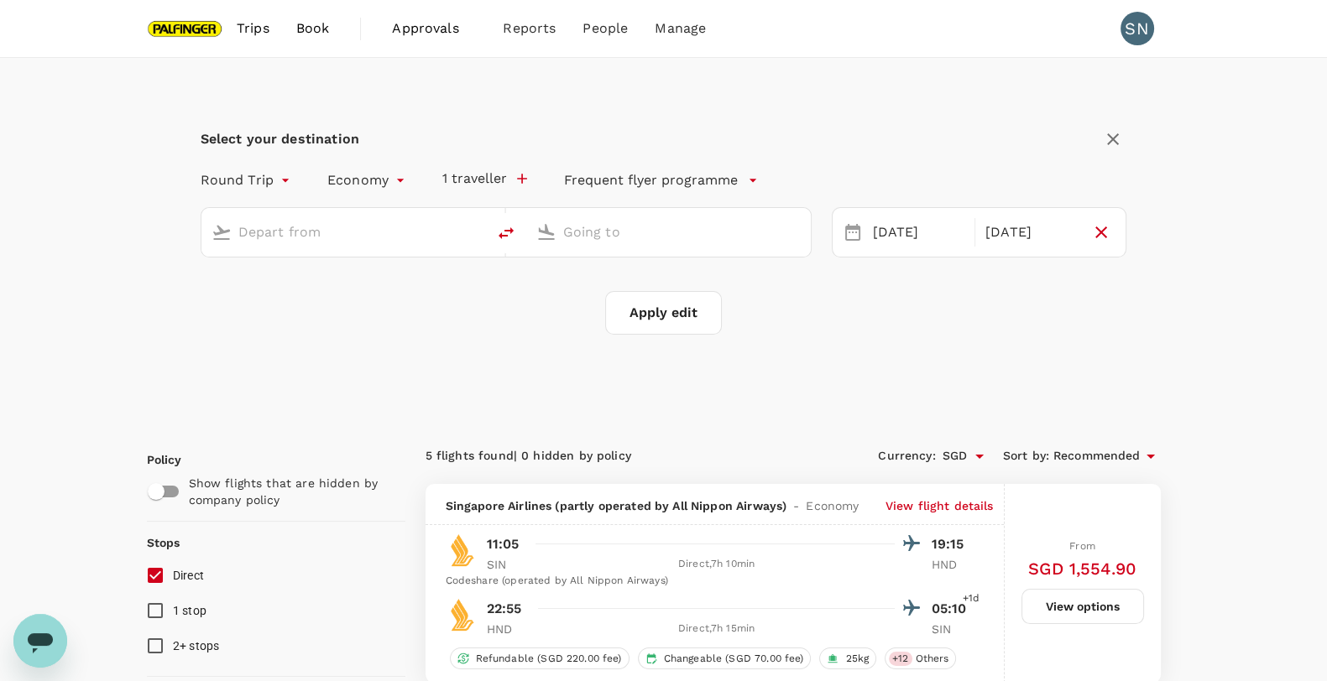
type input "[GEOGRAPHIC_DATA], [GEOGRAPHIC_DATA] (any)"
type input "Tokyo Intl (HND)"
click at [1033, 228] on div "[DATE]" at bounding box center [1030, 232] width 105 height 33
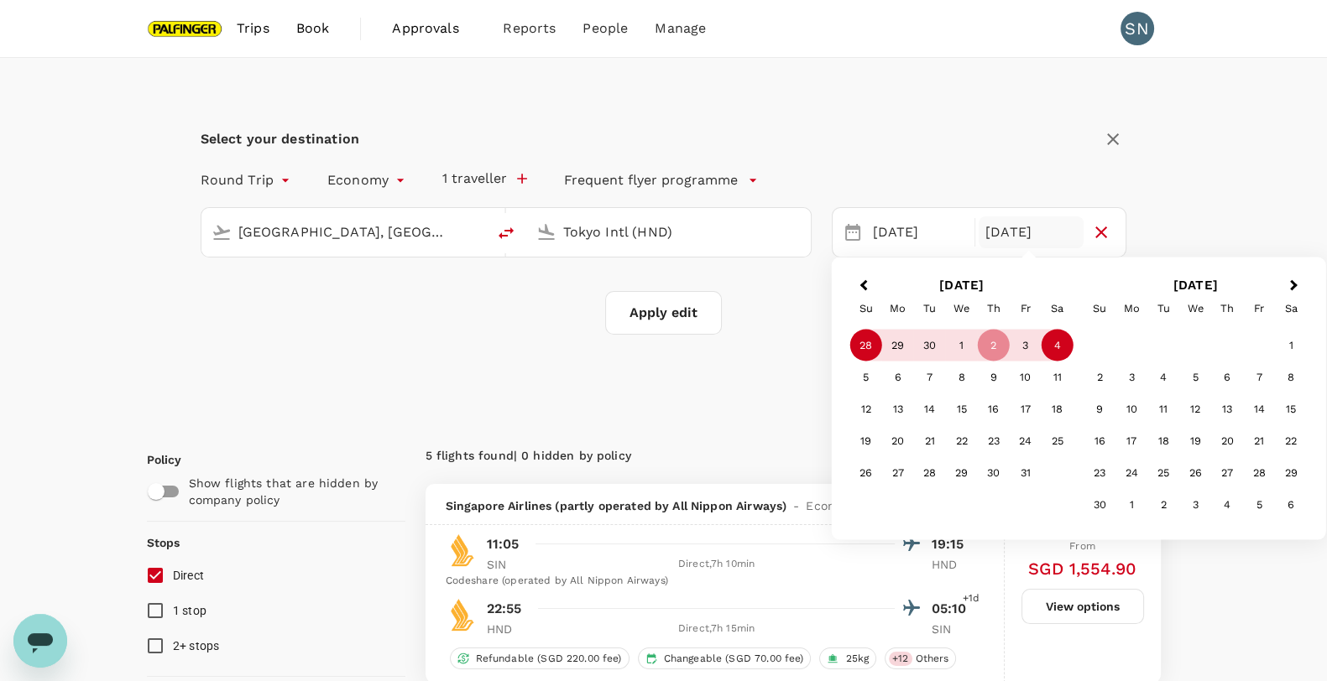
click at [1041, 345] on div "4" at bounding box center [1057, 346] width 32 height 32
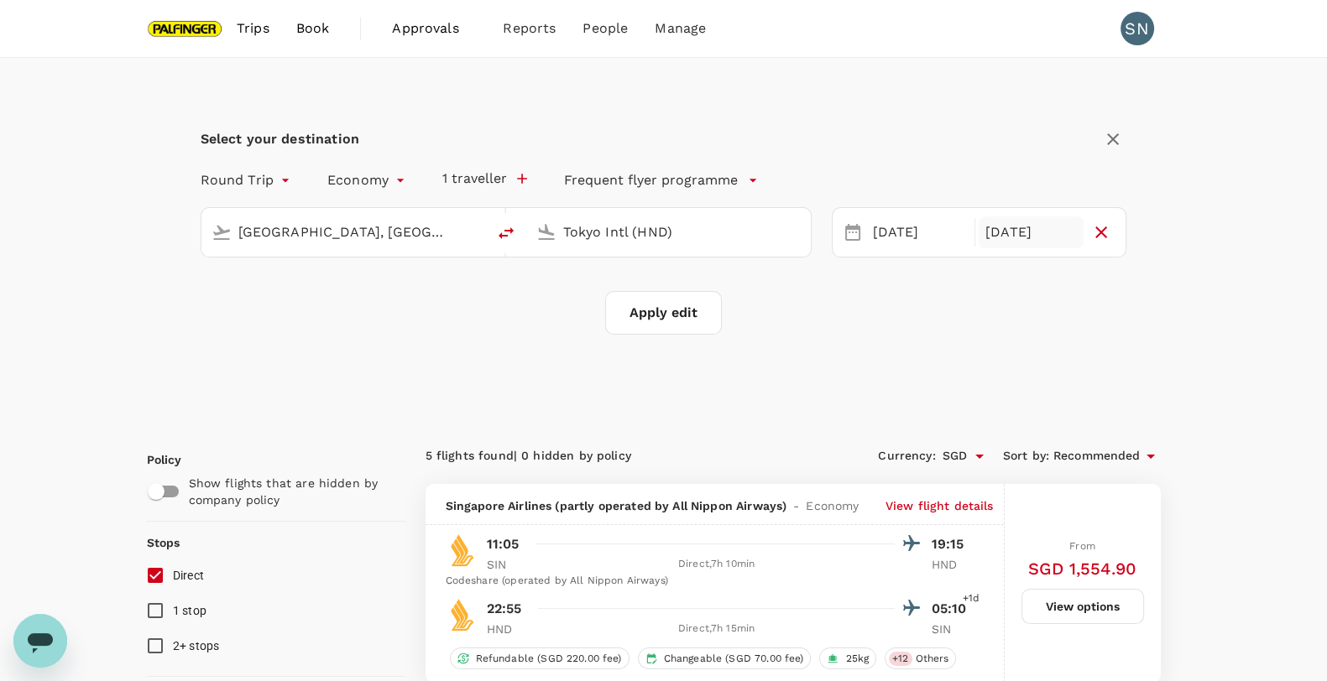
click at [1046, 233] on div "[DATE]" at bounding box center [1030, 232] width 105 height 33
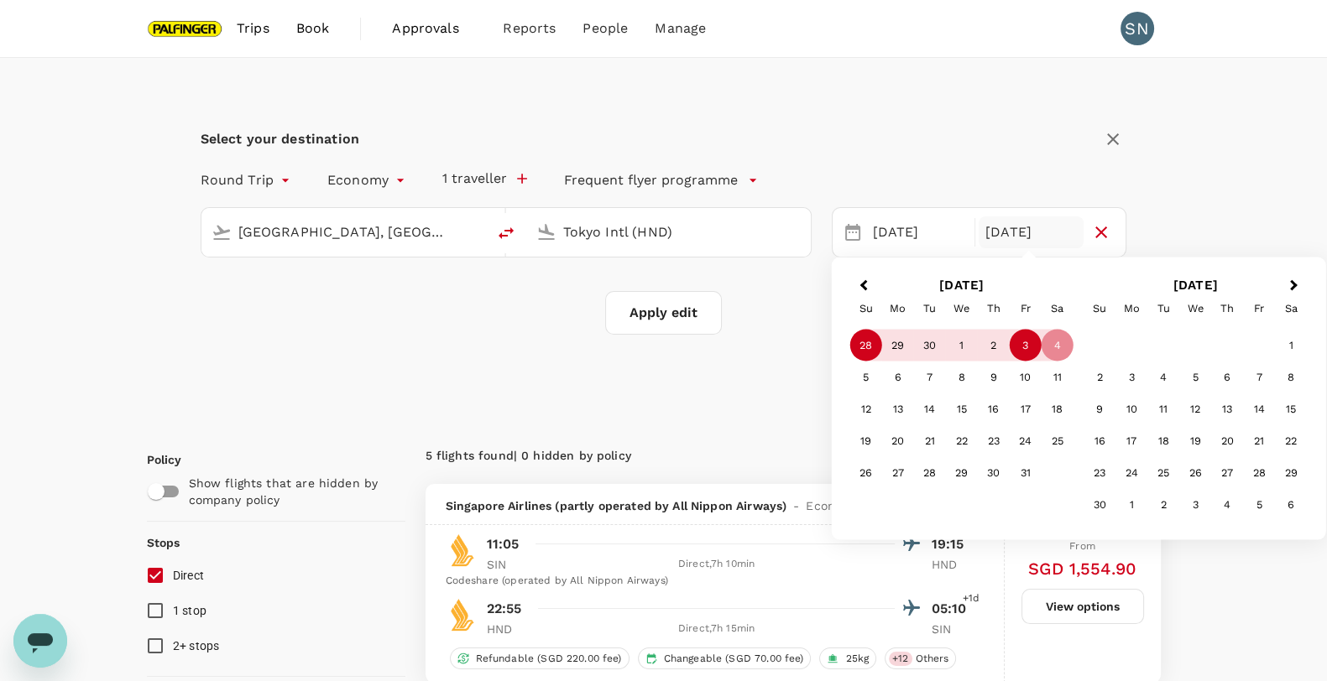
click at [1031, 342] on div "3" at bounding box center [1025, 346] width 32 height 32
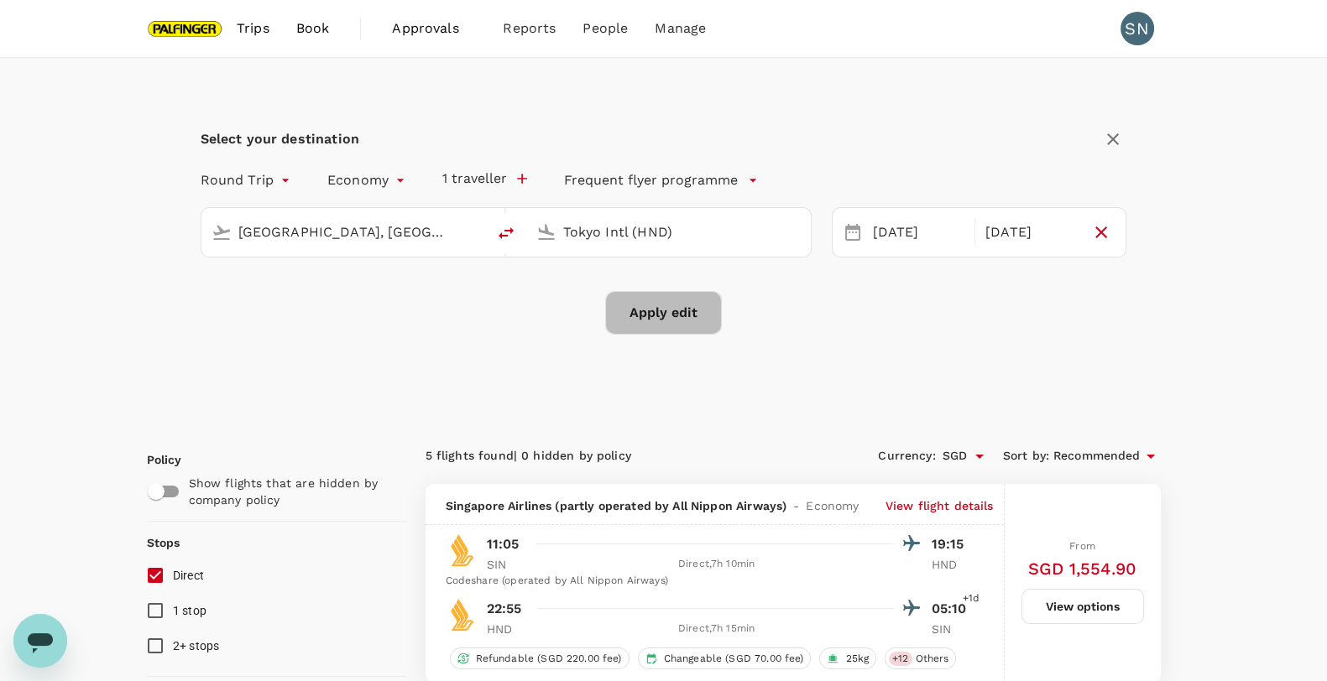
click at [645, 316] on button "Apply edit" at bounding box center [663, 313] width 117 height 44
checkbox input "false"
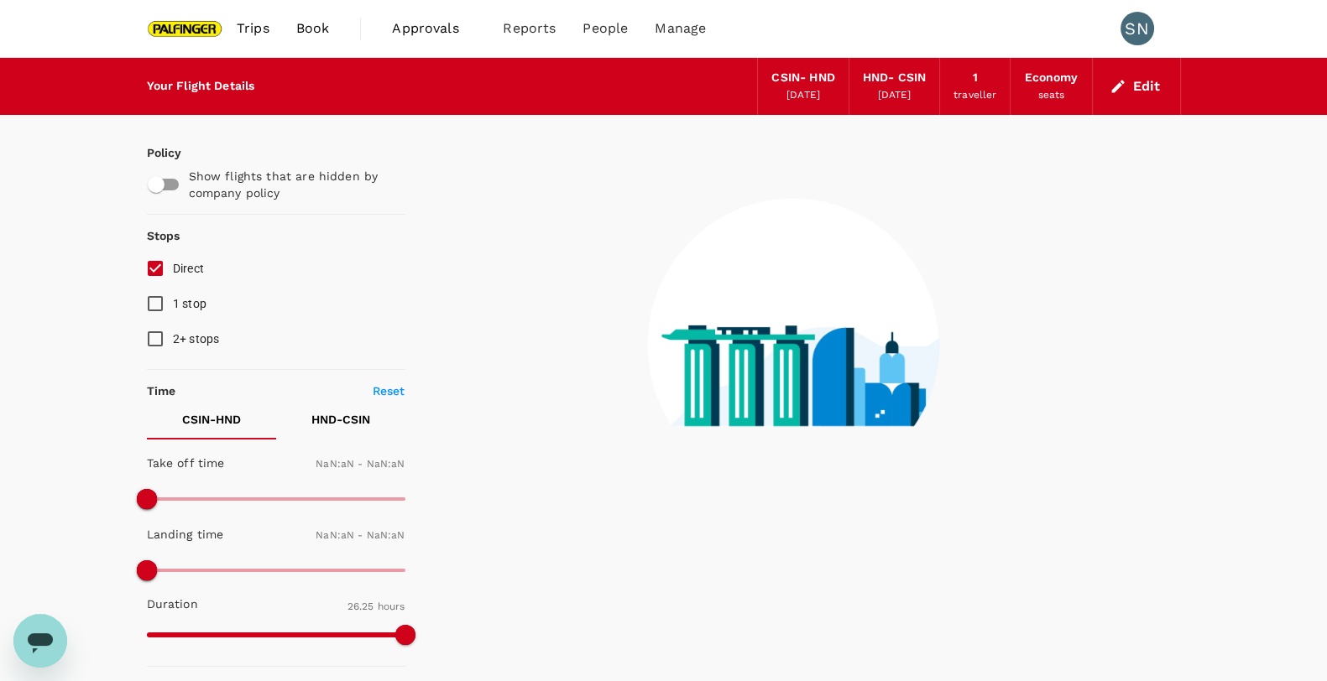
checkbox input "false"
type input "1440"
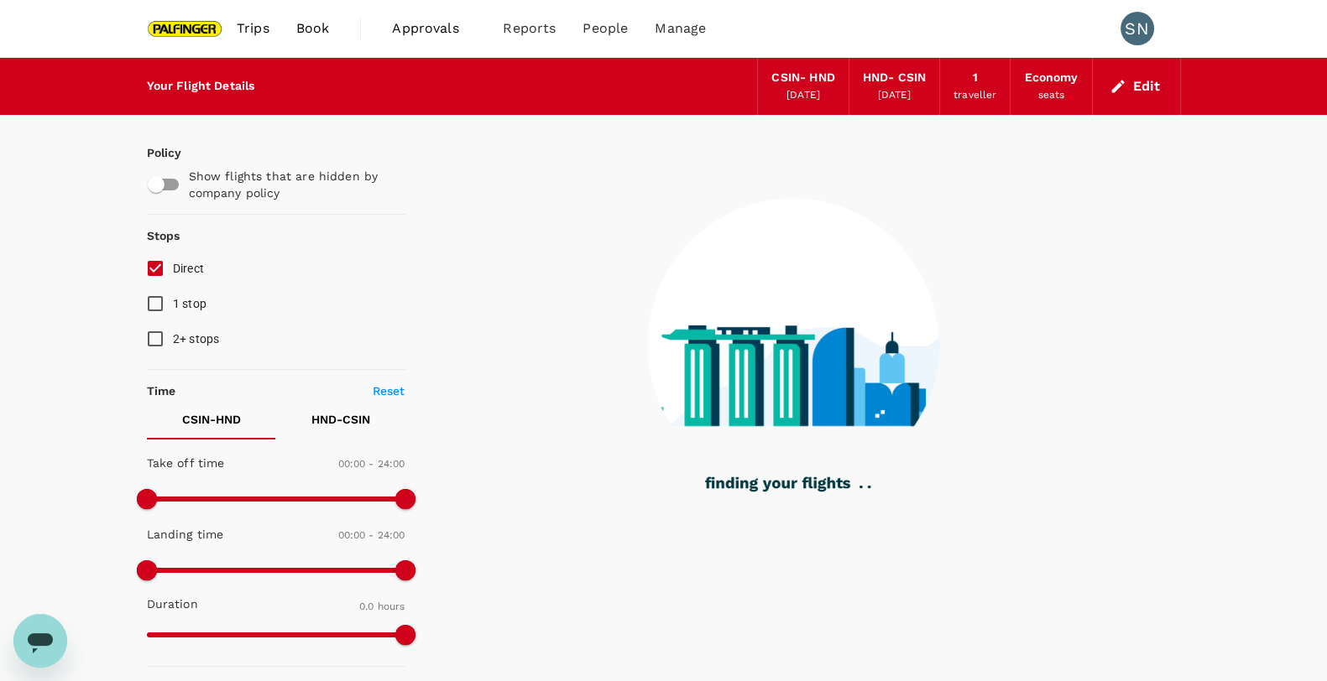
type input "1050"
checkbox input "true"
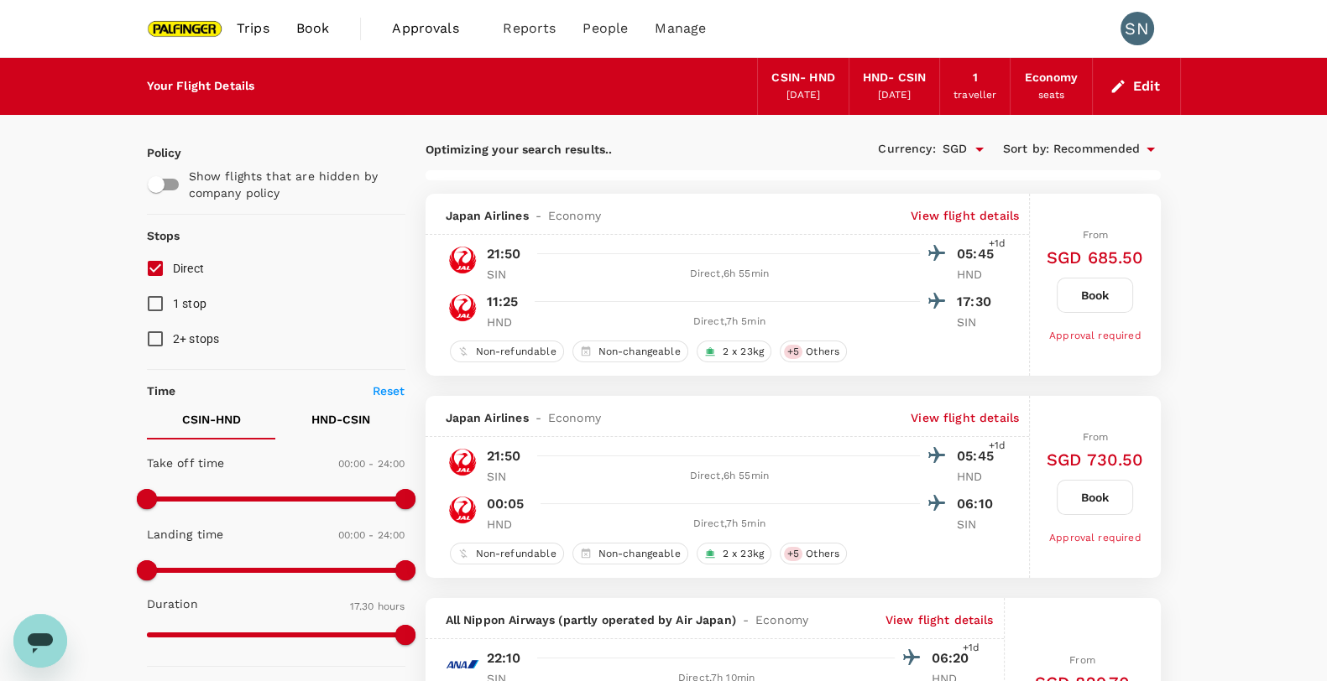
type input "1095"
checkbox input "false"
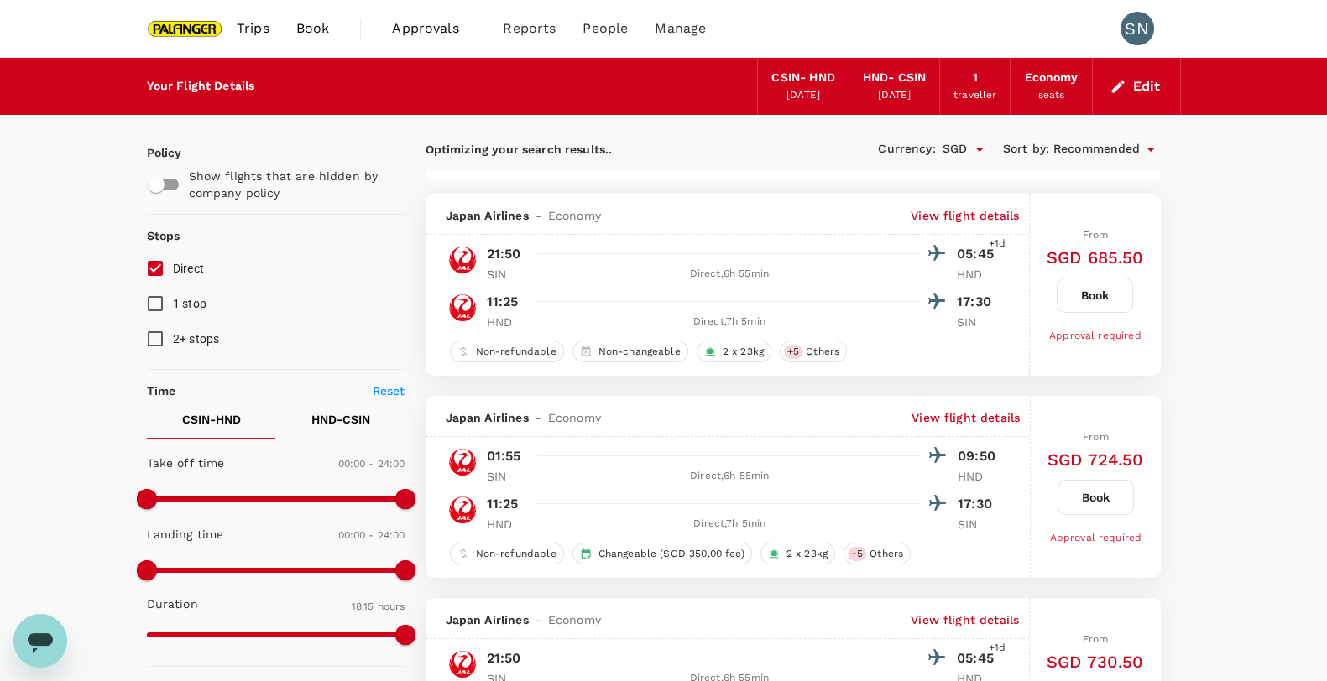
type input "1905"
checkbox input "false"
checkbox input "true"
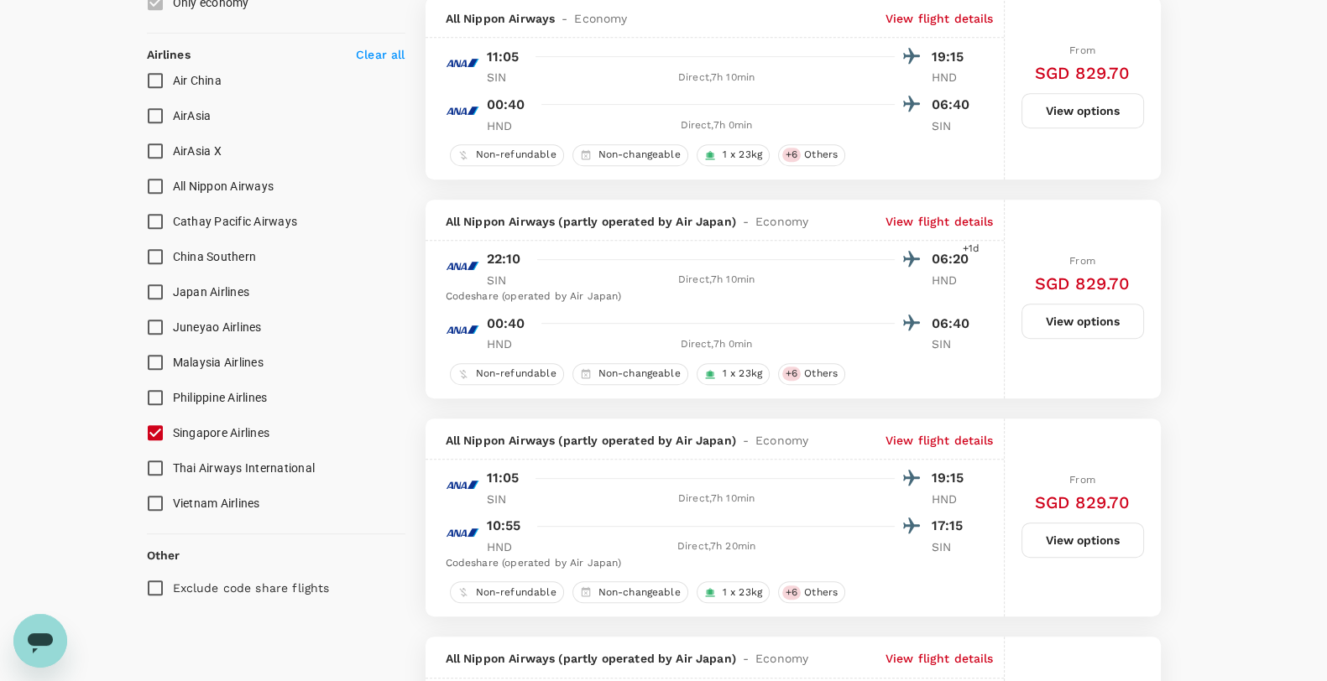
scroll to position [944, 0]
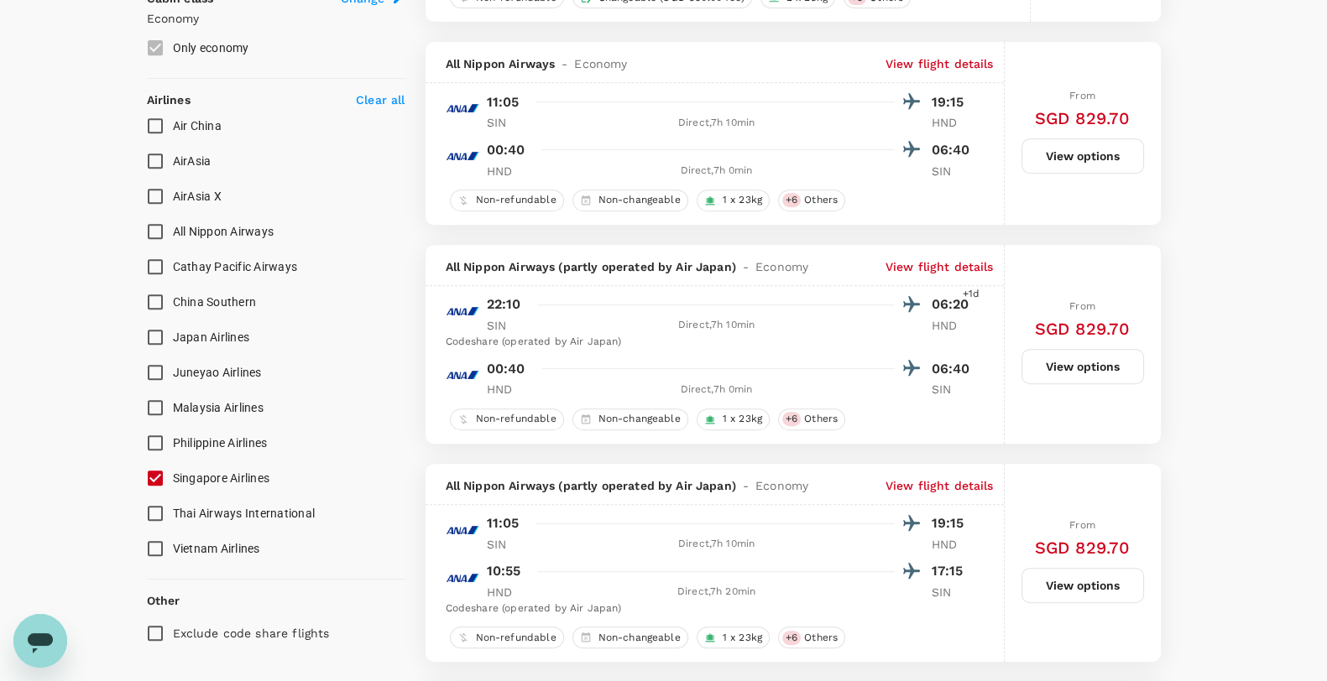
click at [202, 228] on span "All Nippon Airways" at bounding box center [224, 231] width 102 height 13
click at [173, 228] on input "All Nippon Airways" at bounding box center [155, 231] width 35 height 35
checkbox input "true"
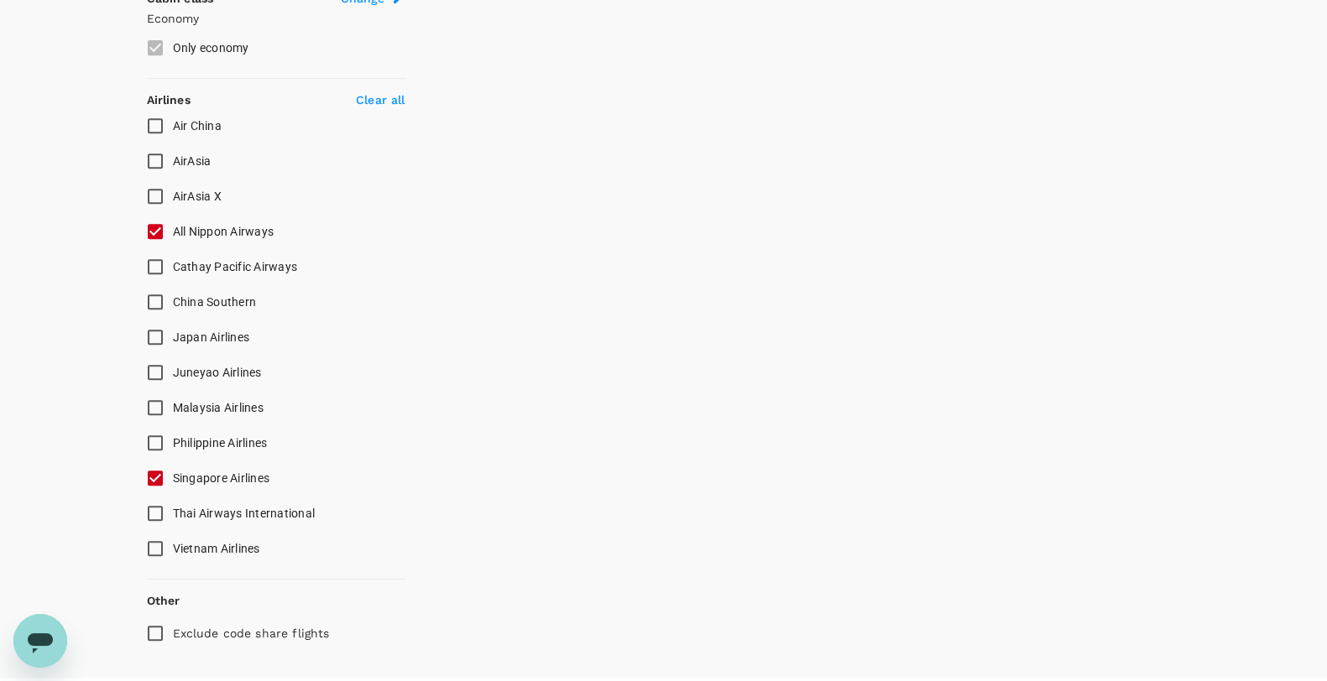
click at [201, 336] on span "Japan Airlines" at bounding box center [211, 337] width 77 height 13
click at [173, 336] on input "Japan Airlines" at bounding box center [155, 337] width 35 height 35
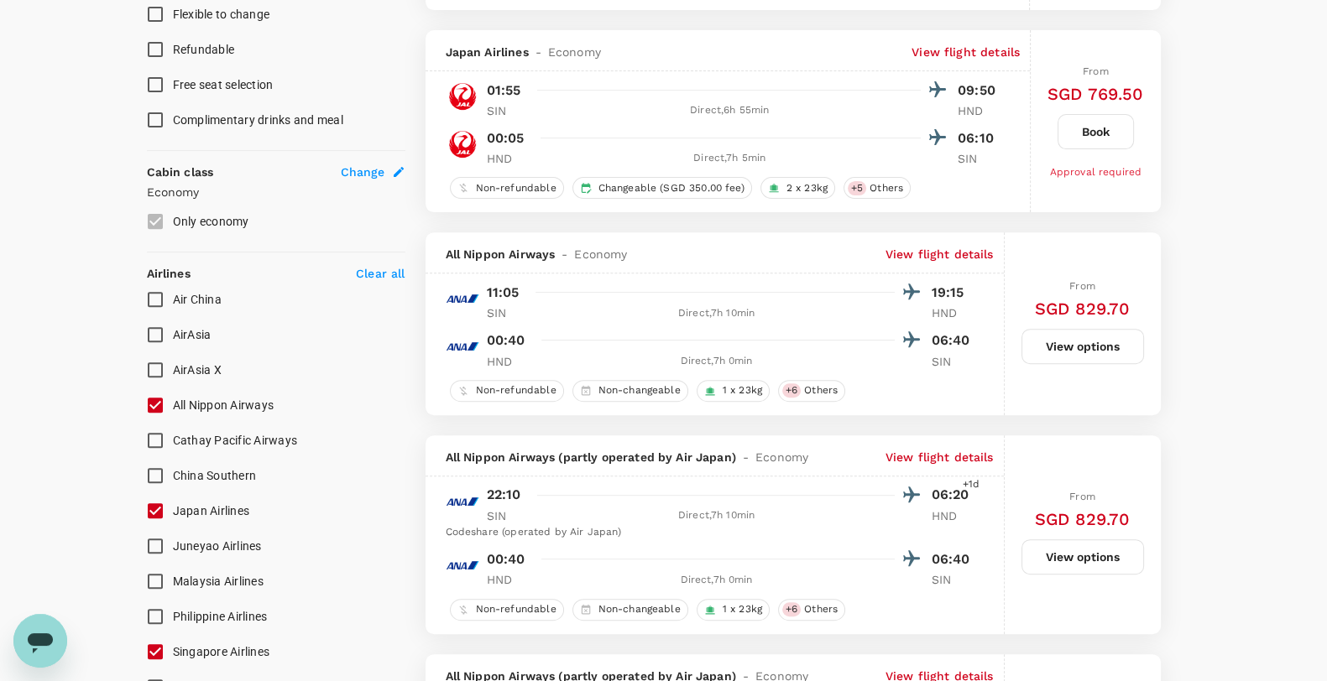
scroll to position [838, 0]
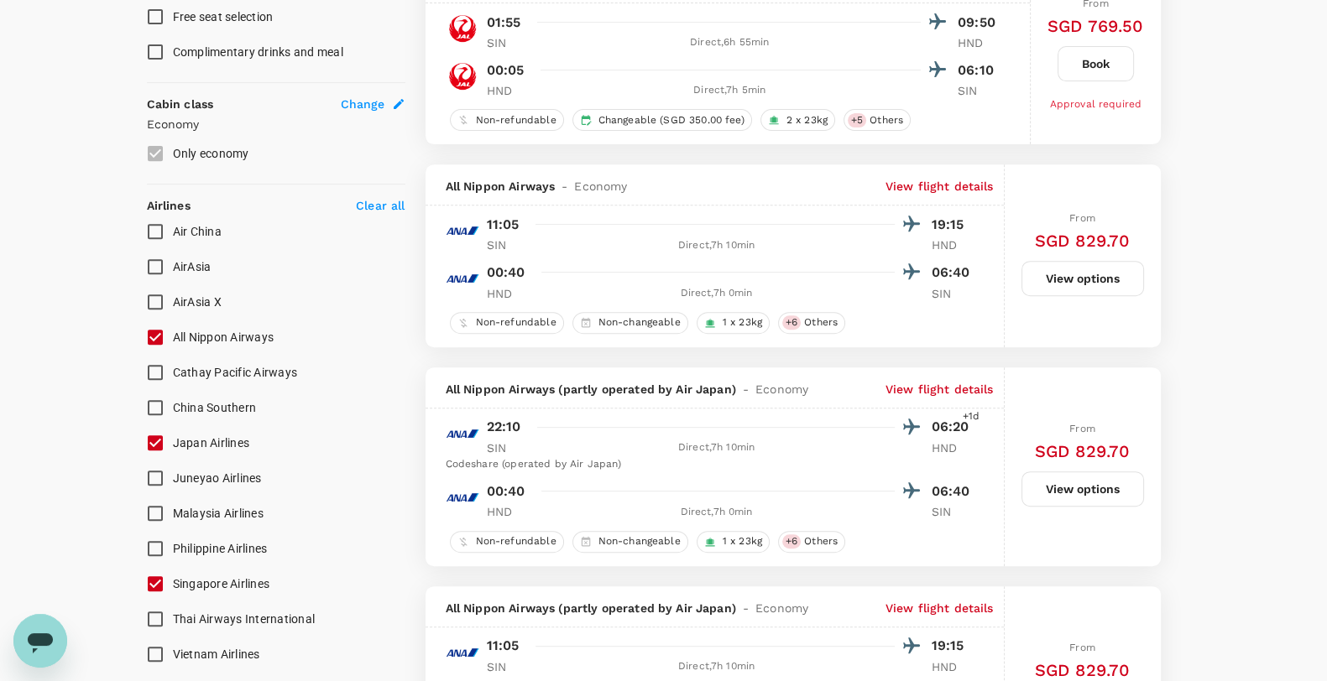
checkbox input "false"
checkbox input "true"
checkbox input "false"
checkbox input "true"
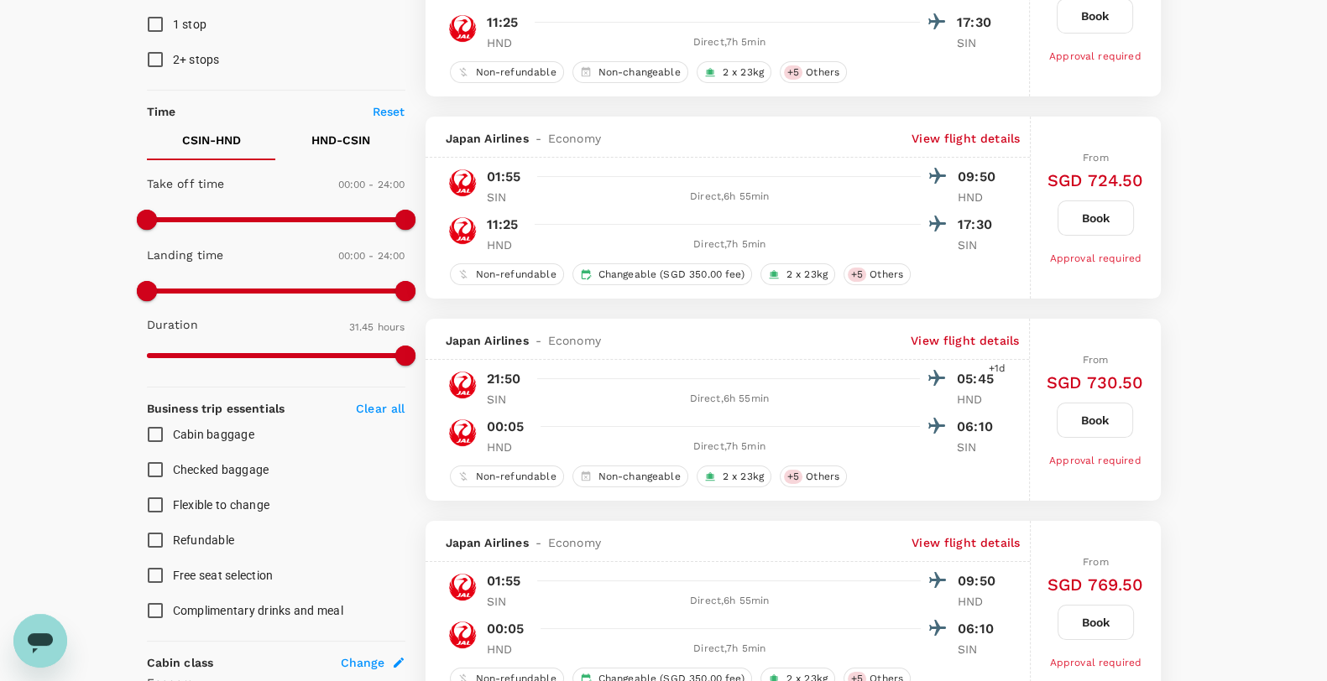
scroll to position [0, 0]
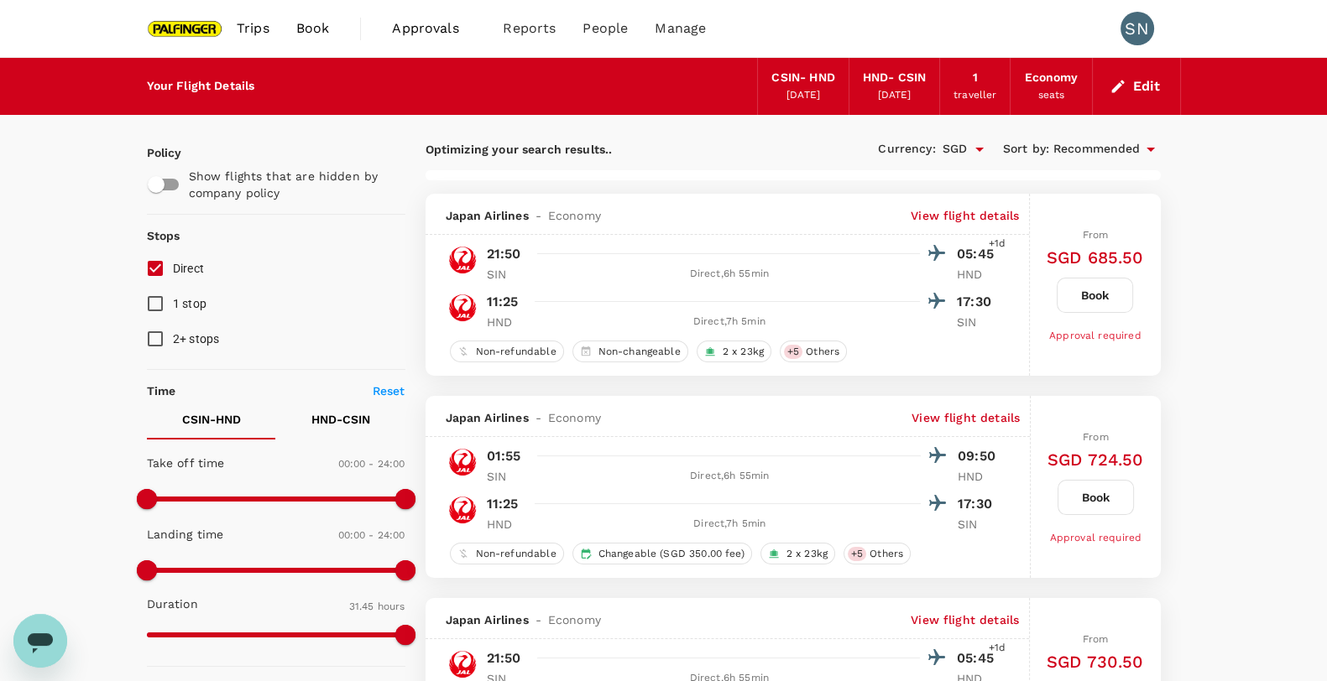
checkbox input "false"
checkbox input "true"
checkbox input "false"
checkbox input "true"
